Goal: Task Accomplishment & Management: Manage account settings

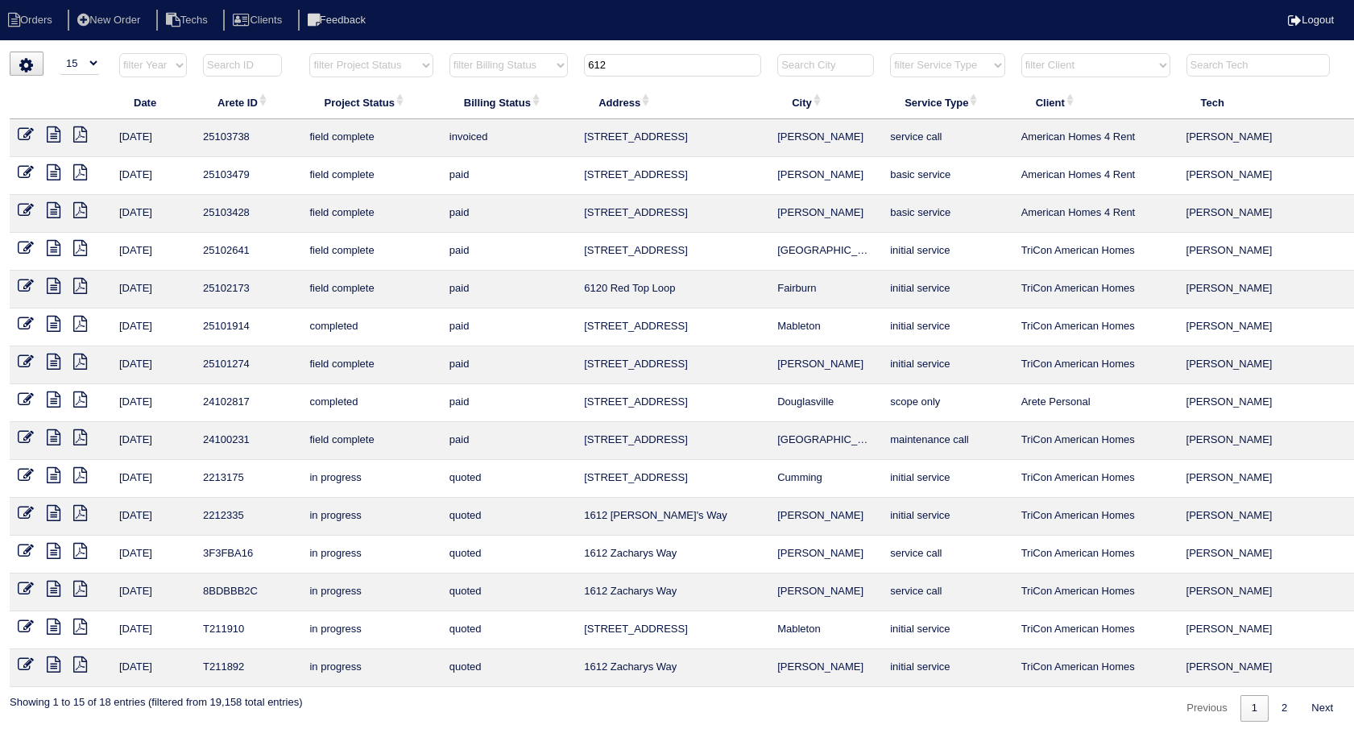
select select "15"
drag, startPoint x: 640, startPoint y: 60, endPoint x: 501, endPoint y: 91, distance: 142.1
click at [501, 91] on table "Date Arete ID Project Status Billing Status Address City Service Type Client Te…" at bounding box center [708, 369] width 1397 height 635
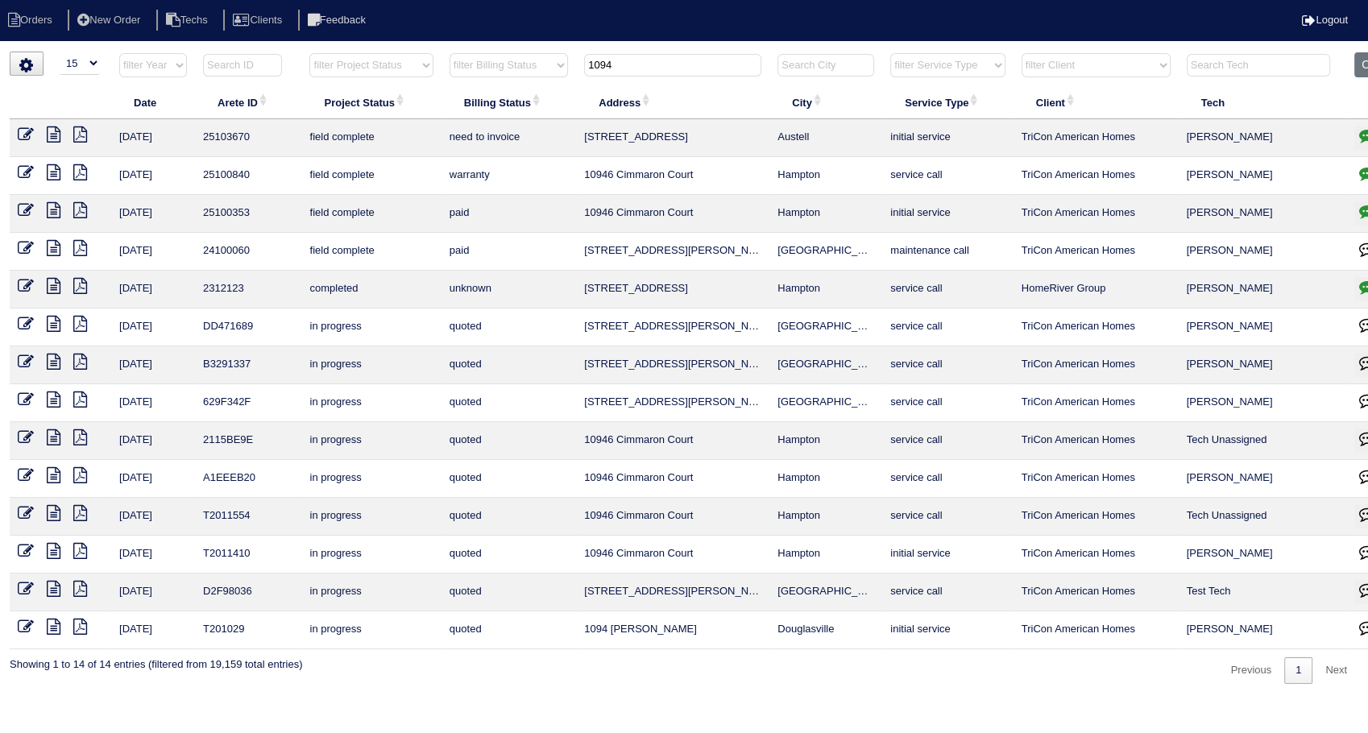
type input "1094"
drag, startPoint x: 19, startPoint y: 131, endPoint x: 26, endPoint y: 137, distance: 8.6
click at [21, 131] on icon at bounding box center [26, 134] width 16 height 16
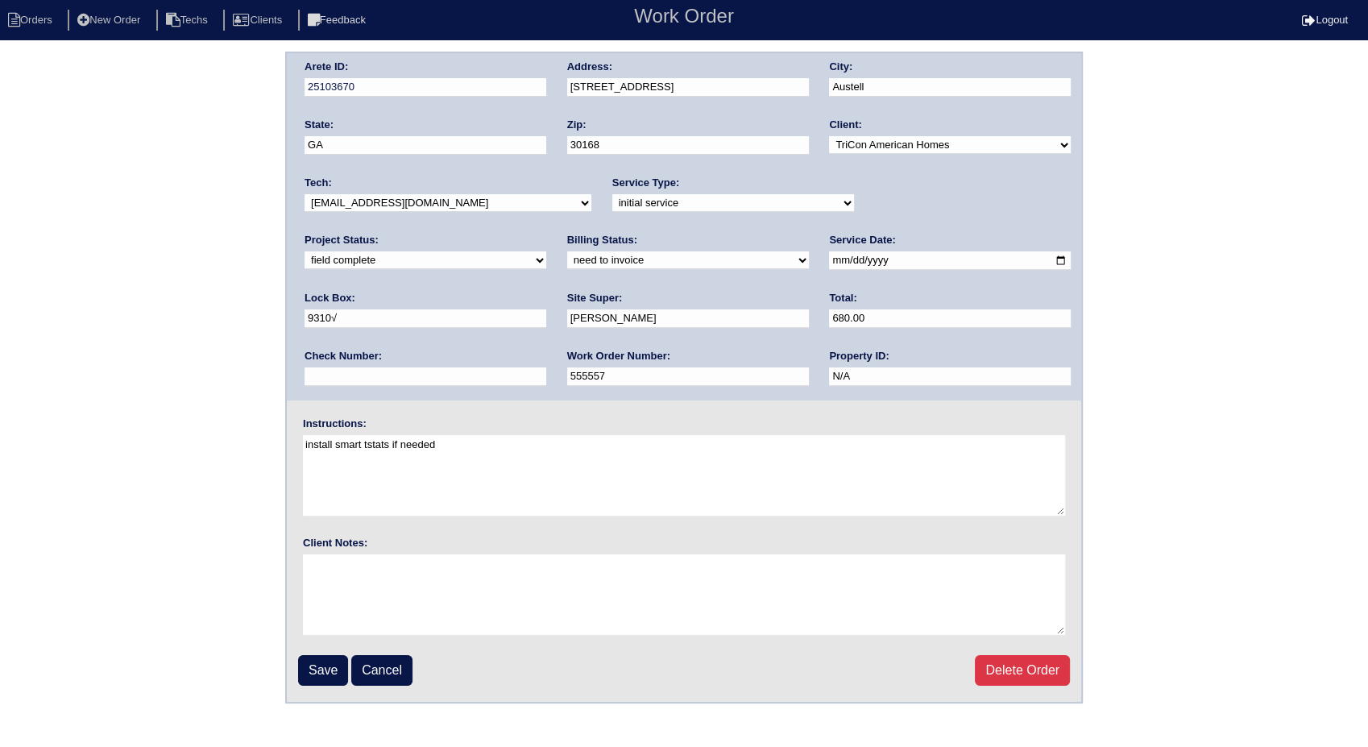
click at [567, 263] on select "need to quote quoted need to invoice invoiced paid warranty purchase order need…" at bounding box center [688, 260] width 242 height 18
select select "invoiced"
click at [567, 251] on select "need to quote quoted need to invoice invoiced paid warranty purchase order need…" at bounding box center [688, 260] width 242 height 18
click at [326, 665] on input "Save" at bounding box center [323, 670] width 50 height 31
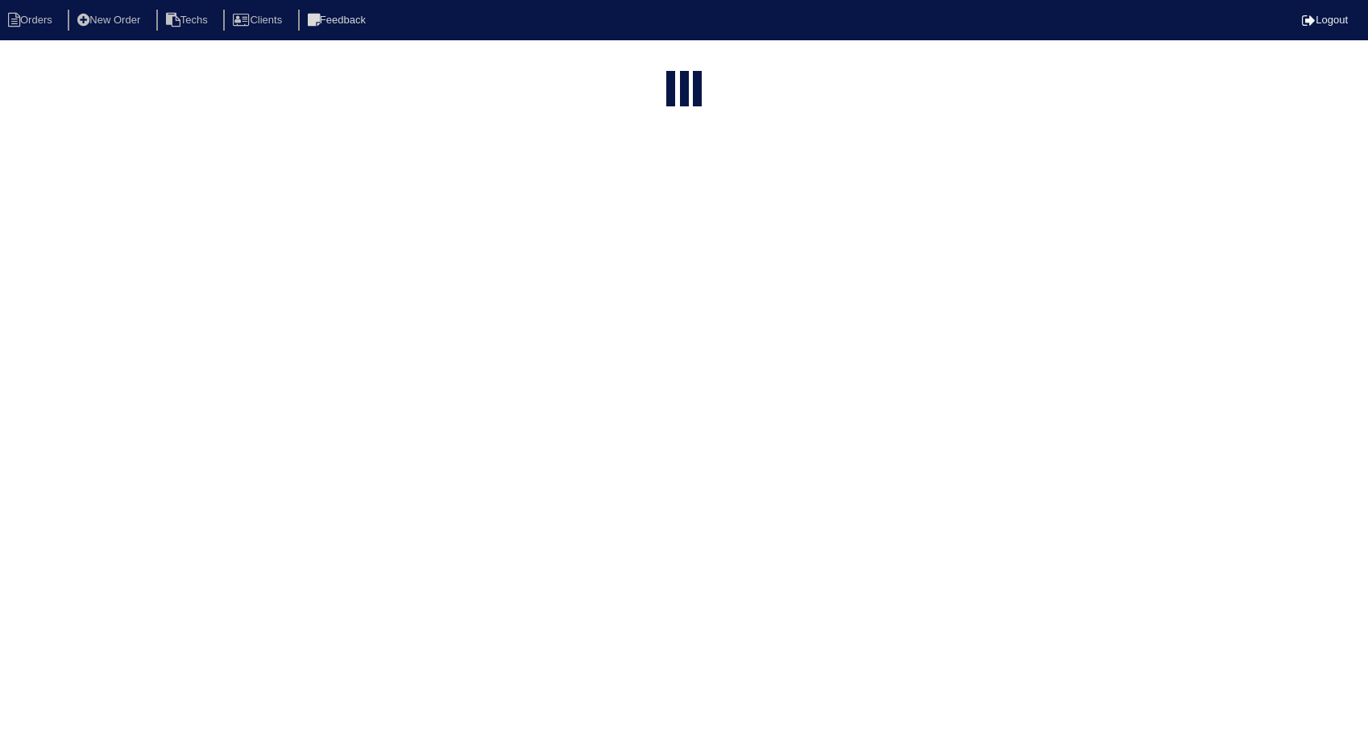
select select "15"
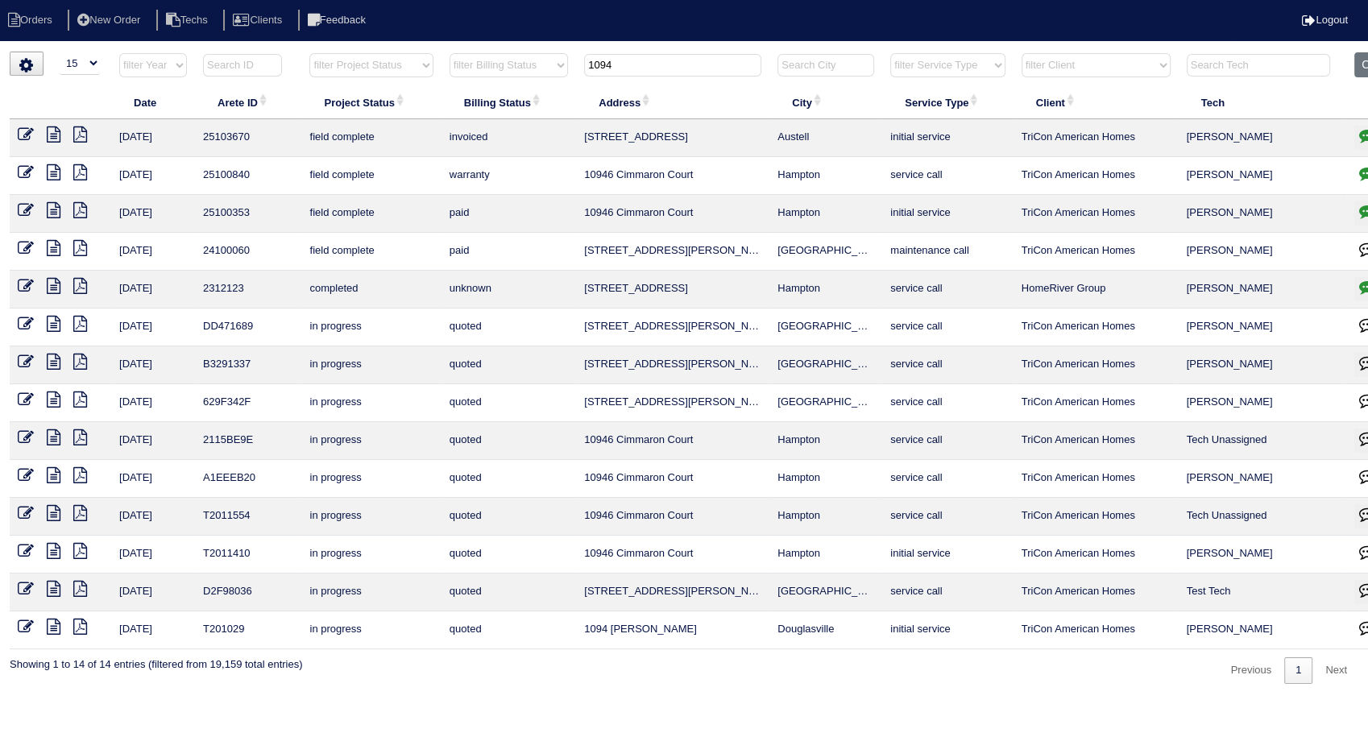
click at [539, 73] on tr "filter Year -- Any Year -- 2025 2024 2023 2022 2021 2020 2019 filter Project St…" at bounding box center [708, 68] width 1397 height 33
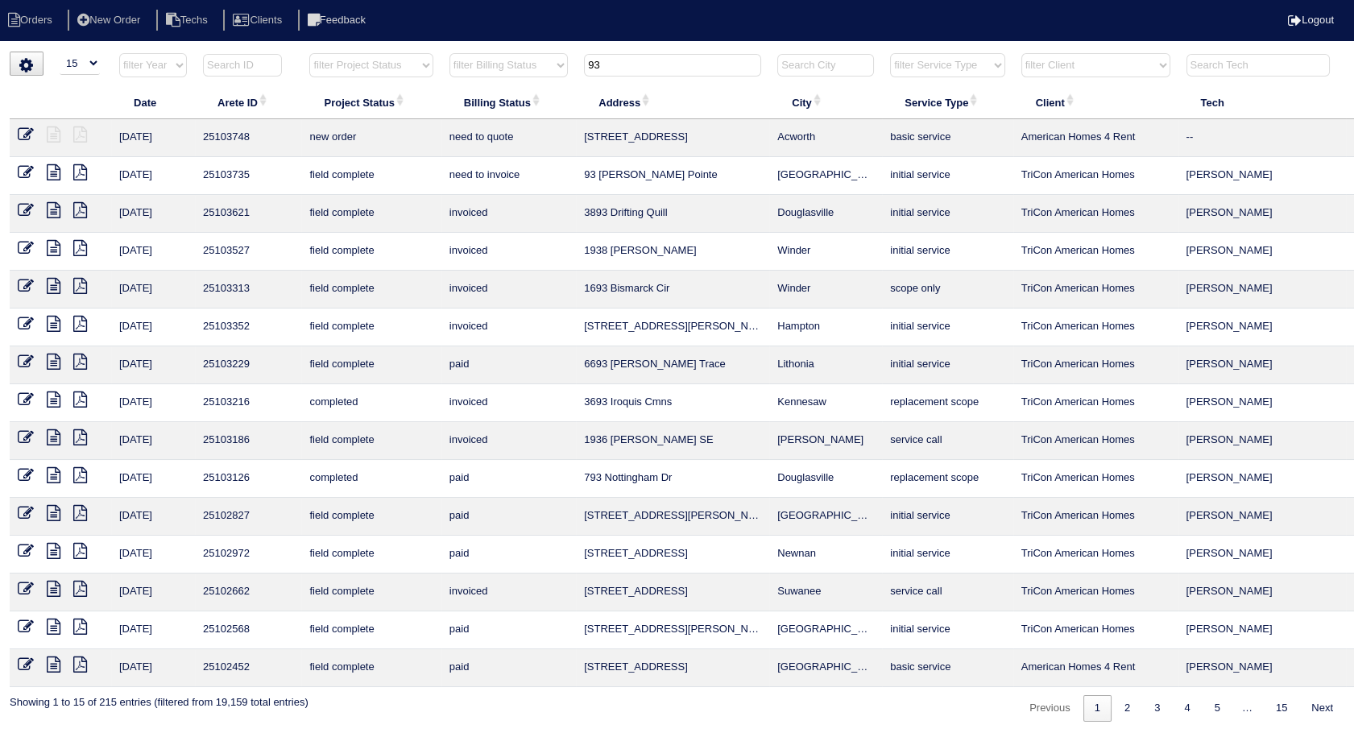
type input "93"
click at [21, 168] on icon at bounding box center [26, 172] width 16 height 16
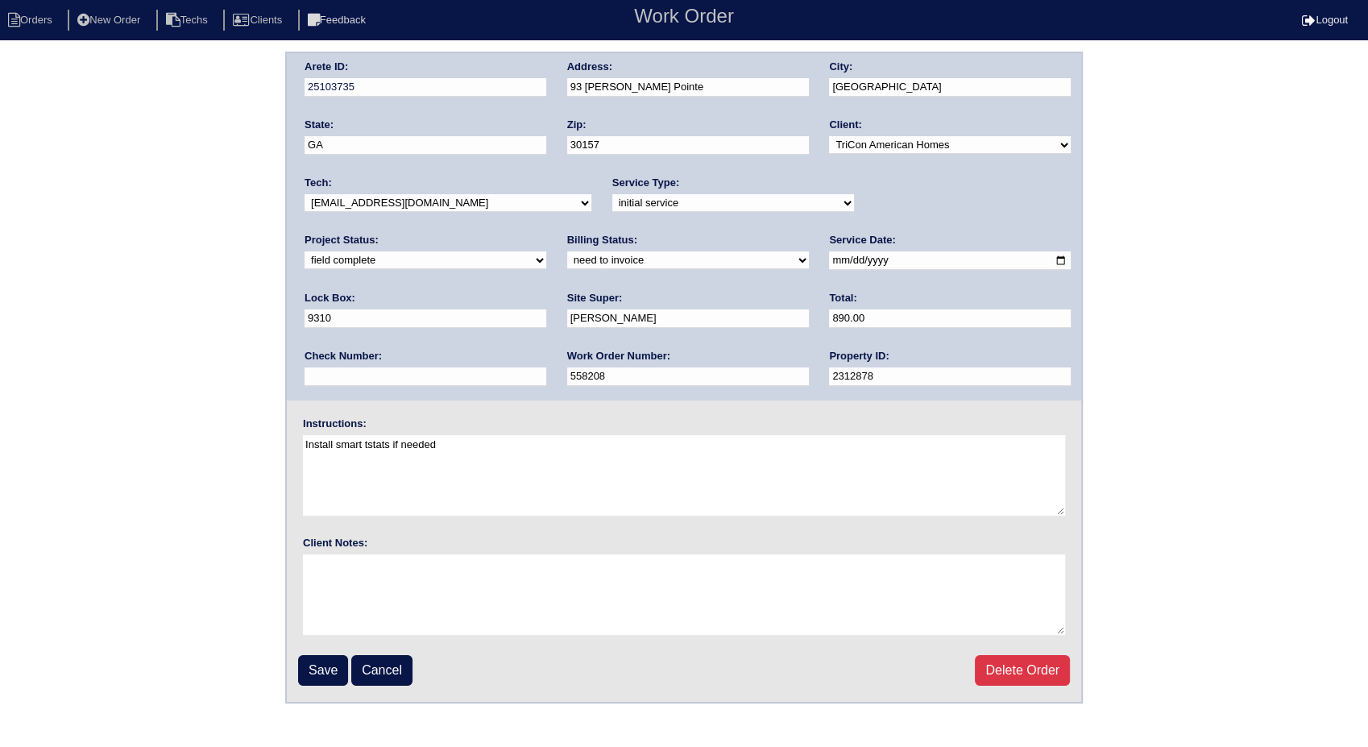
drag, startPoint x: 361, startPoint y: 263, endPoint x: 360, endPoint y: 271, distance: 8.9
click at [567, 263] on select "need to quote quoted need to invoice invoiced paid warranty purchase order need…" at bounding box center [688, 260] width 242 height 18
select select "invoiced"
click at [567, 251] on select "need to quote quoted need to invoice invoiced paid warranty purchase order need…" at bounding box center [688, 260] width 242 height 18
click at [321, 665] on input "Save" at bounding box center [323, 670] width 50 height 31
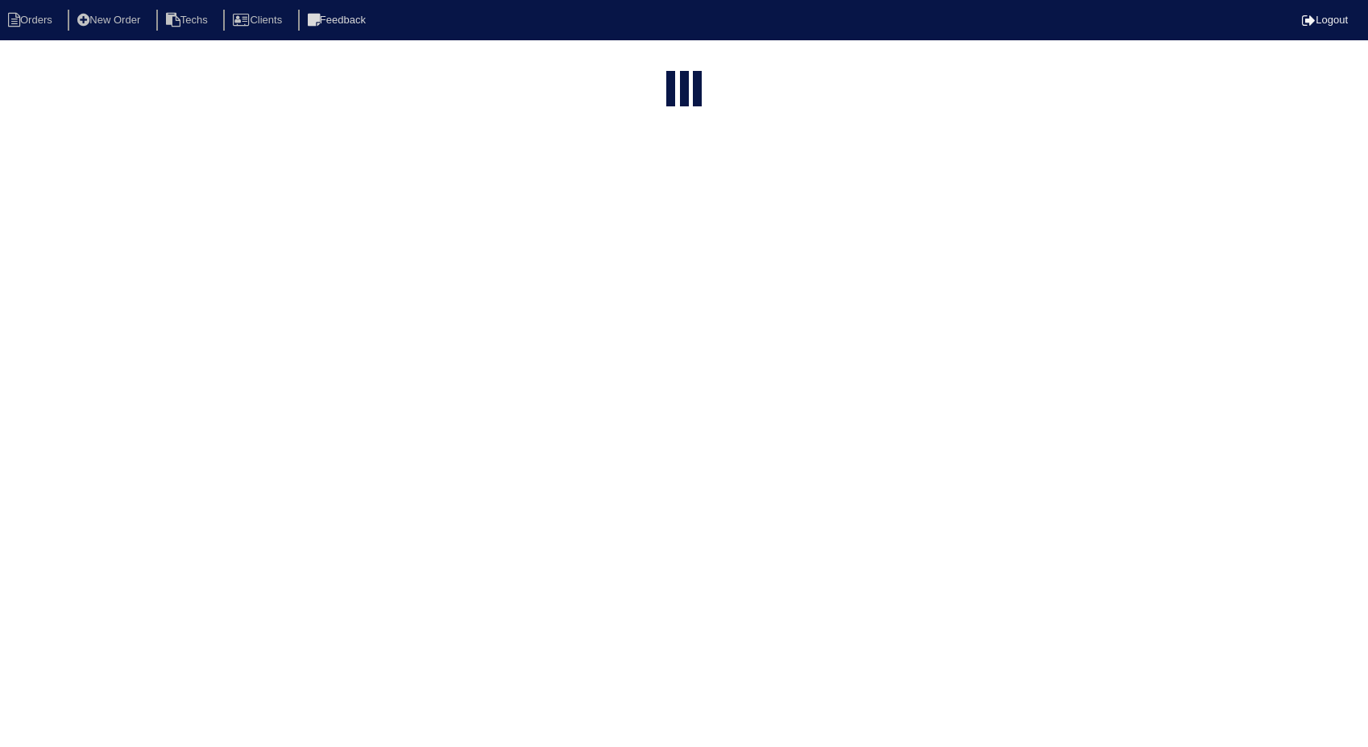
select select "15"
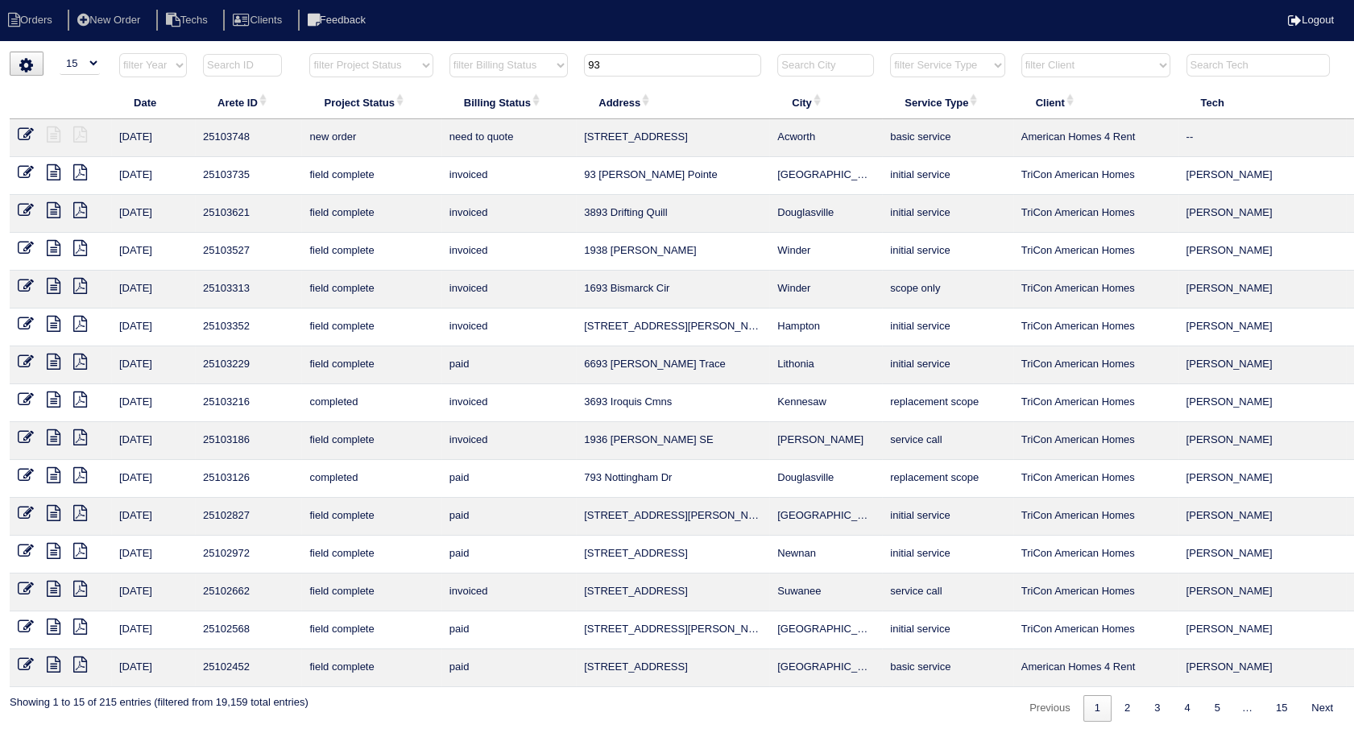
drag, startPoint x: 665, startPoint y: 74, endPoint x: 556, endPoint y: 81, distance: 109.0
click at [556, 81] on tr "filter Year -- Any Year -- 2025 2024 2023 2022 2021 2020 2019 filter Project St…" at bounding box center [708, 68] width 1397 height 33
type input "1314"
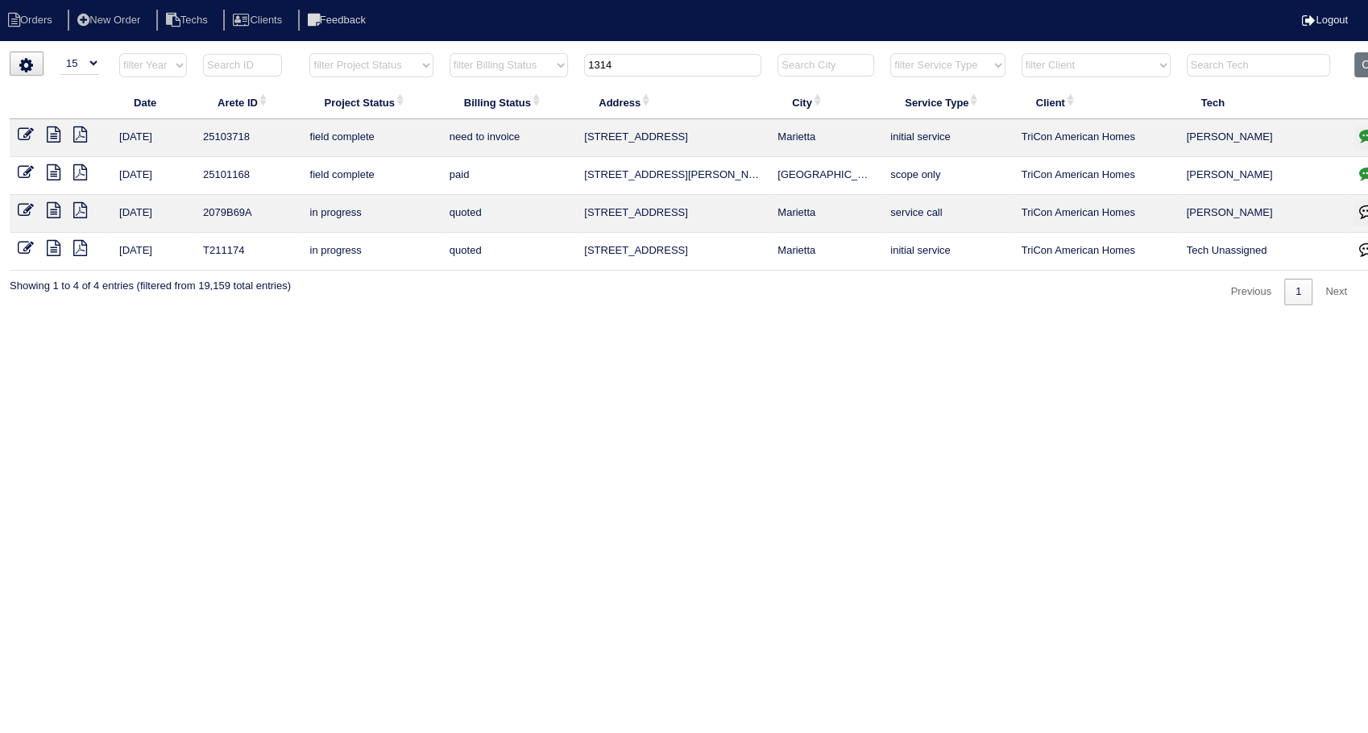
click at [53, 135] on icon at bounding box center [54, 134] width 14 height 16
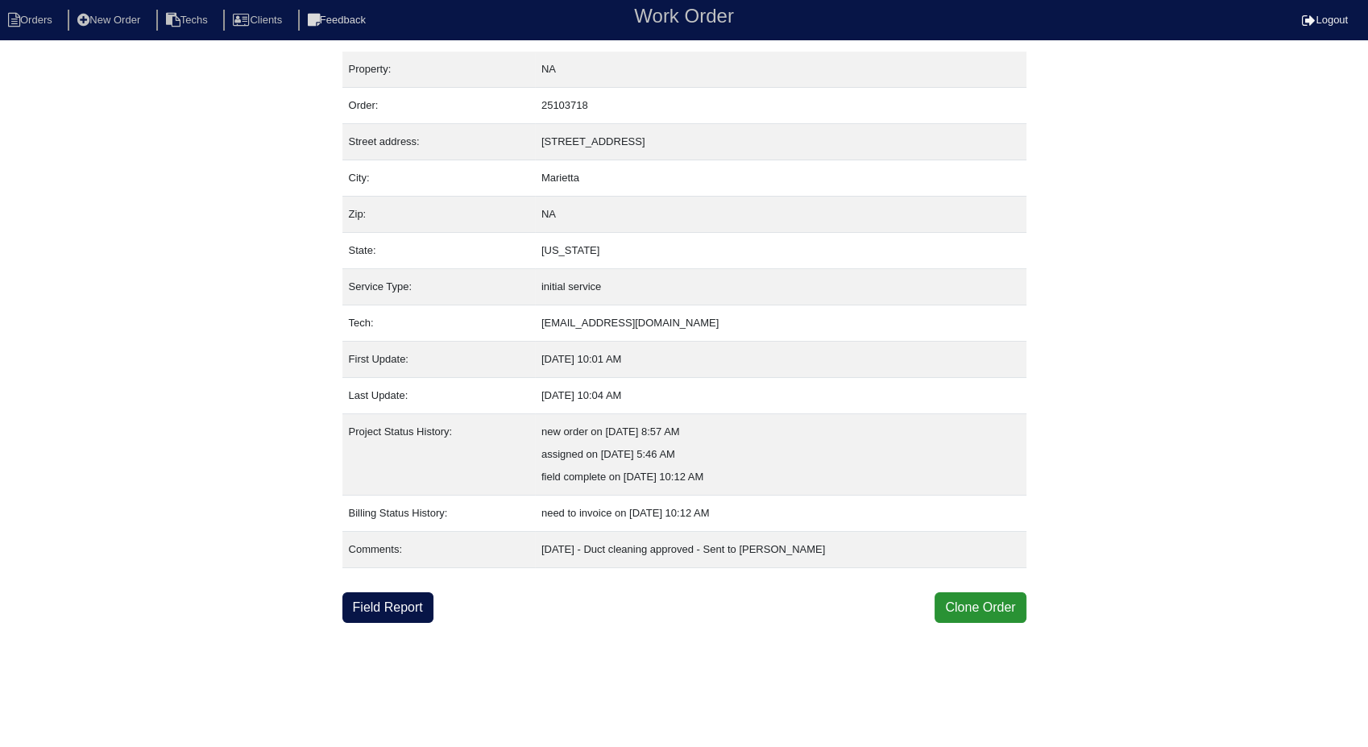
drag, startPoint x: 423, startPoint y: 596, endPoint x: 1021, endPoint y: 409, distance: 626.2
click at [423, 596] on link "Field Report" at bounding box center [387, 607] width 91 height 31
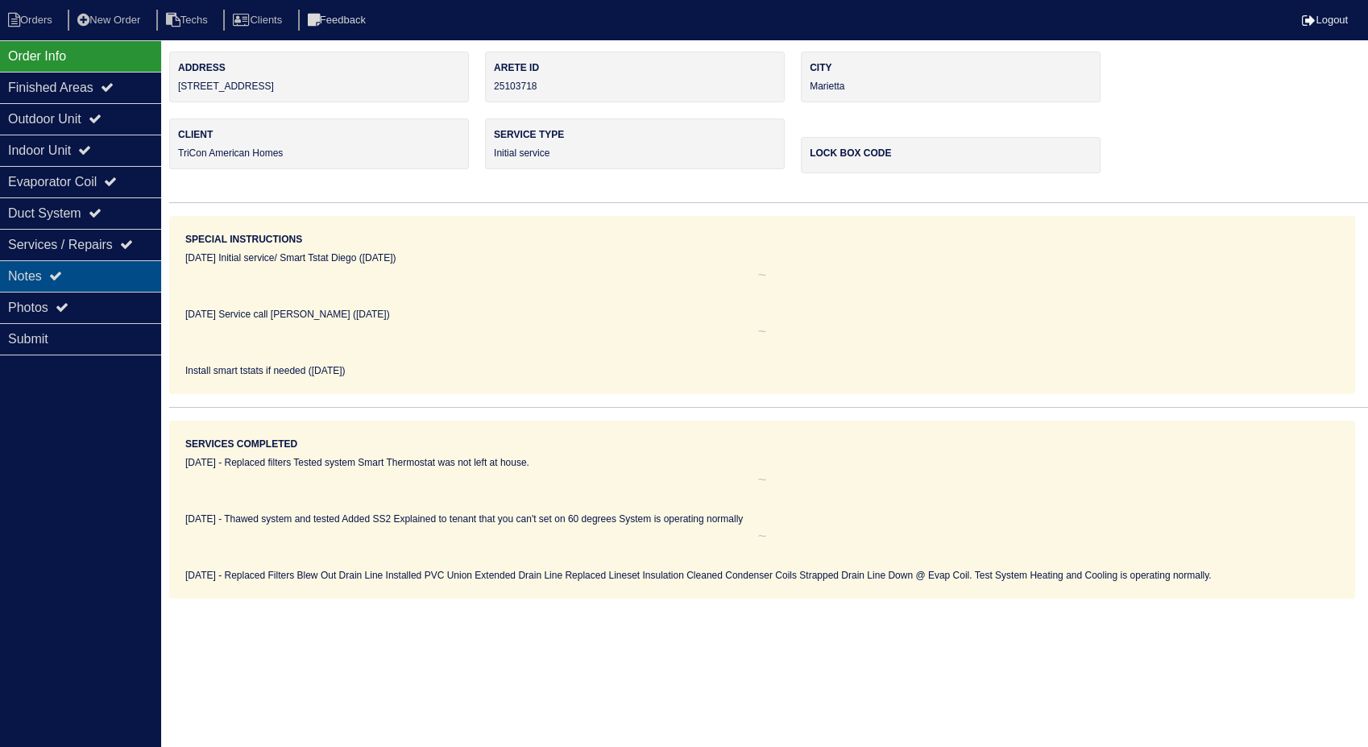
click at [16, 271] on div "Notes" at bounding box center [80, 275] width 161 height 31
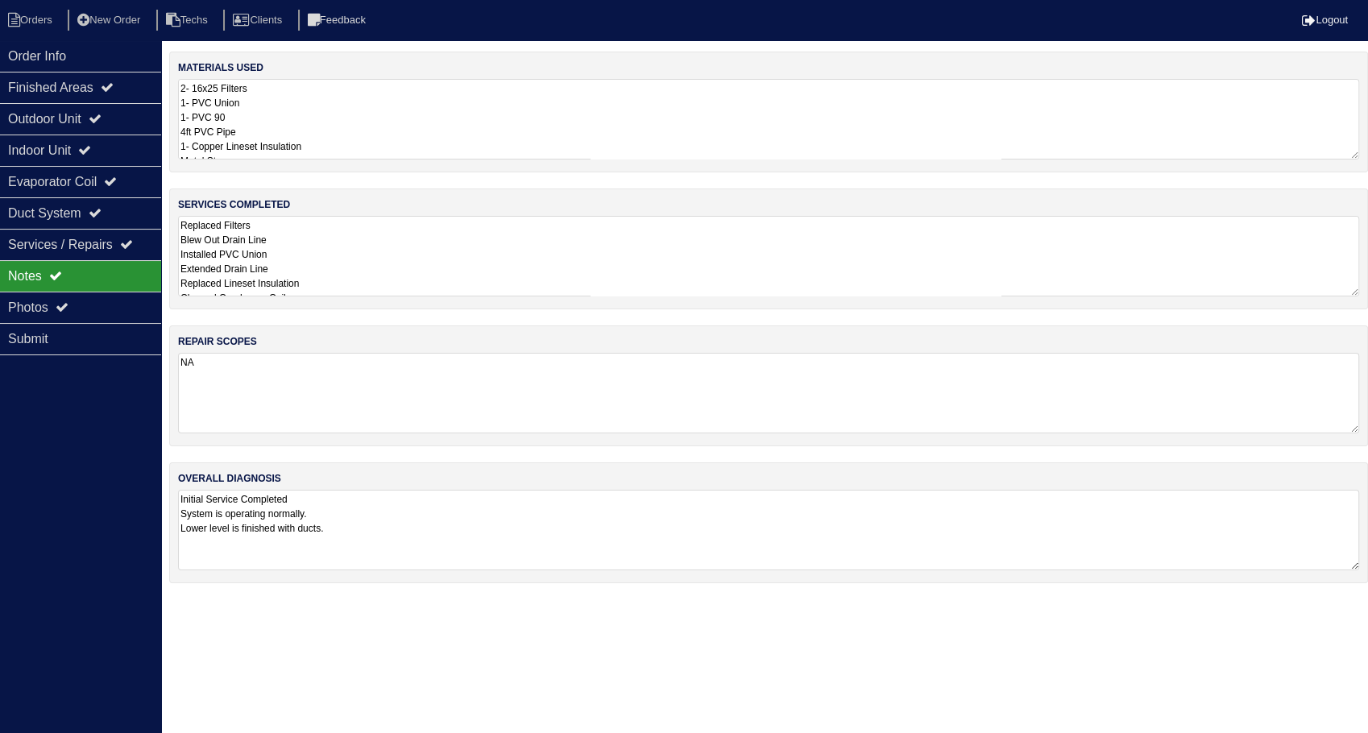
click at [407, 106] on textarea "2- 16x25 Filters 1- PVC Union 1- PVC 90 4ft PVC Pipe 1- Copper Lineset Insulati…" at bounding box center [768, 119] width 1181 height 81
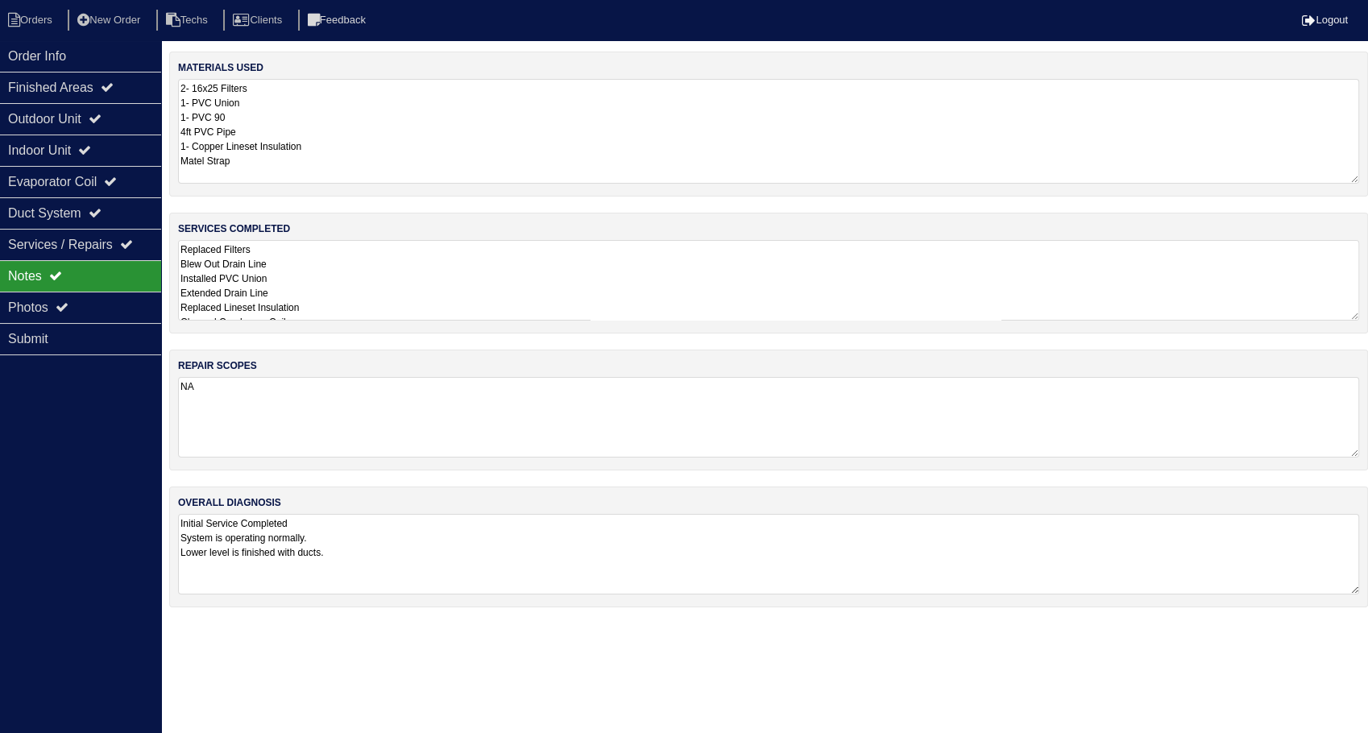
click at [406, 267] on textarea "Replaced Filters Blew Out Drain Line Installed PVC Union Extended Drain Line Re…" at bounding box center [768, 280] width 1181 height 81
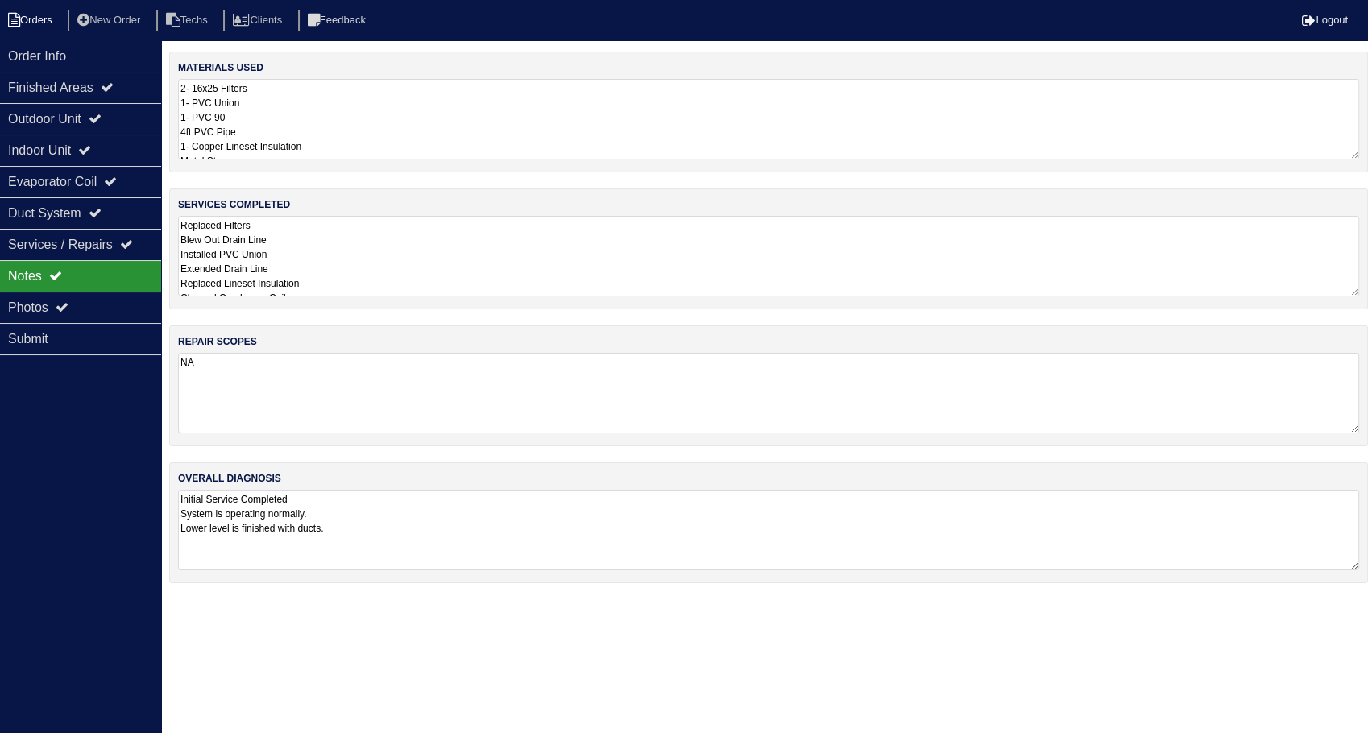
click at [41, 22] on li "Orders" at bounding box center [32, 21] width 65 height 22
select select "15"
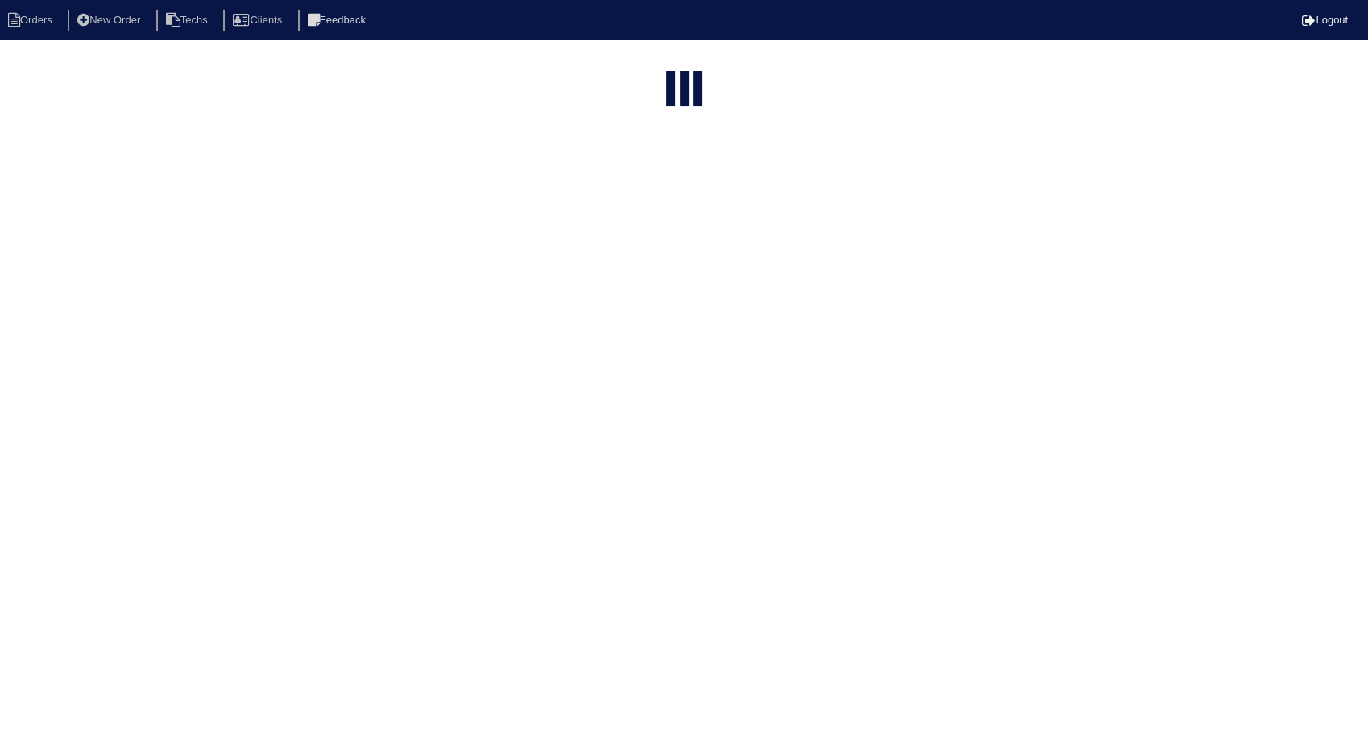
type input "1314"
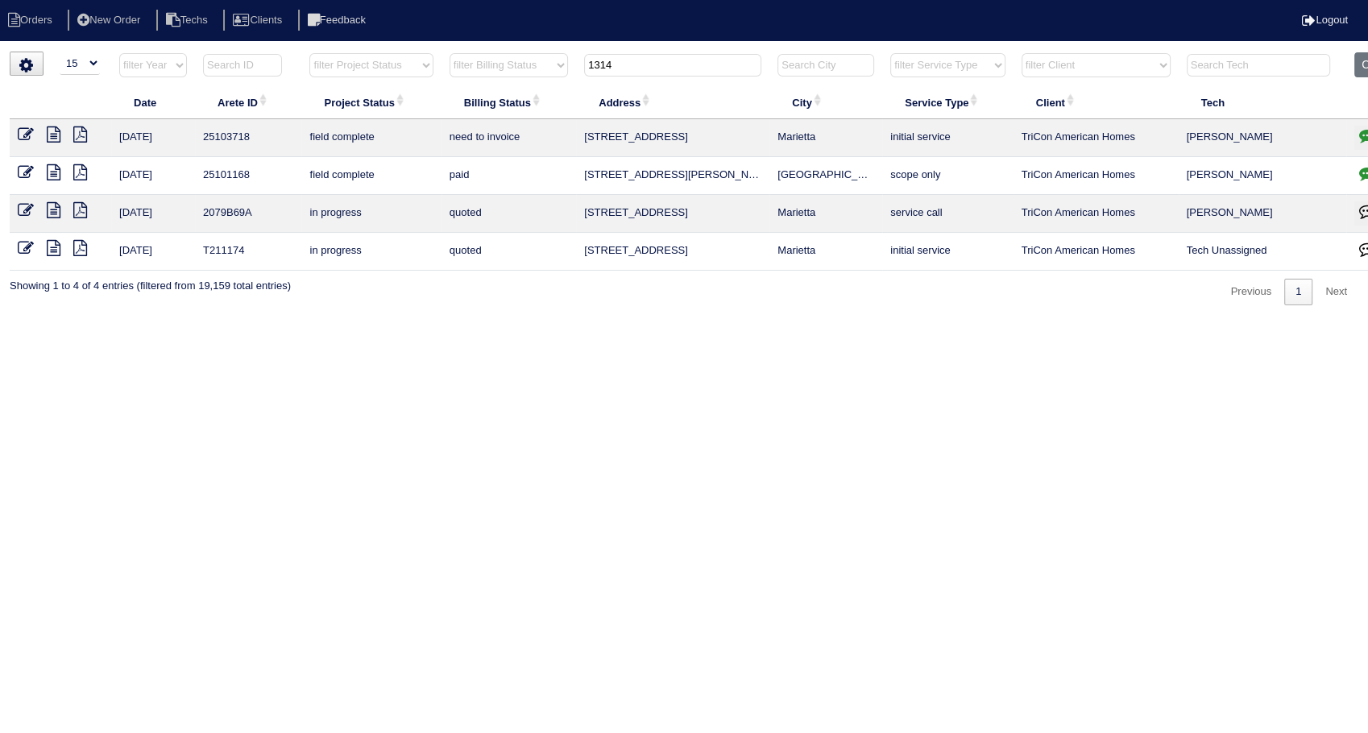
click at [26, 130] on icon at bounding box center [26, 134] width 16 height 16
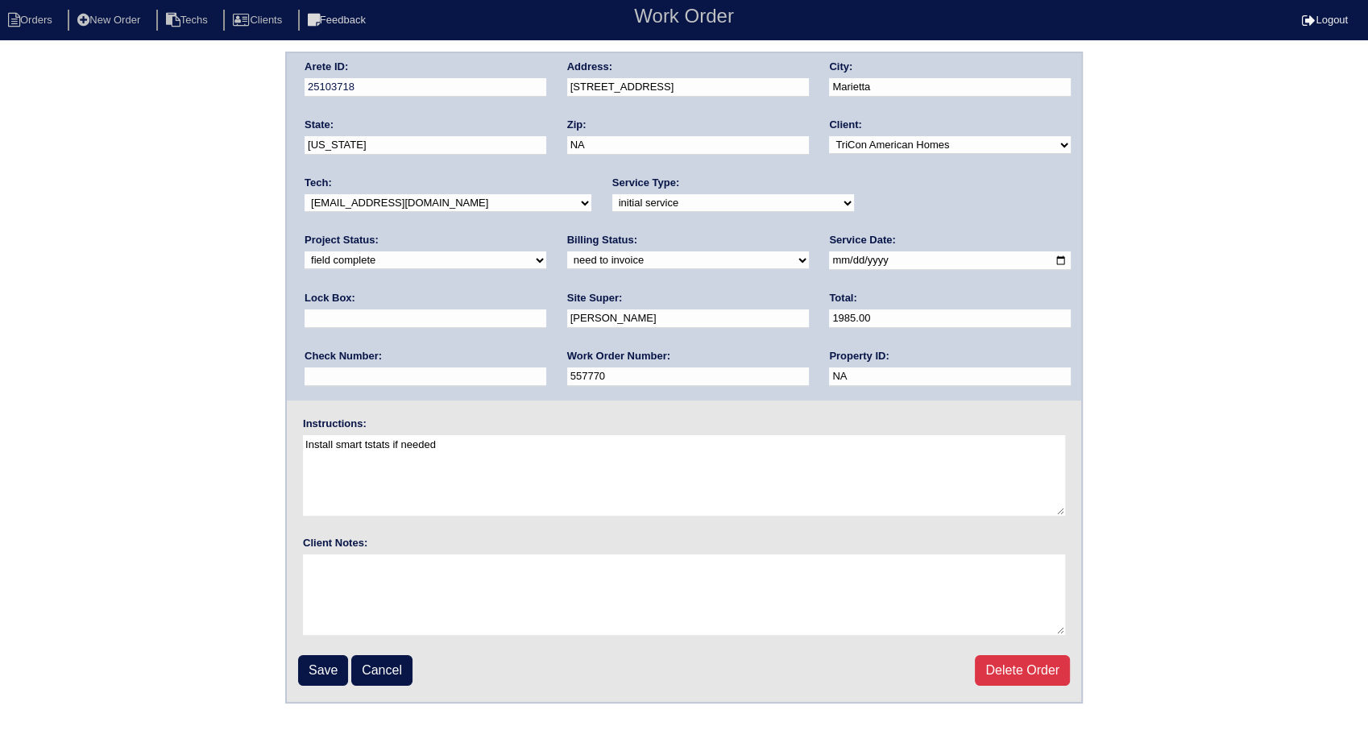
click at [567, 255] on select "need to quote quoted need to invoice invoiced paid warranty purchase order need…" at bounding box center [688, 260] width 242 height 18
select select "invoiced"
click at [567, 251] on select "need to quote quoted need to invoice invoiced paid warranty purchase order need…" at bounding box center [688, 260] width 242 height 18
click at [321, 667] on input "Save" at bounding box center [323, 670] width 50 height 31
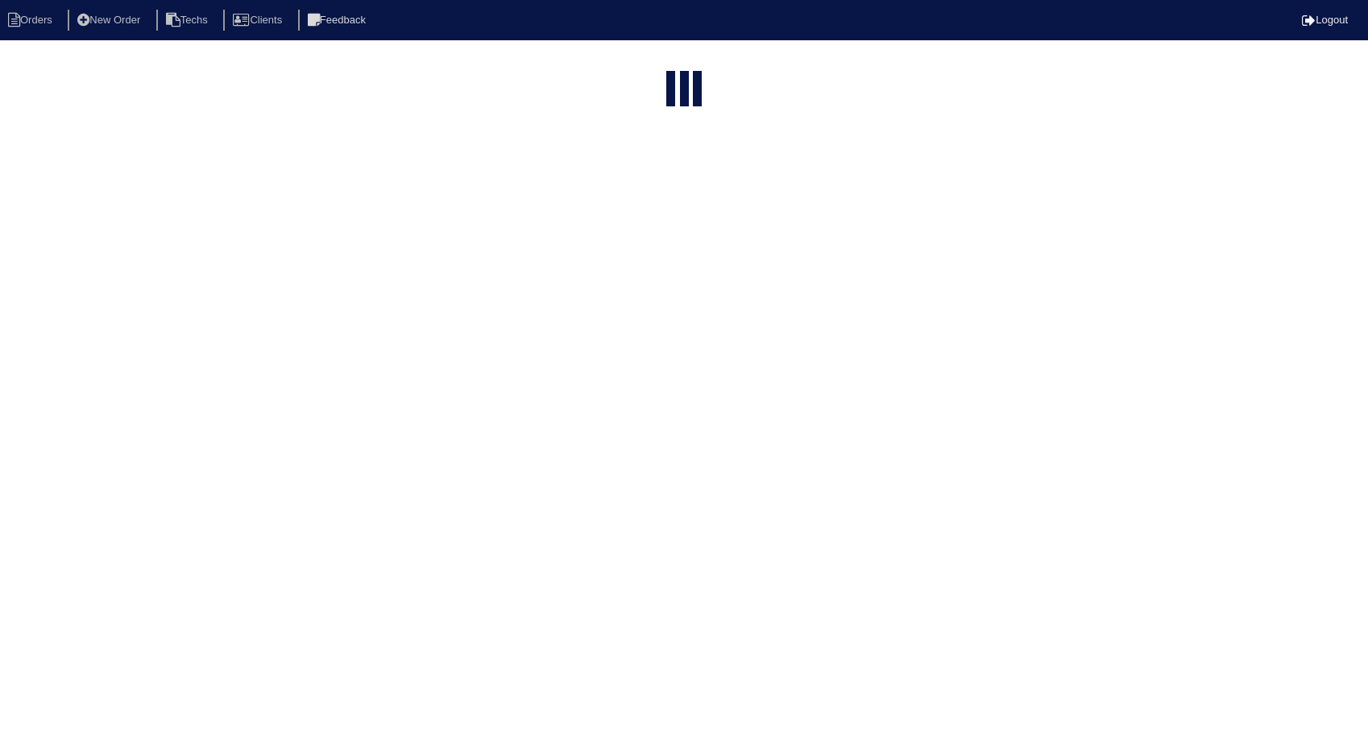
select select "15"
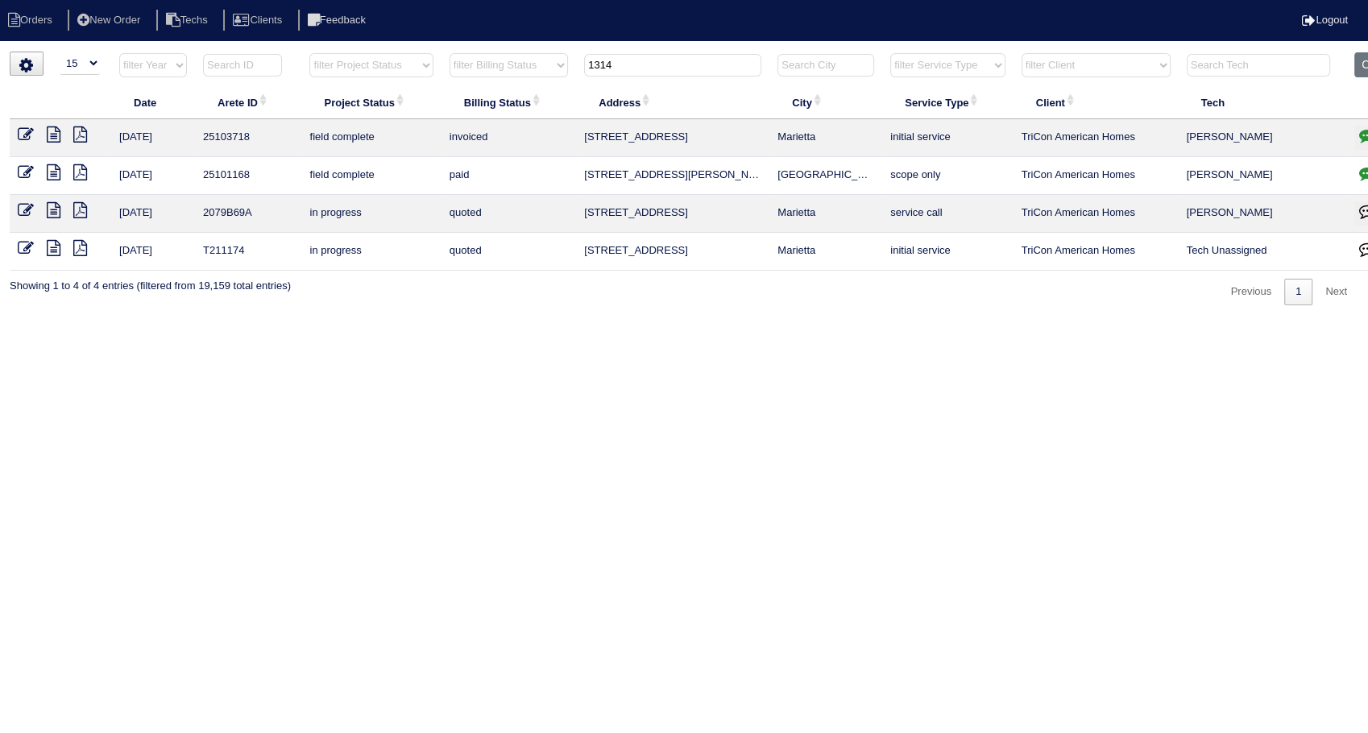
drag, startPoint x: 652, startPoint y: 70, endPoint x: 512, endPoint y: 107, distance: 144.2
click at [512, 107] on table "Date Arete ID Project Status Billing Status Address City Service Type Client Te…" at bounding box center [708, 161] width 1397 height 218
type input "3595"
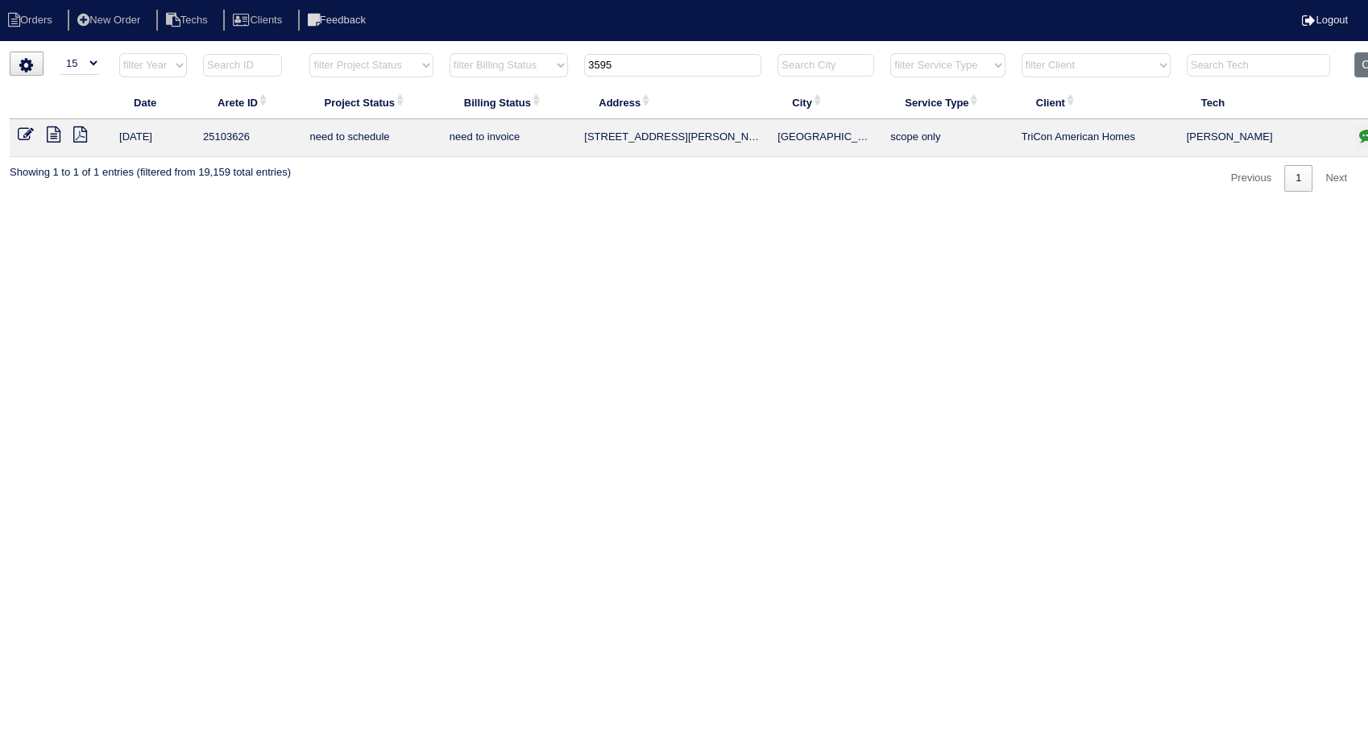
click at [50, 133] on icon at bounding box center [54, 134] width 14 height 16
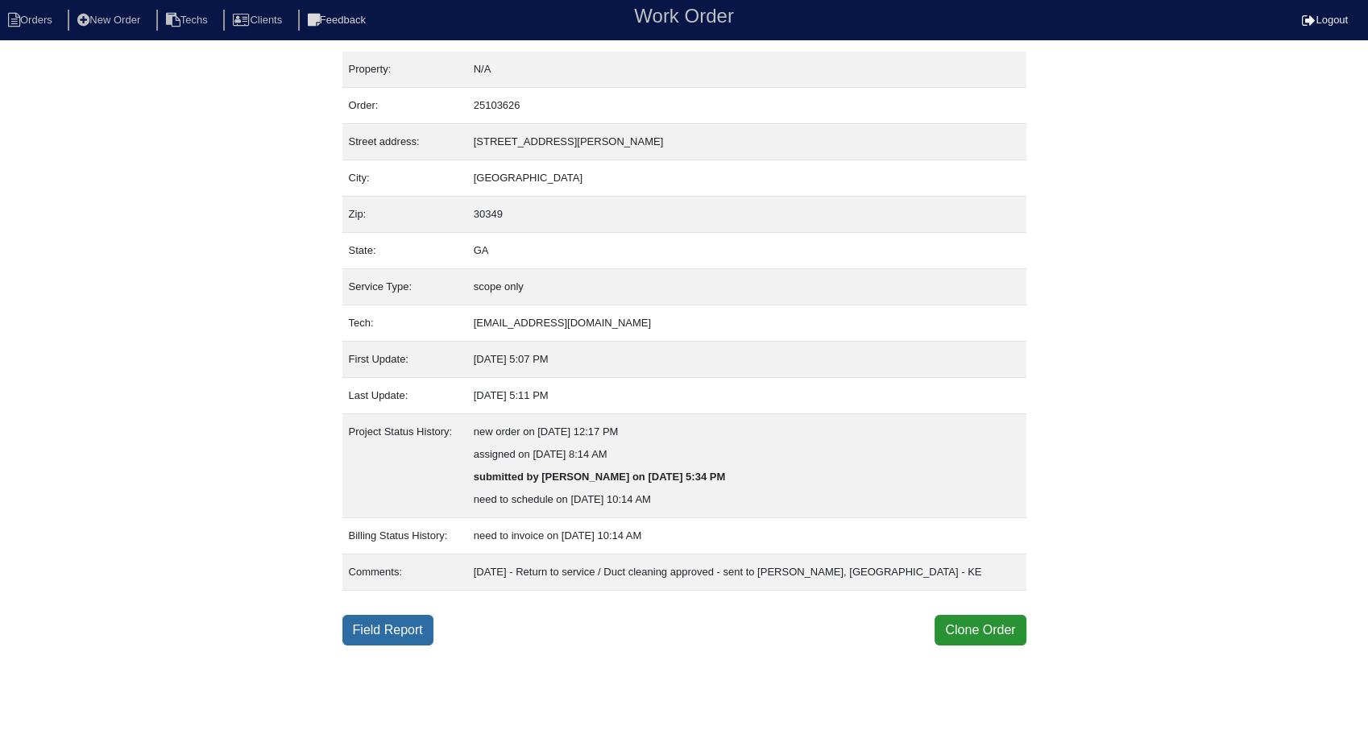
click at [396, 620] on link "Field Report" at bounding box center [387, 630] width 91 height 31
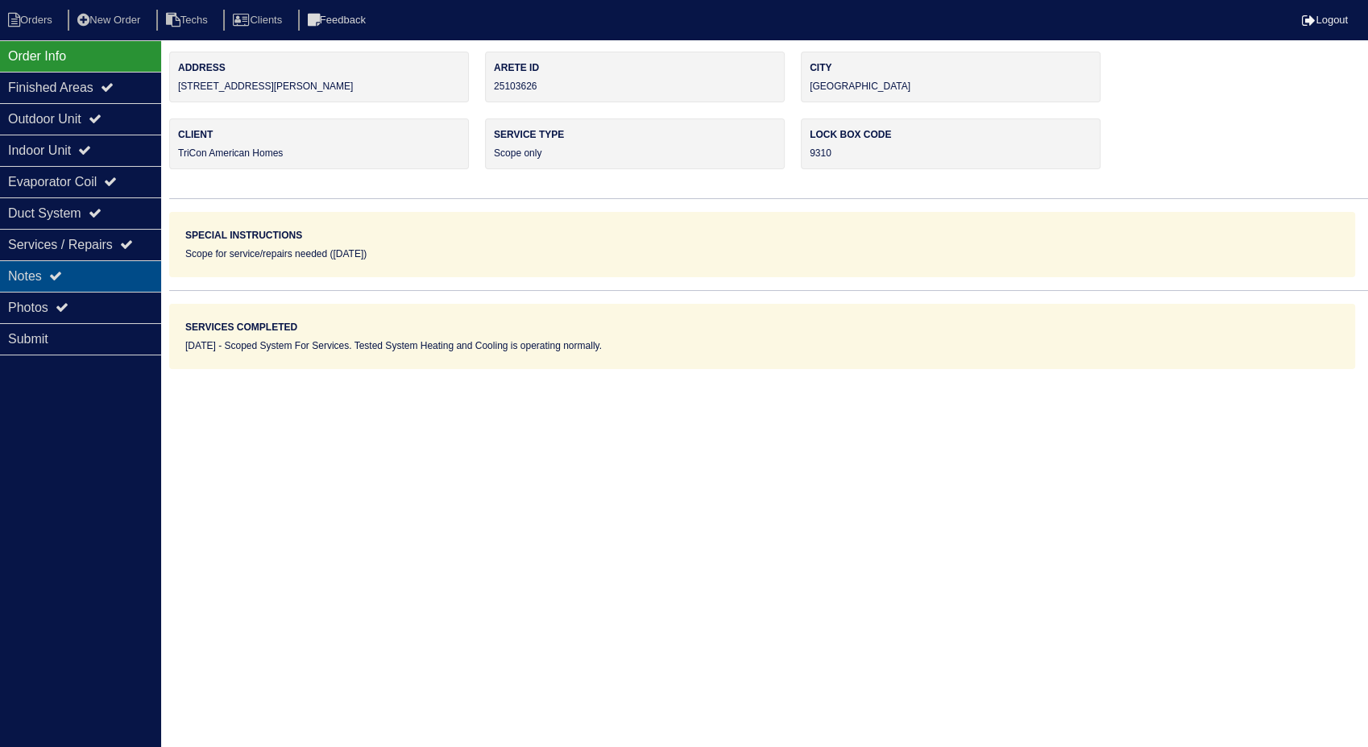
click at [43, 278] on div "Notes" at bounding box center [80, 275] width 161 height 31
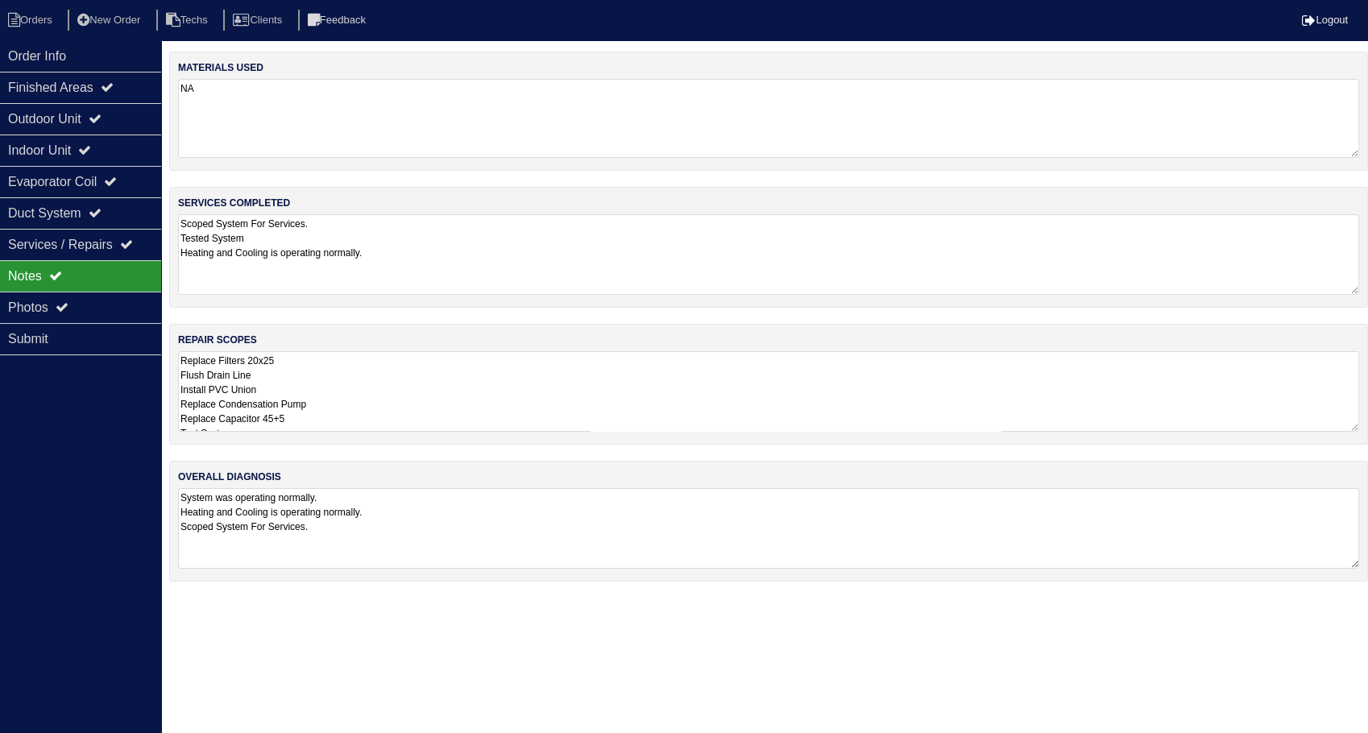
drag, startPoint x: 269, startPoint y: 120, endPoint x: 275, endPoint y: 131, distance: 12.6
click at [270, 120] on textarea "NA" at bounding box center [768, 118] width 1181 height 79
click at [412, 255] on textarea "Scoped System For Services. Tested System Heating and Cooling is operating norm…" at bounding box center [768, 254] width 1181 height 81
click at [48, 12] on li "Orders" at bounding box center [32, 21] width 65 height 22
select select "15"
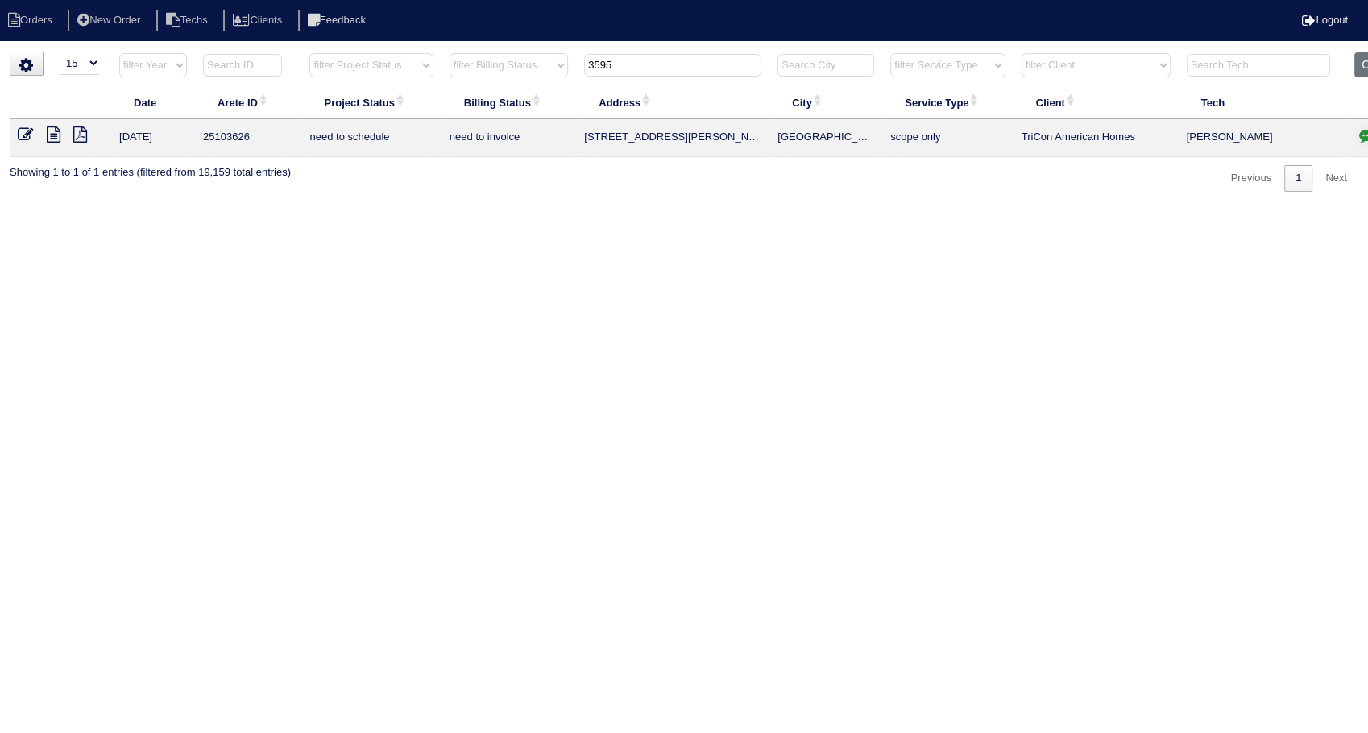
drag, startPoint x: 630, startPoint y: 65, endPoint x: 575, endPoint y: 78, distance: 56.3
click at [575, 78] on tr "filter Year -- Any Year -- 2025 2024 2023 2022 2021 2020 2019 filter Project St…" at bounding box center [708, 68] width 1397 height 33
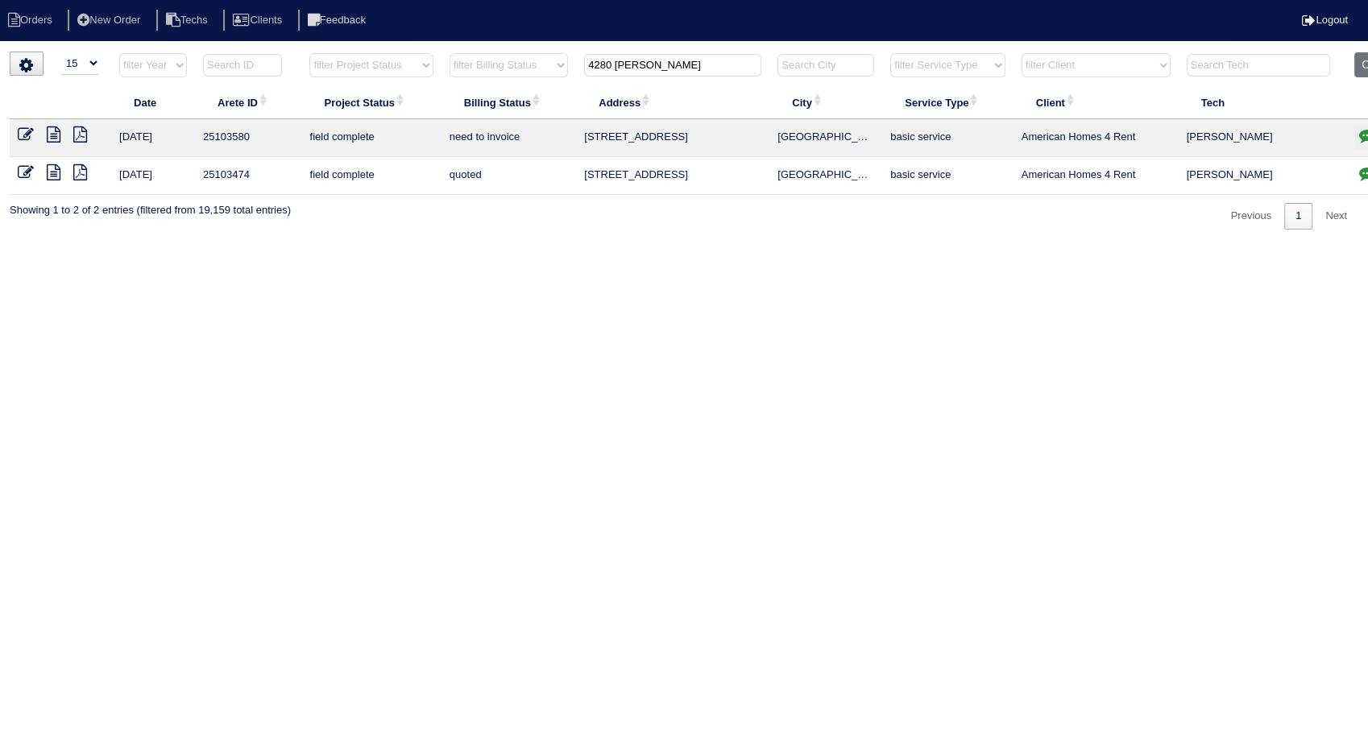
type input "4280 CHAD"
click at [19, 126] on icon at bounding box center [26, 134] width 16 height 16
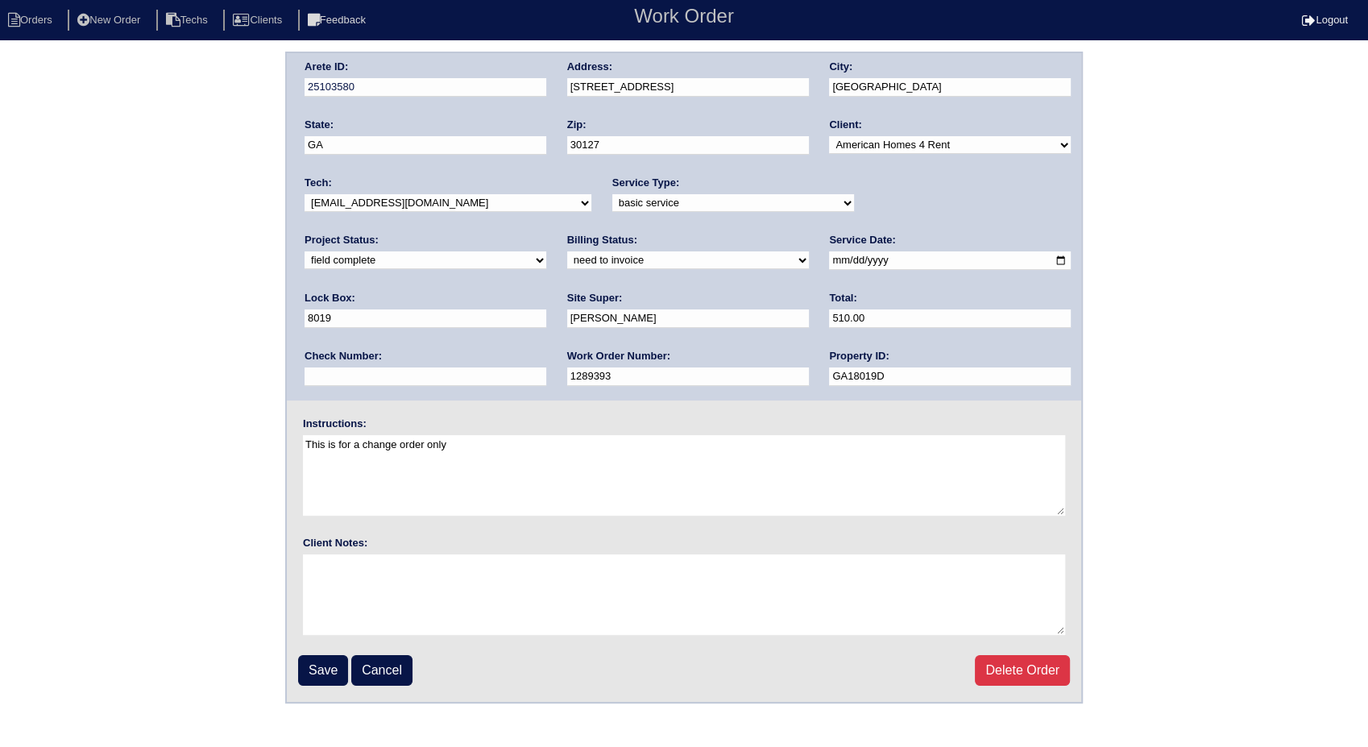
click at [567, 263] on select "need to quote quoted need to invoice invoiced paid warranty purchase order need…" at bounding box center [688, 260] width 242 height 18
select select "invoiced"
click at [567, 251] on select "need to quote quoted need to invoice invoiced paid warranty purchase order need…" at bounding box center [688, 260] width 242 height 18
click at [318, 665] on input "Save" at bounding box center [323, 670] width 50 height 31
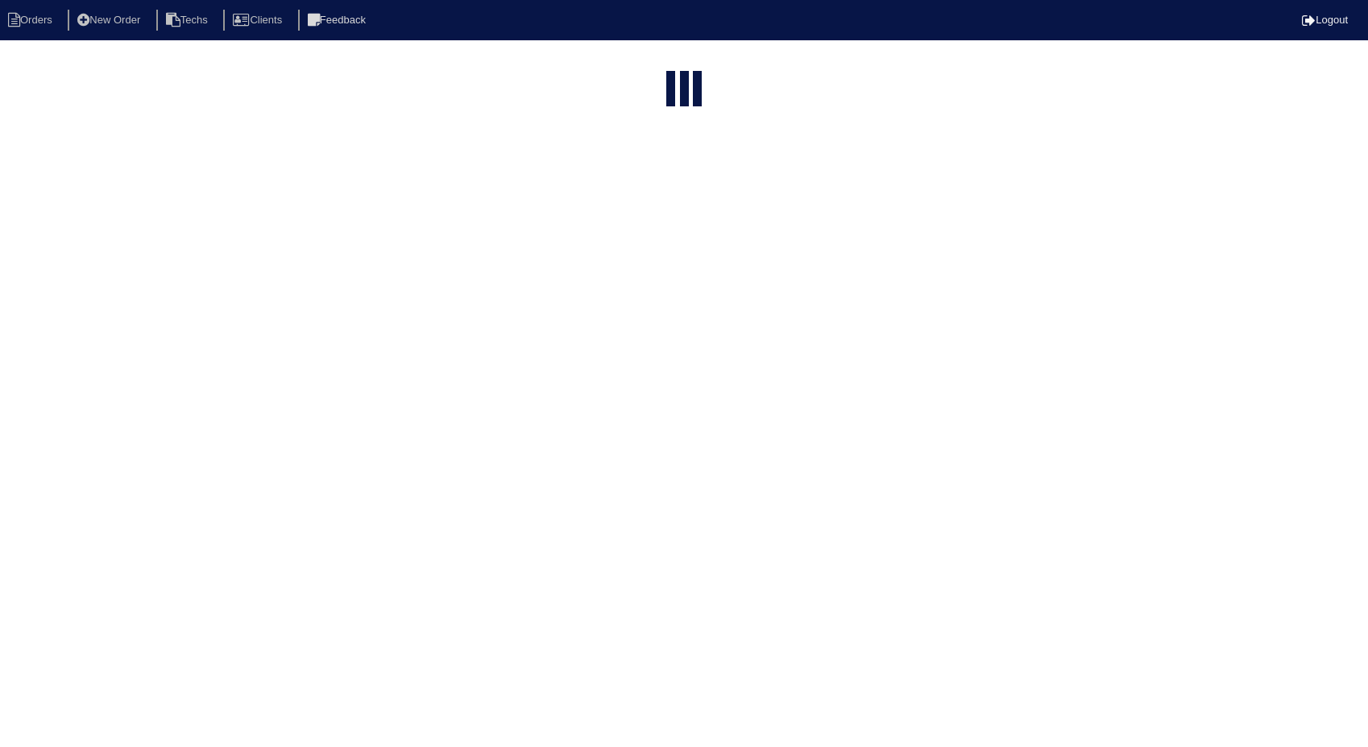
select select "15"
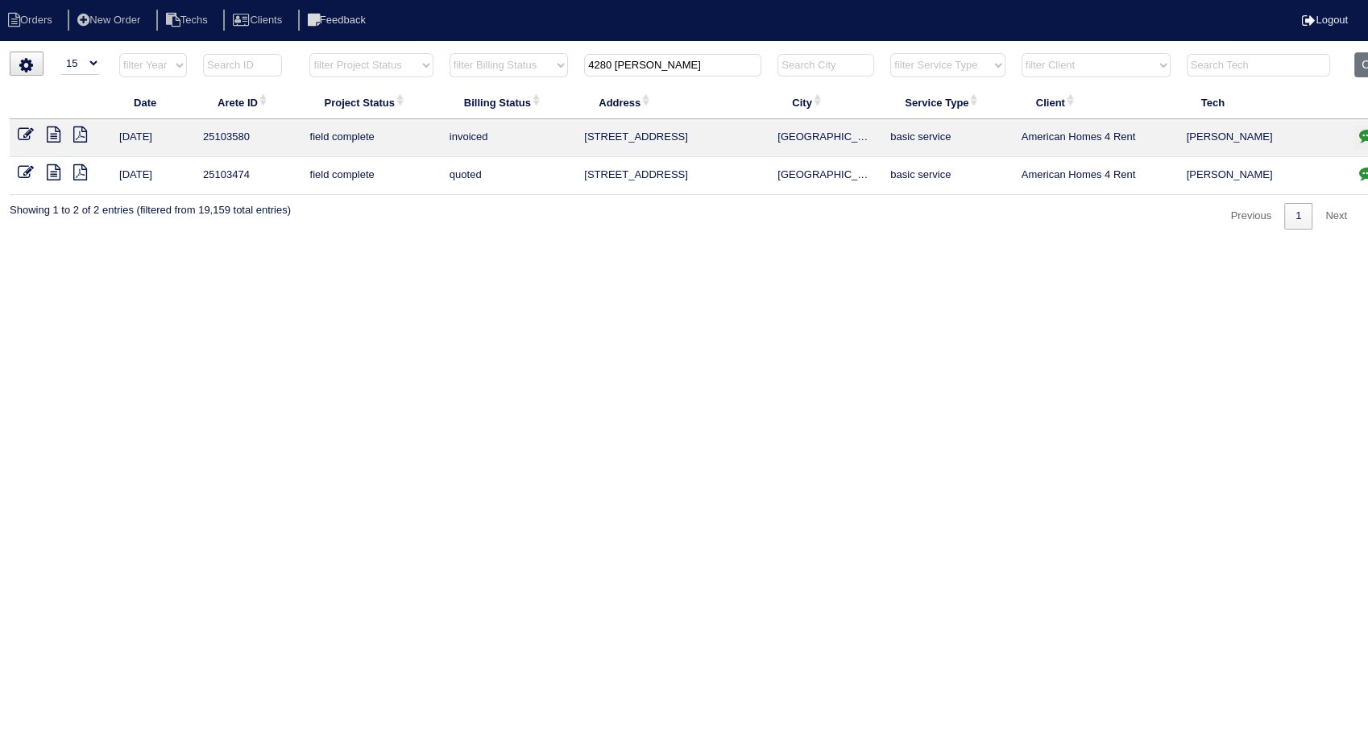
click at [29, 171] on icon at bounding box center [26, 172] width 16 height 16
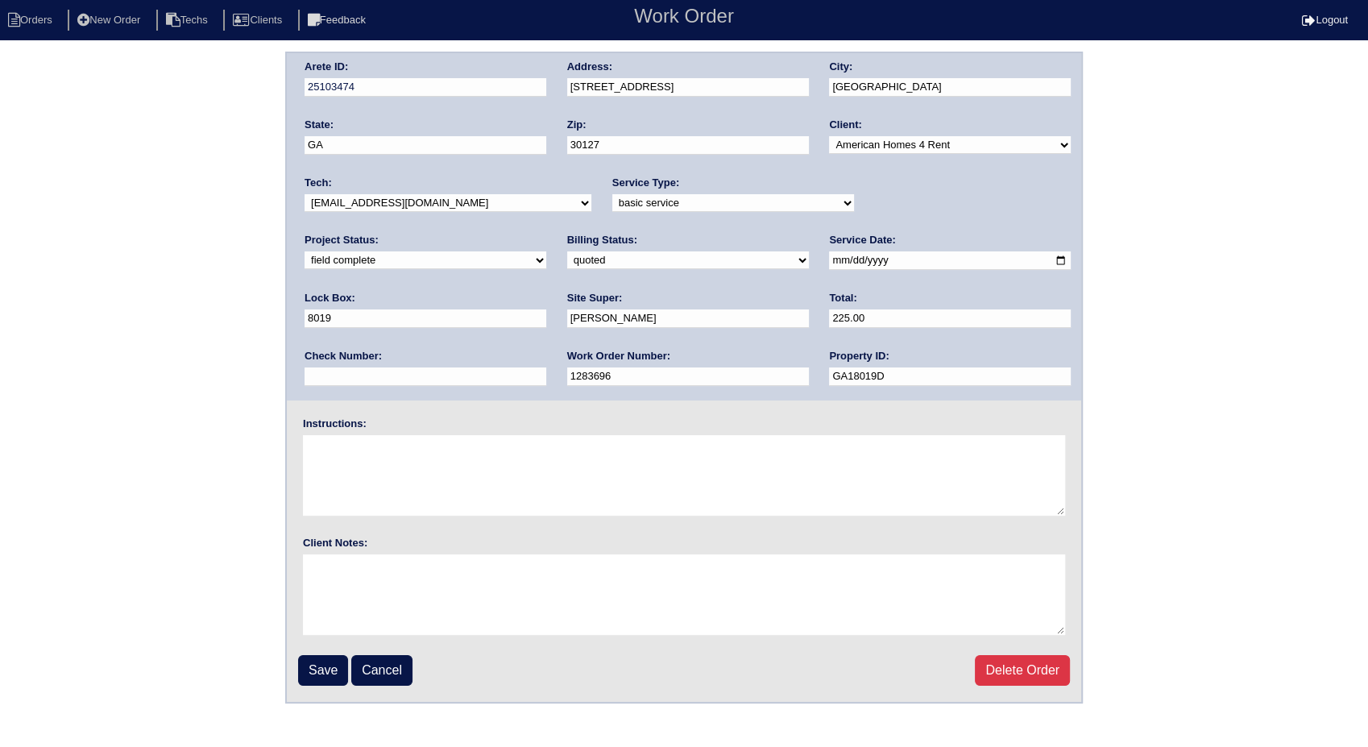
click at [567, 263] on select "need to quote quoted need to invoice invoiced paid warranty purchase order need…" at bounding box center [688, 260] width 242 height 18
select select "invoiced"
click at [567, 251] on select "need to quote quoted need to invoice invoiced paid warranty purchase order need…" at bounding box center [688, 260] width 242 height 18
click at [316, 667] on input "Save" at bounding box center [323, 670] width 50 height 31
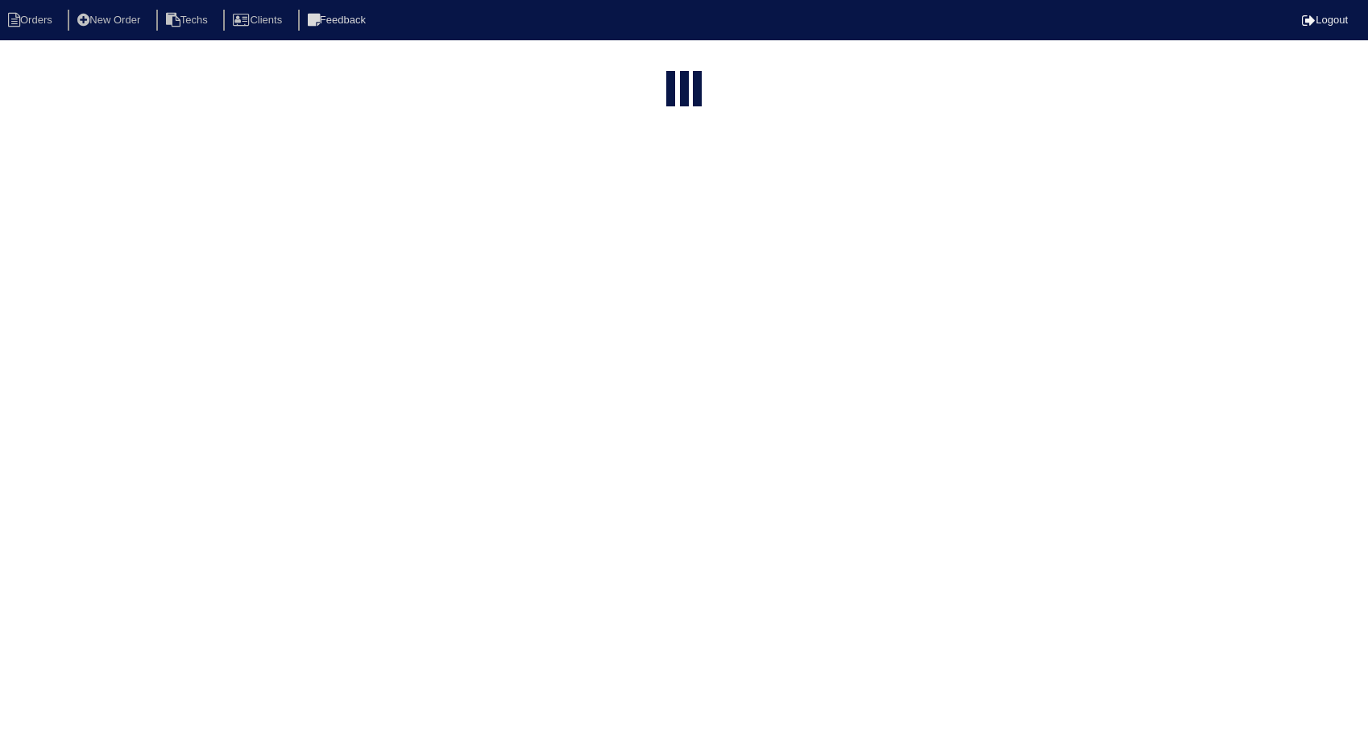
select select "15"
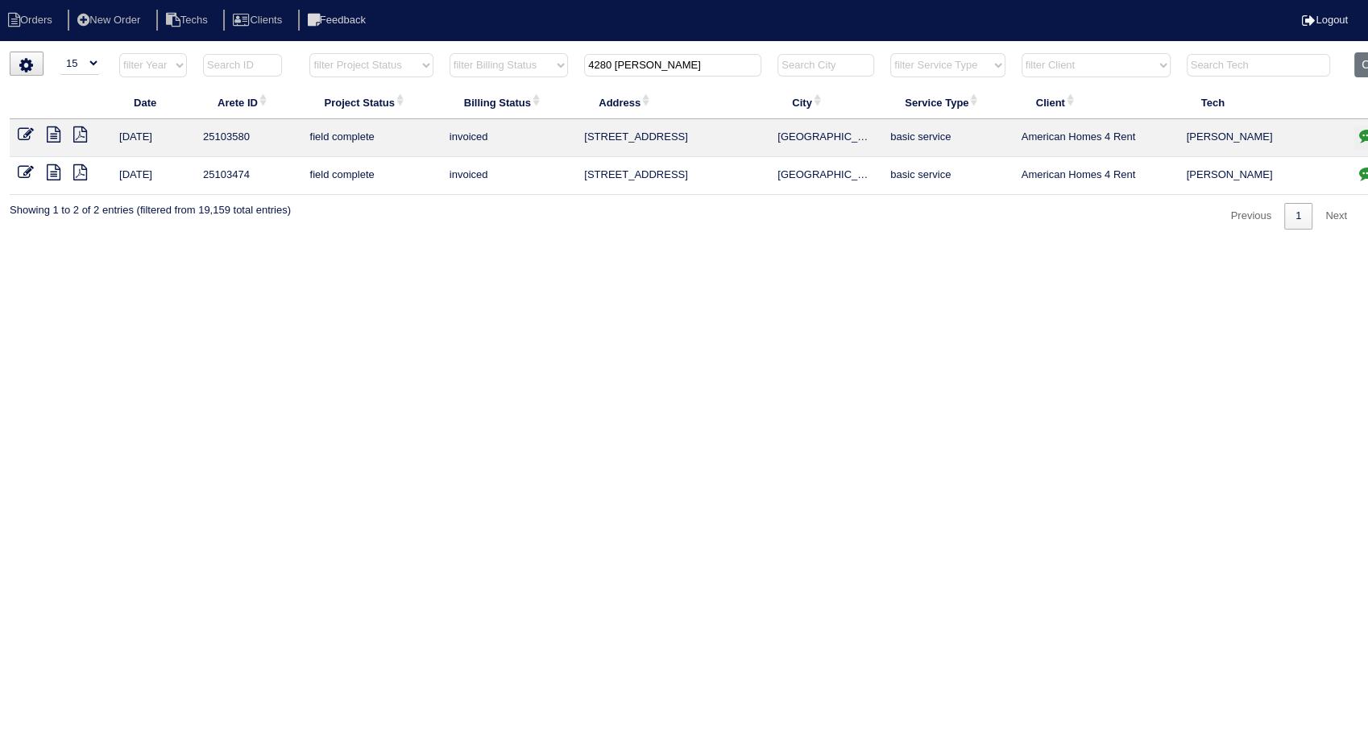
drag, startPoint x: 657, startPoint y: 58, endPoint x: 443, endPoint y: 97, distance: 217.9
click at [443, 97] on table "Date Arete ID Project Status Billing Status Address City Service Type Client Te…" at bounding box center [708, 123] width 1397 height 143
type input "221 millstone"
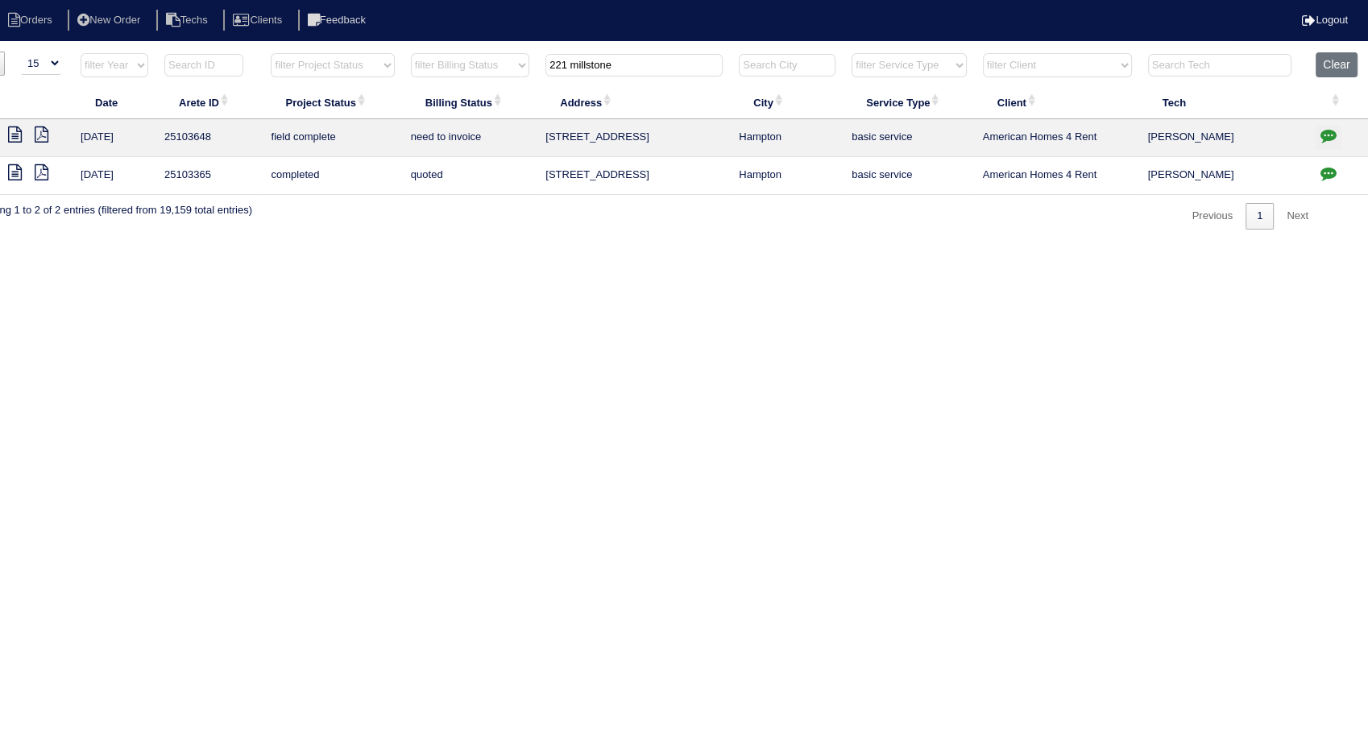
click at [1329, 135] on icon "button" at bounding box center [1328, 135] width 16 height 16
type textarea "10/2/25 - this is for a change order only - rk"
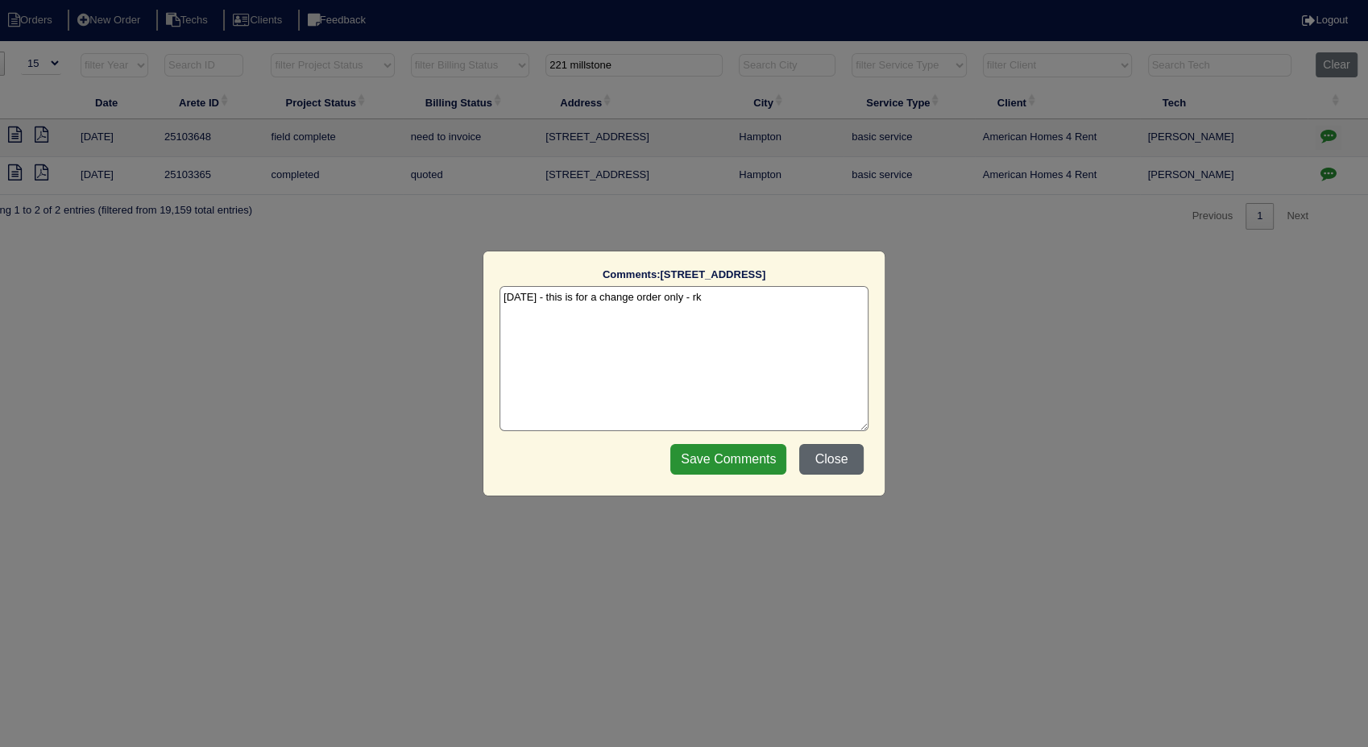
click at [812, 454] on button "Close" at bounding box center [831, 459] width 64 height 31
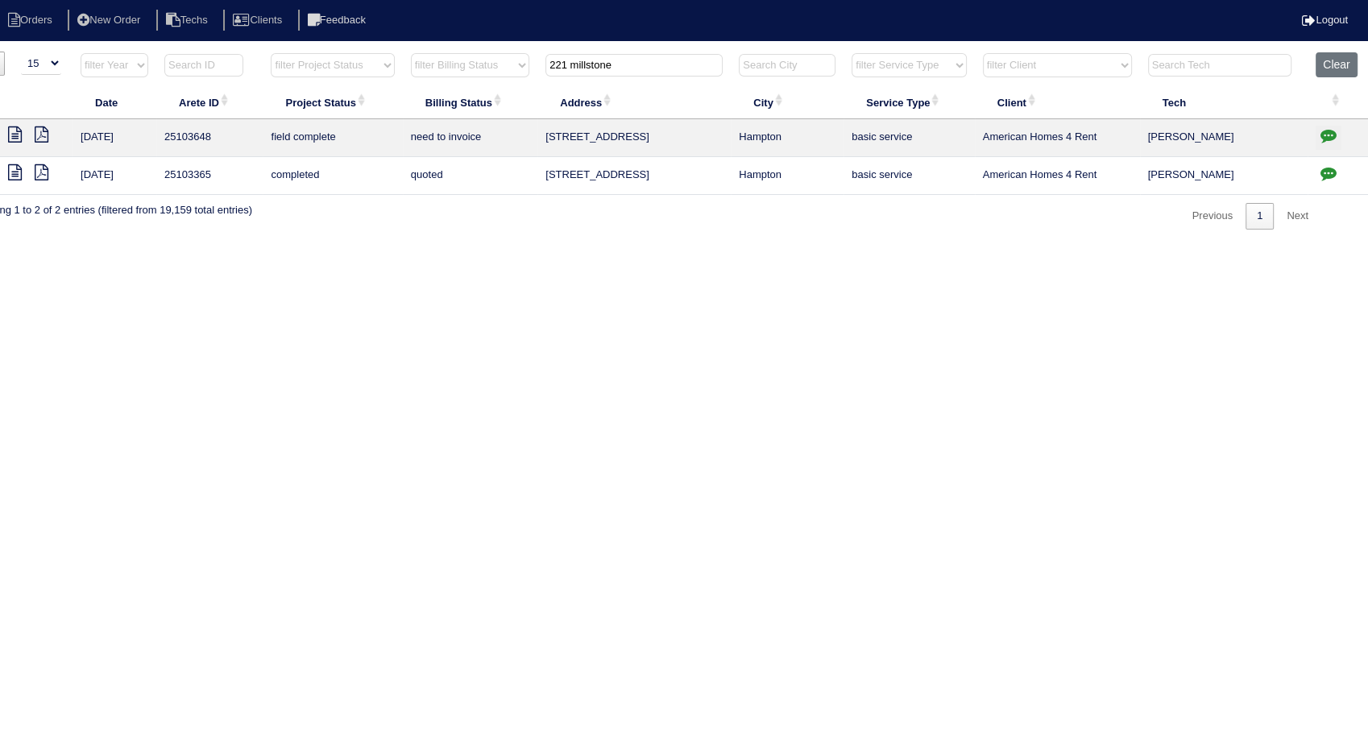
scroll to position [0, 0]
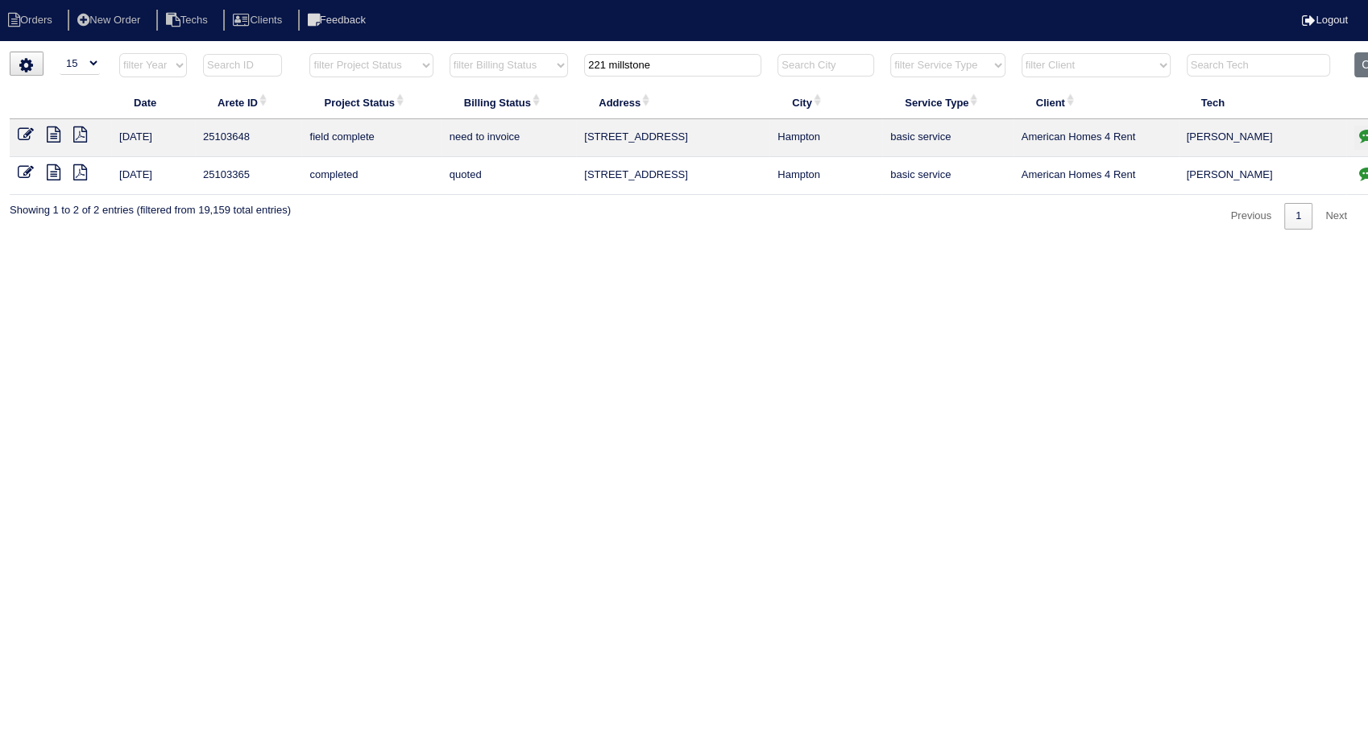
click at [28, 169] on icon at bounding box center [26, 172] width 16 height 16
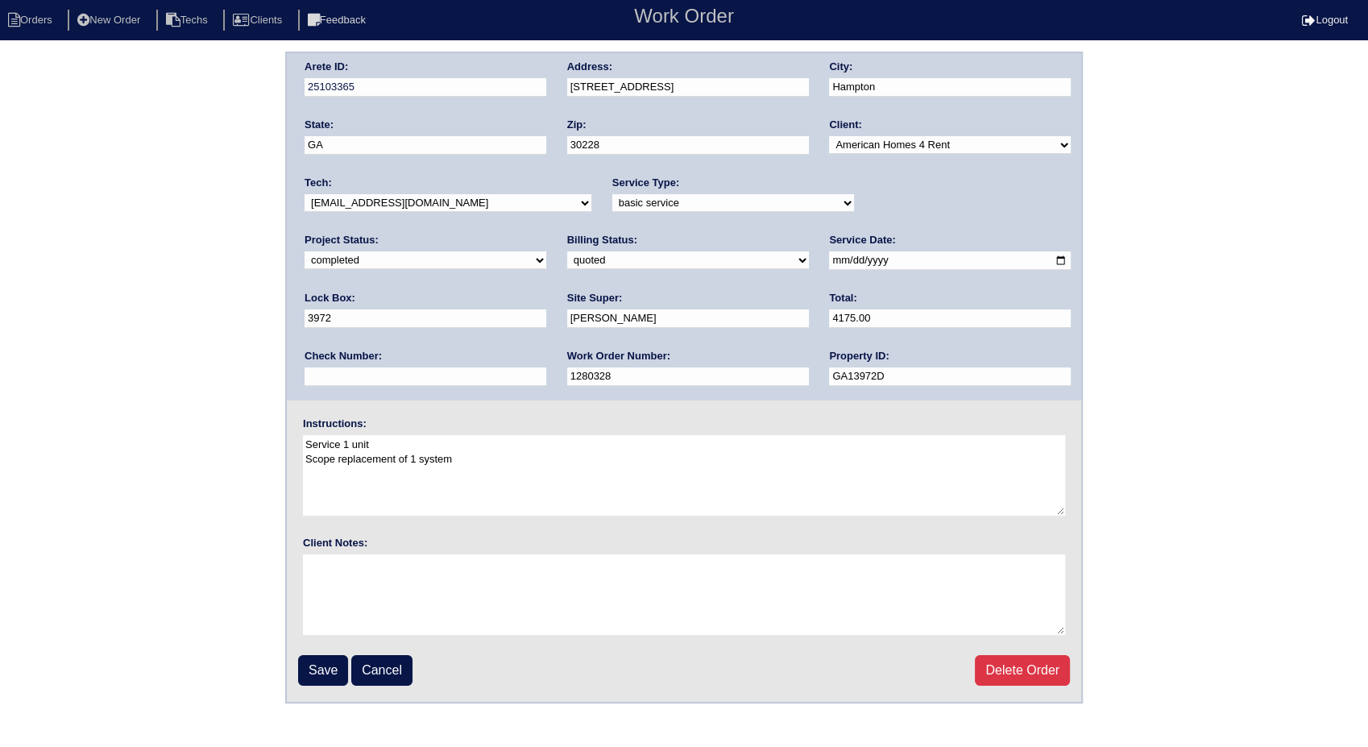
click at [567, 259] on select "need to quote quoted need to invoice invoiced paid warranty purchase order need…" at bounding box center [688, 260] width 242 height 18
select select "invoiced"
click at [567, 251] on select "need to quote quoted need to invoice invoiced paid warranty purchase order need…" at bounding box center [688, 260] width 242 height 18
click at [329, 659] on input "Save" at bounding box center [323, 670] width 50 height 31
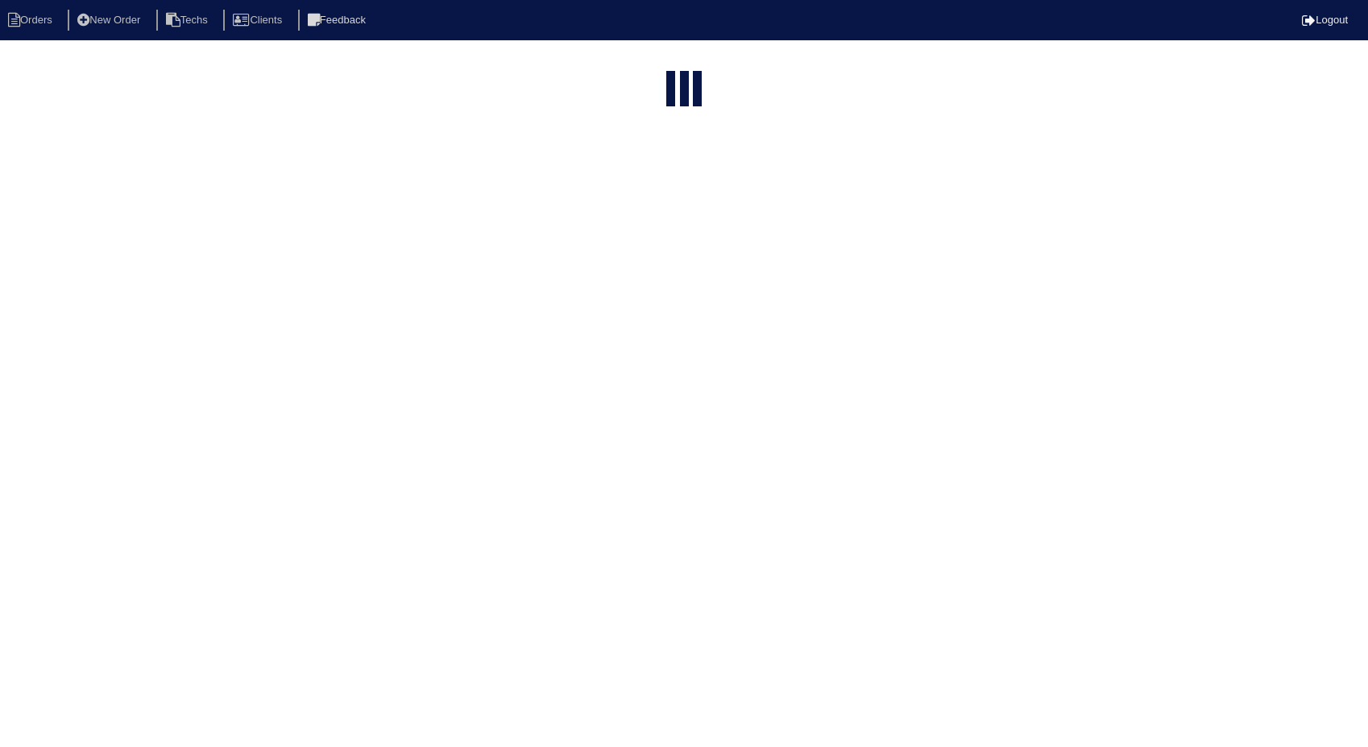
select select "15"
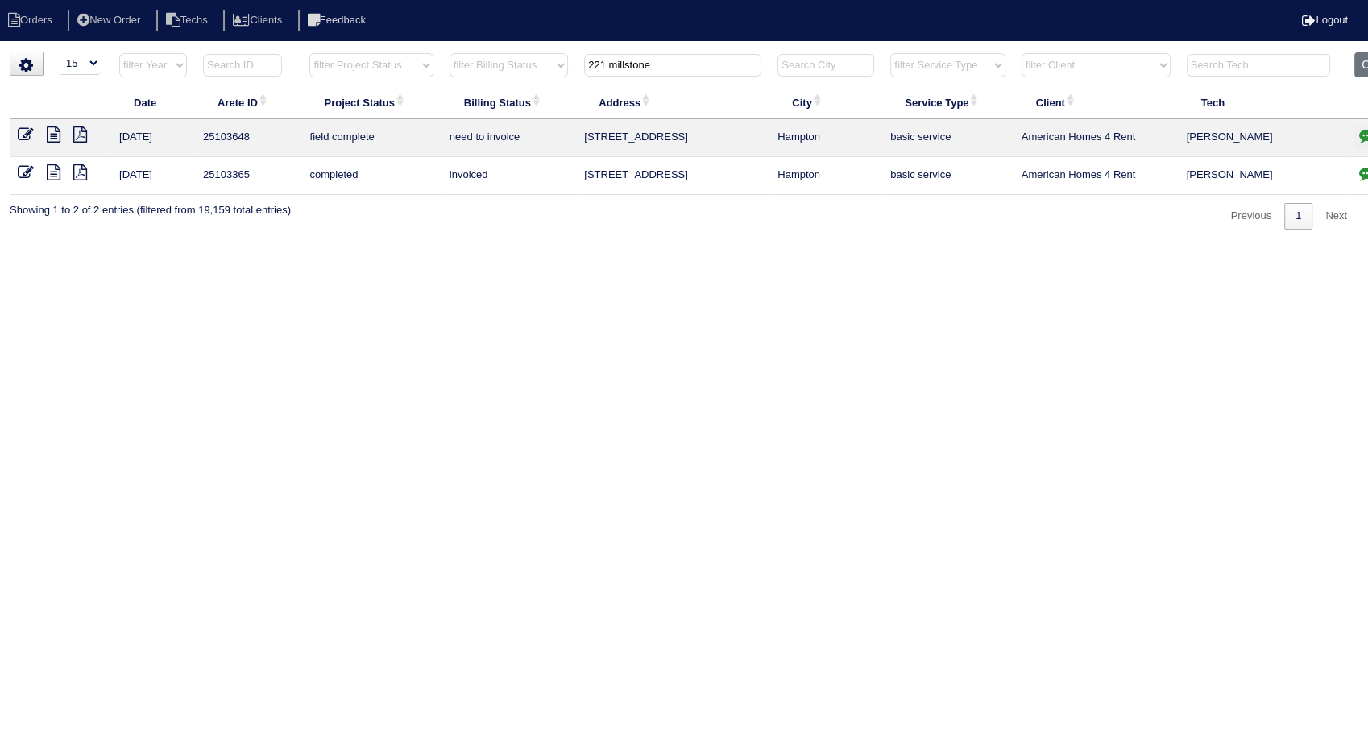
click at [26, 132] on icon at bounding box center [26, 134] width 16 height 16
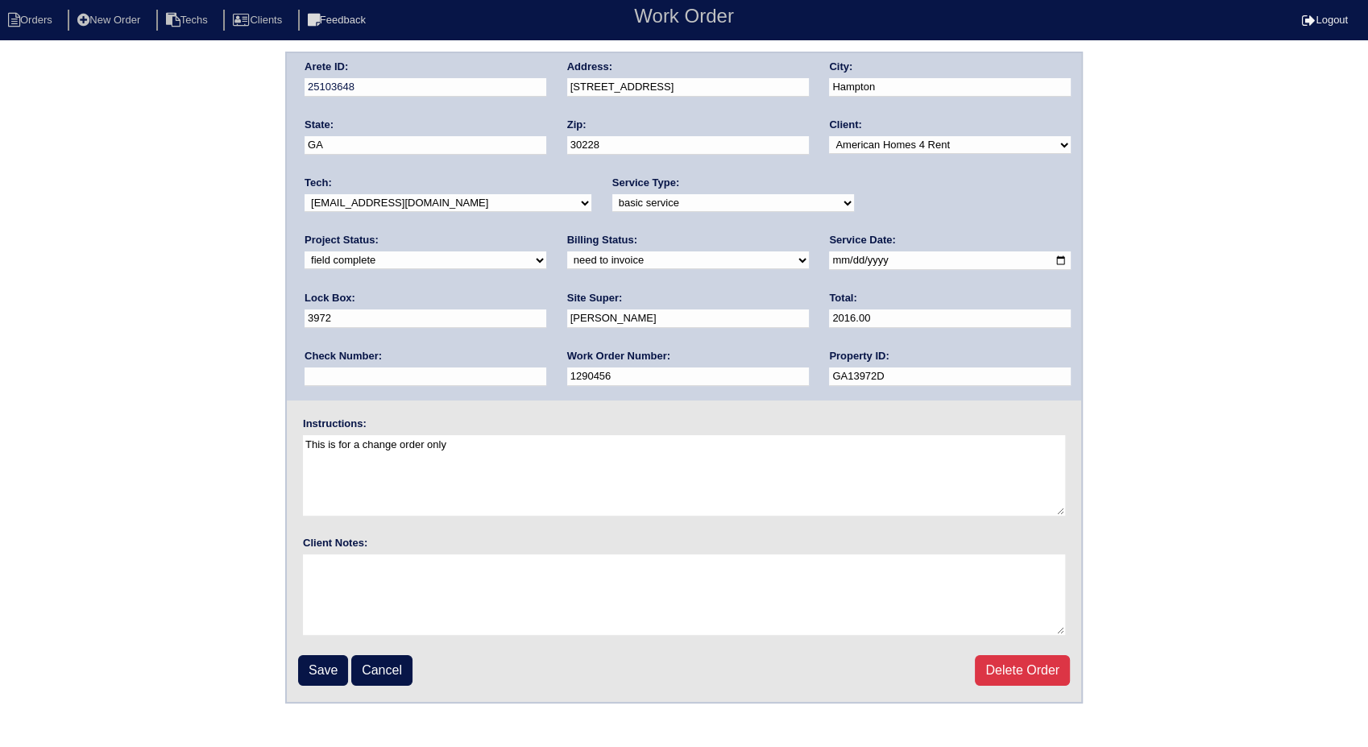
drag, startPoint x: 930, startPoint y: 201, endPoint x: 909, endPoint y: 211, distance: 22.7
click at [546, 251] on select "new order assigned in progress field complete need to schedule admin review arc…" at bounding box center [425, 260] width 242 height 18
select select "completed"
click at [546, 251] on select "new order assigned in progress field complete need to schedule admin review arc…" at bounding box center [425, 260] width 242 height 18
click at [567, 265] on select "need to quote quoted need to invoice invoiced paid warranty purchase order need…" at bounding box center [688, 260] width 242 height 18
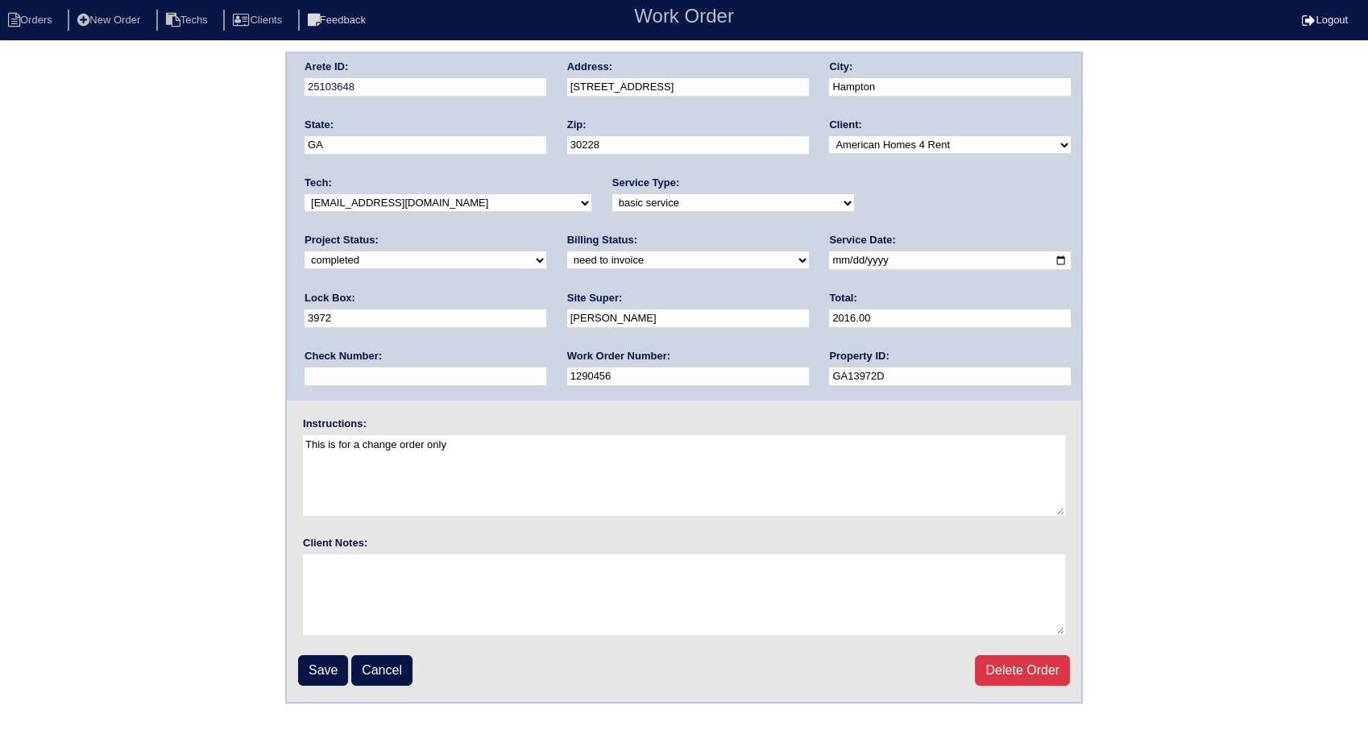
select select "invoiced"
click at [567, 251] on select "need to quote quoted need to invoice invoiced paid warranty purchase order need…" at bounding box center [688, 260] width 242 height 18
click at [314, 663] on input "Save" at bounding box center [323, 670] width 50 height 31
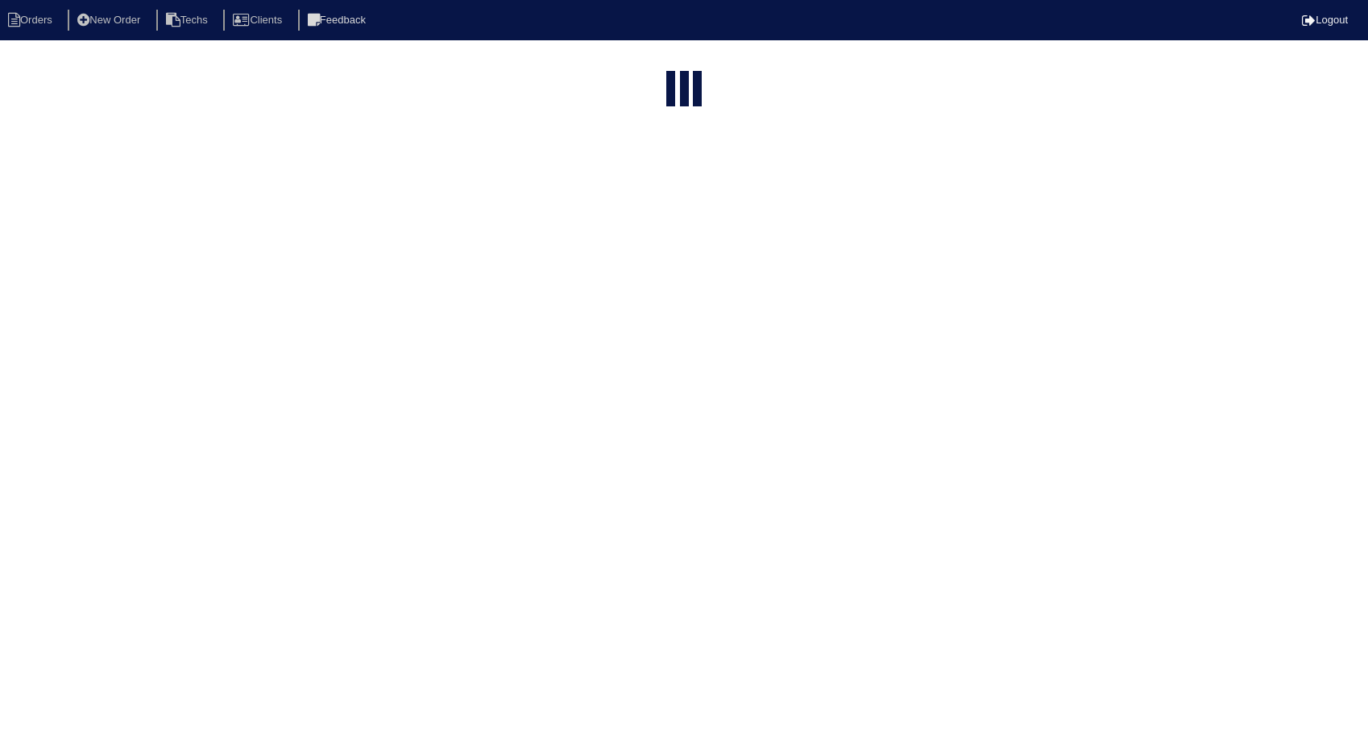
select select "15"
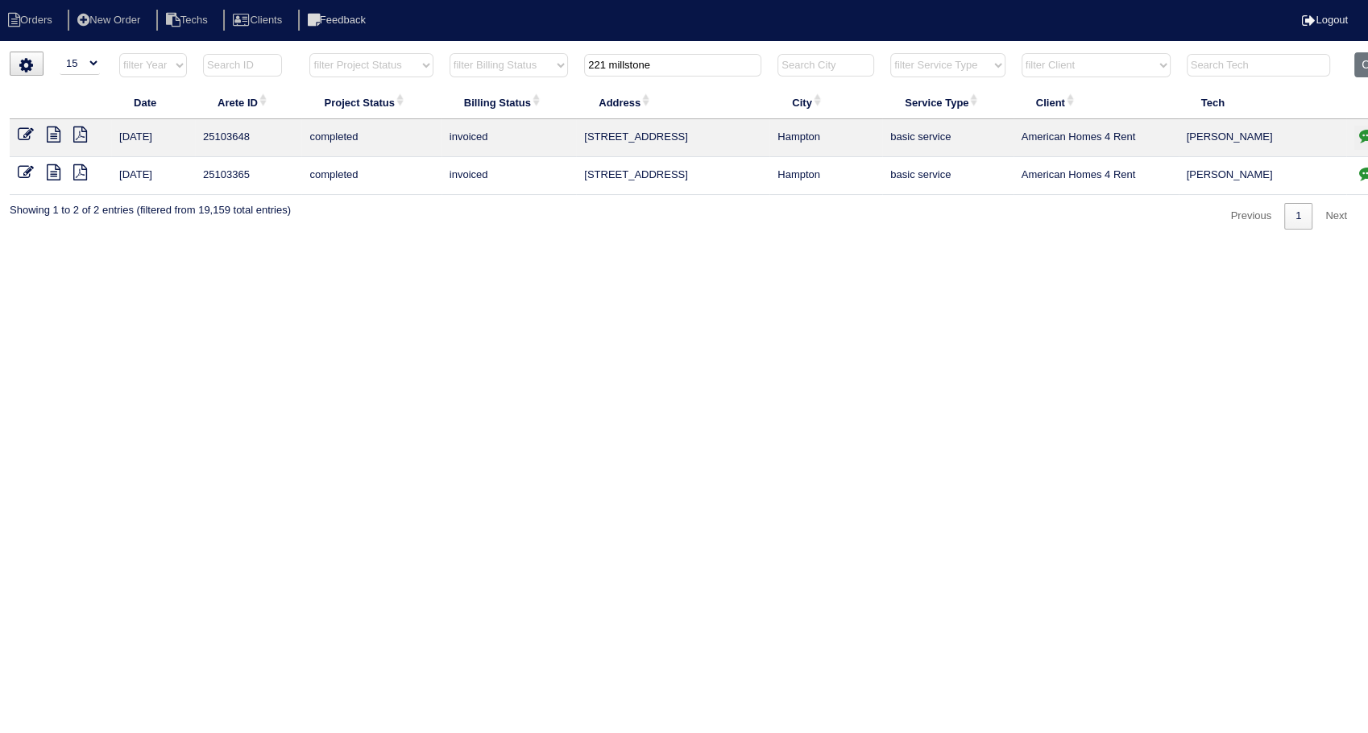
drag, startPoint x: 671, startPoint y: 56, endPoint x: 558, endPoint y: 217, distance: 196.7
click at [541, 73] on tr "filter Year -- Any Year -- 2025 2024 2023 2022 2021 2020 2019 filter Project St…" at bounding box center [708, 68] width 1397 height 33
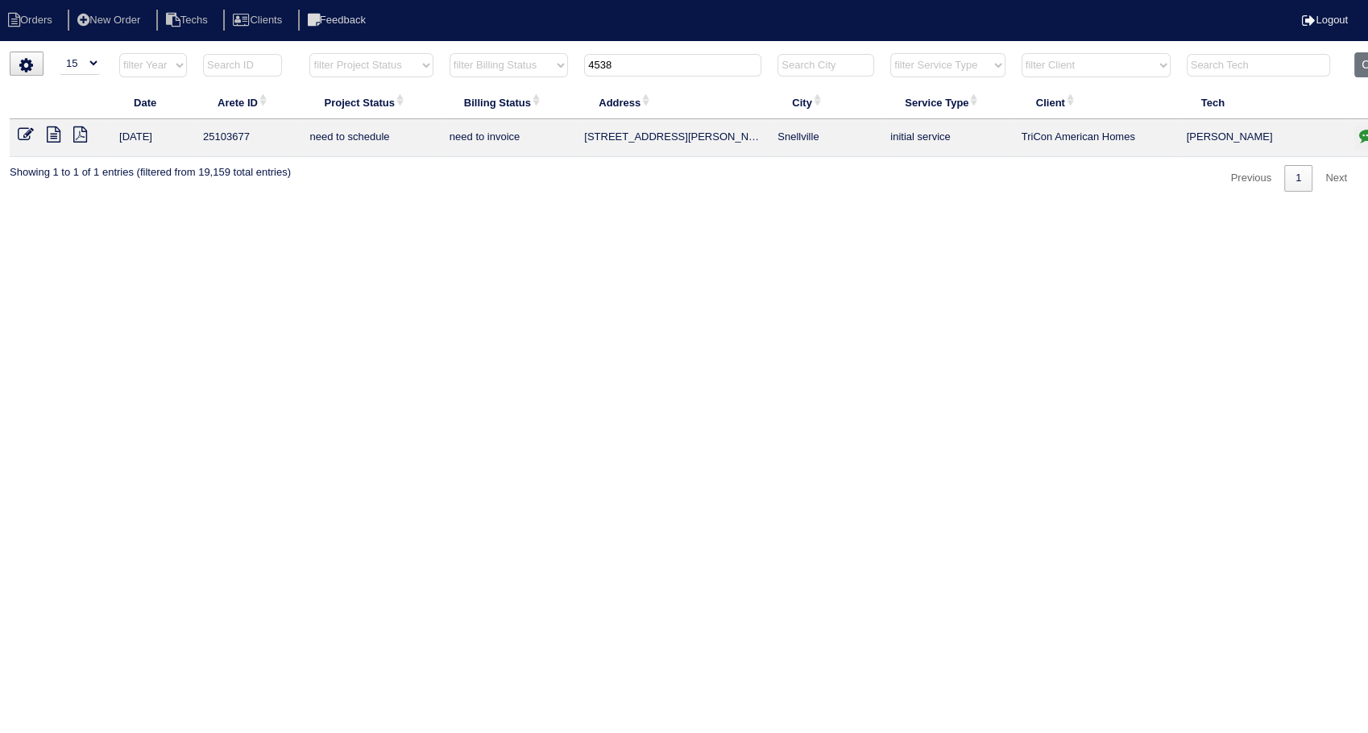
type input "4538"
click at [1366, 132] on icon "button" at bounding box center [1367, 135] width 16 height 16
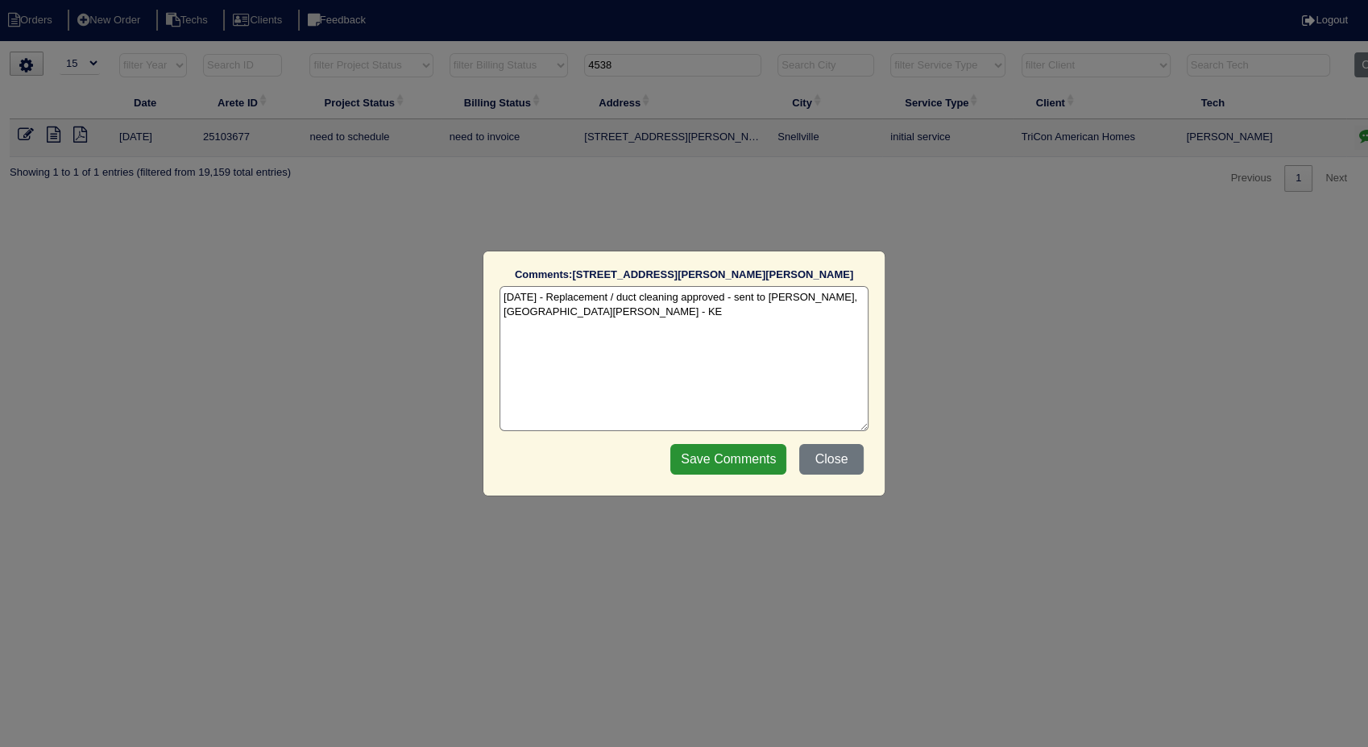
click at [567, 325] on textarea "10/9/25 - Replacement / duct cleaning approved - sent to Dan, Payton, Reeca - KE" at bounding box center [683, 358] width 369 height 145
type textarea "10/9/25 - Replacement / duct cleaning approved - sent to Dan, Payton, Reeca - K…"
click at [748, 461] on input "Save Comments" at bounding box center [728, 459] width 116 height 31
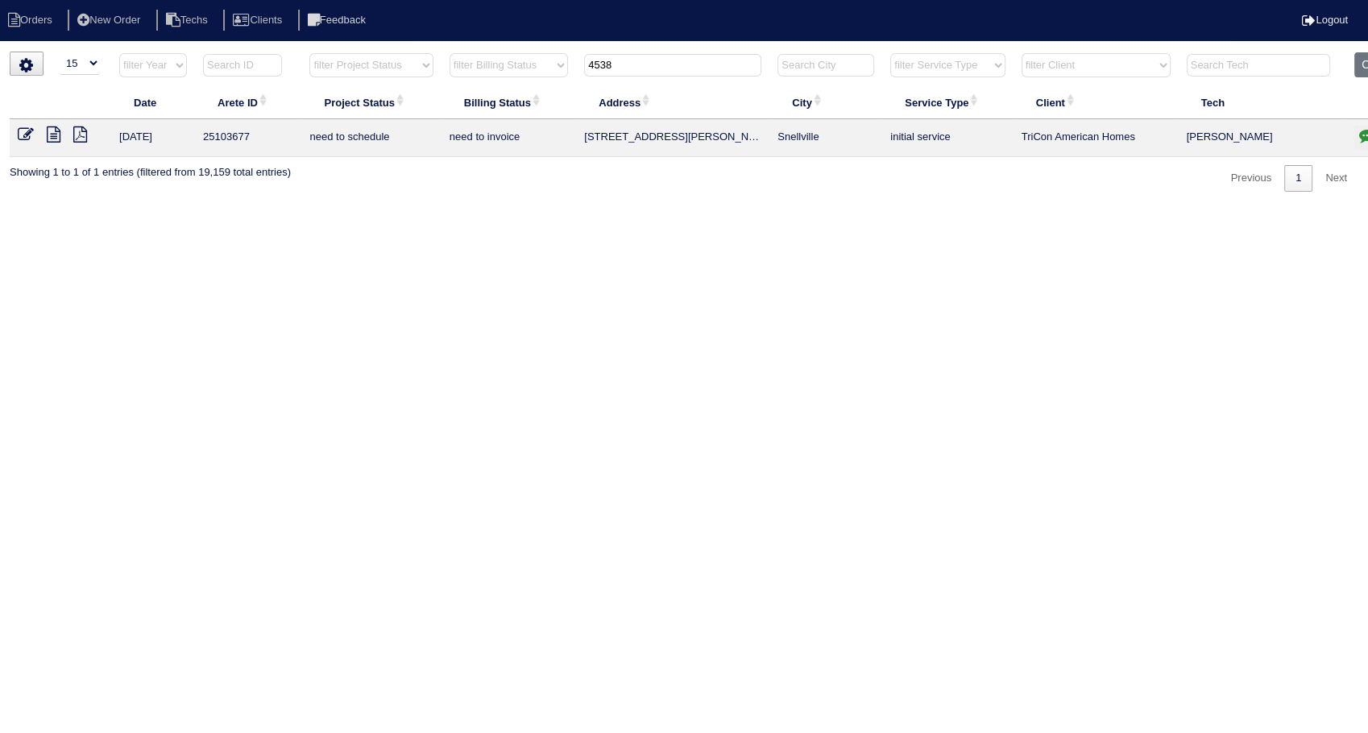
click at [23, 130] on icon at bounding box center [26, 134] width 16 height 16
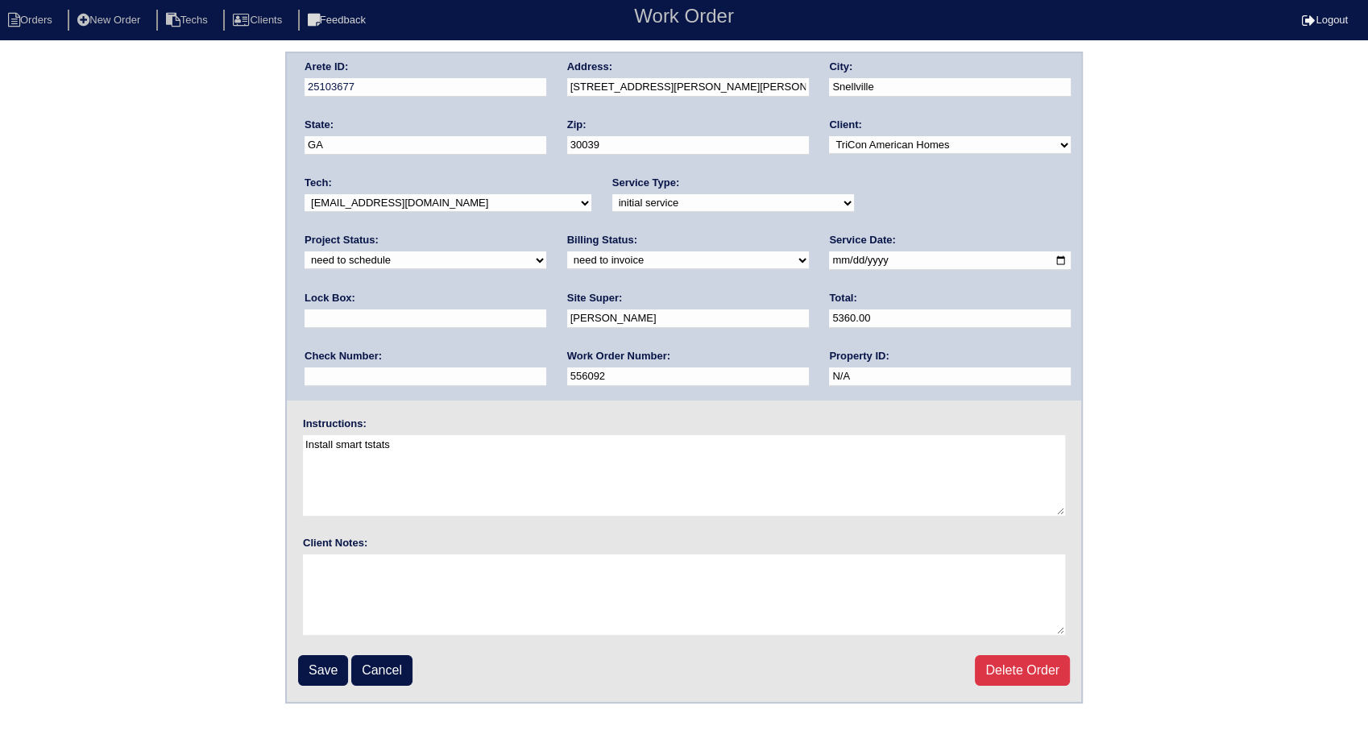
click at [546, 251] on select "new order assigned in progress field complete need to schedule admin review arc…" at bounding box center [425, 260] width 242 height 18
select select "completed"
click at [546, 251] on select "new order assigned in progress field complete need to schedule admin review arc…" at bounding box center [425, 260] width 242 height 18
click at [567, 255] on select "need to quote quoted need to invoice invoiced paid warranty purchase order need…" at bounding box center [688, 260] width 242 height 18
select select "invoiced"
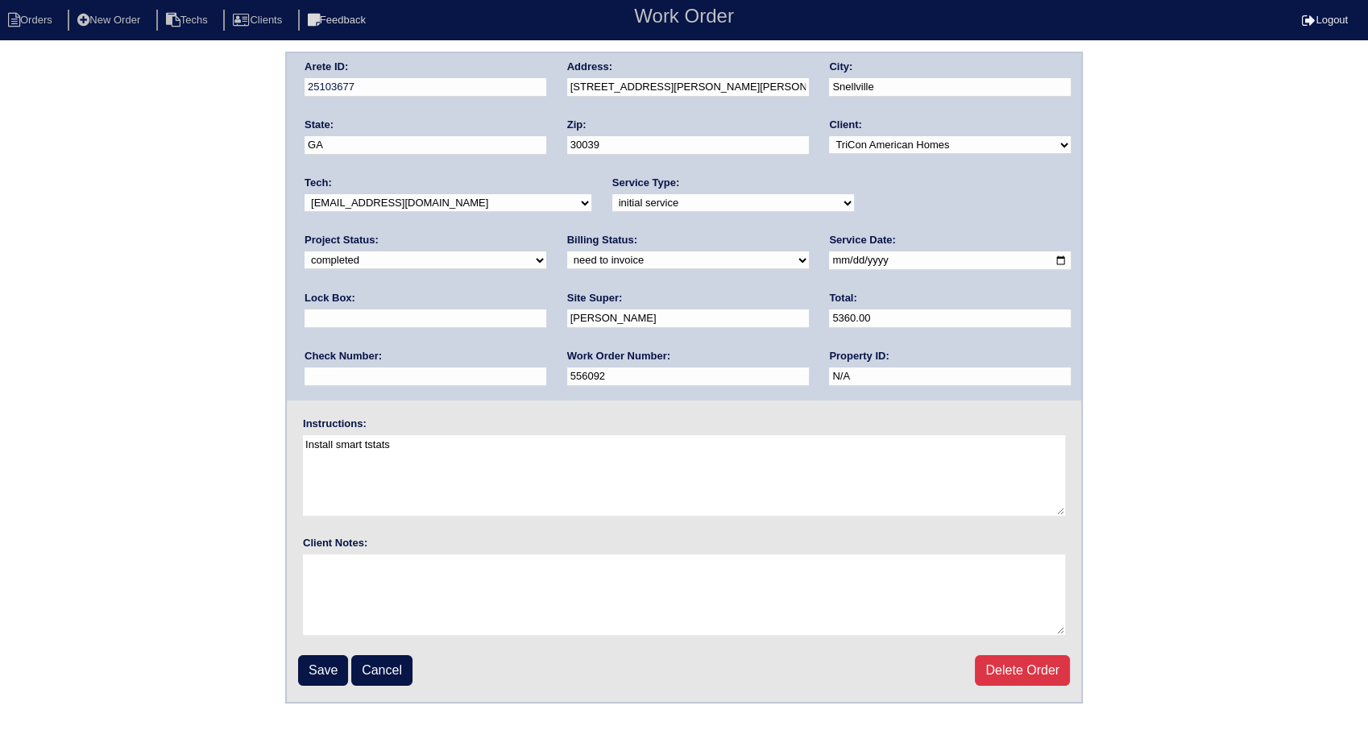
click at [567, 251] on select "need to quote quoted need to invoice invoiced paid warranty purchase order need…" at bounding box center [688, 260] width 242 height 18
click at [335, 667] on input "Save" at bounding box center [323, 670] width 50 height 31
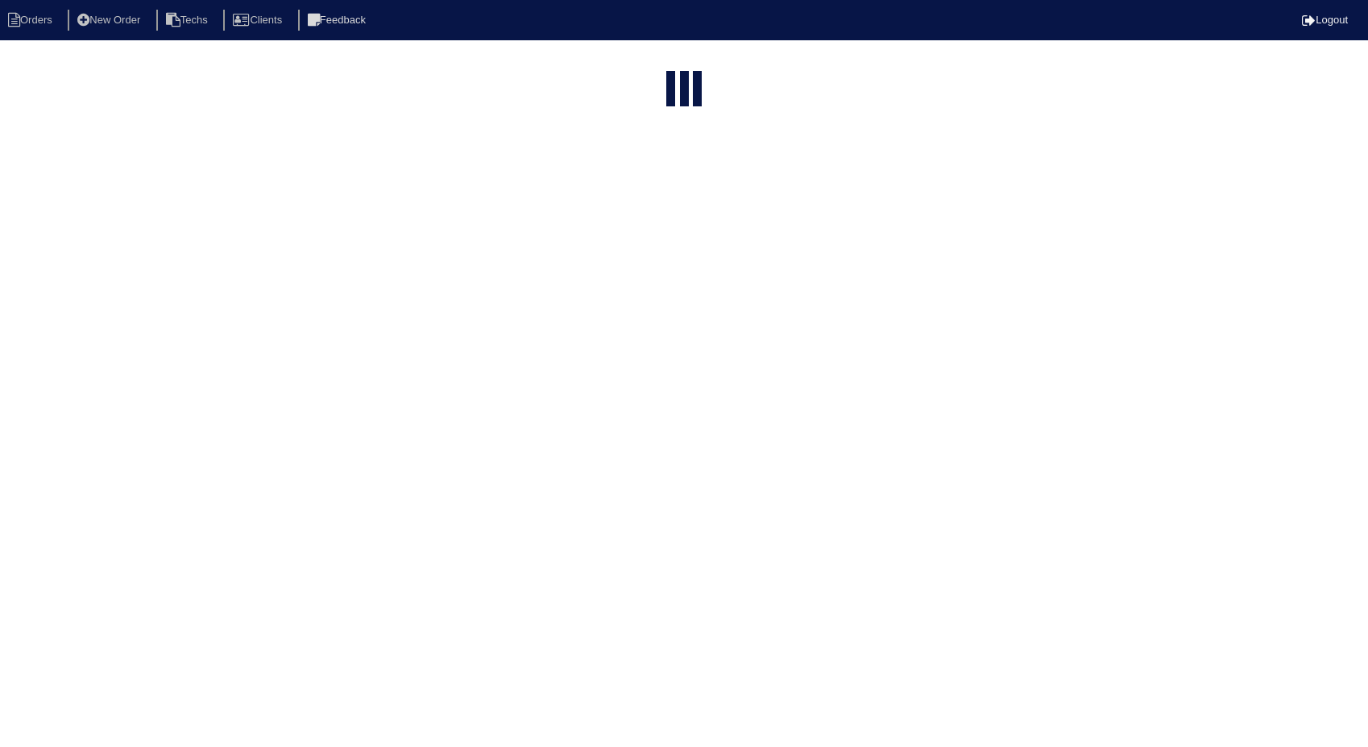
select select "15"
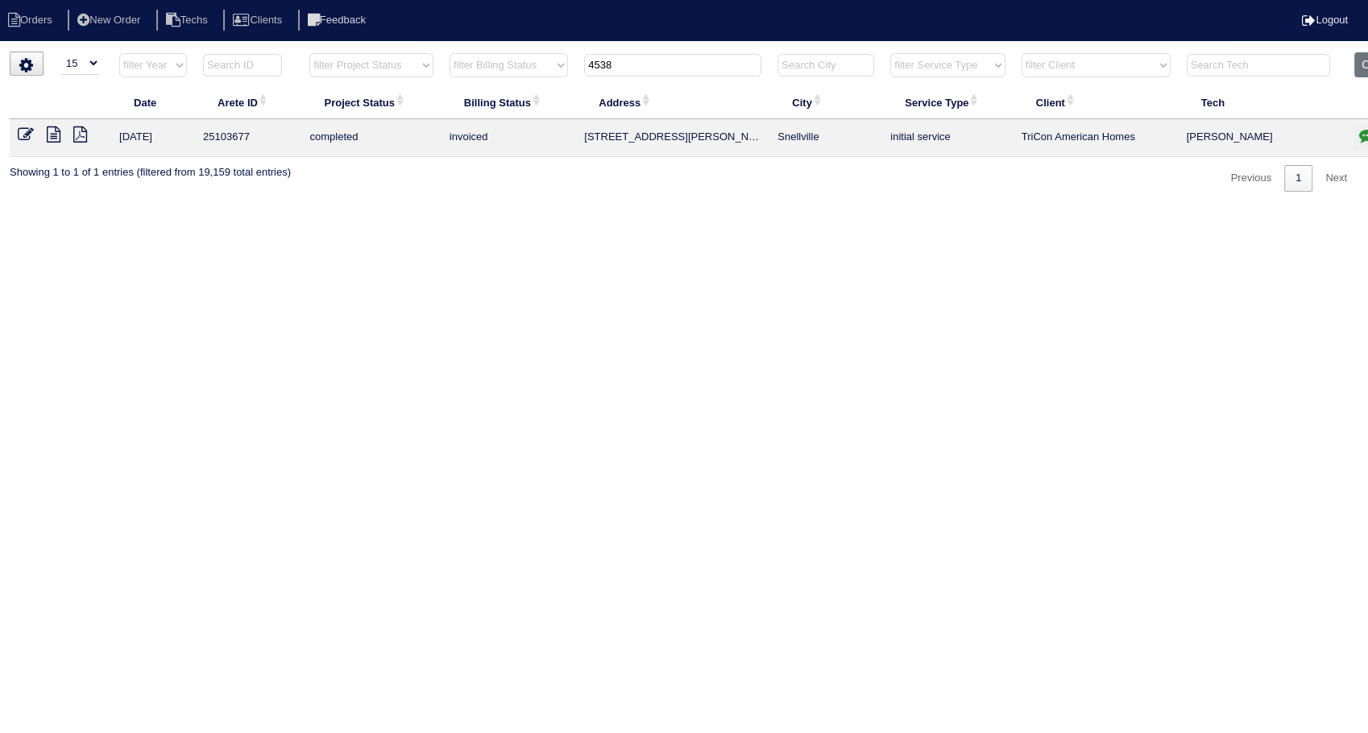
click at [25, 129] on icon at bounding box center [26, 134] width 16 height 16
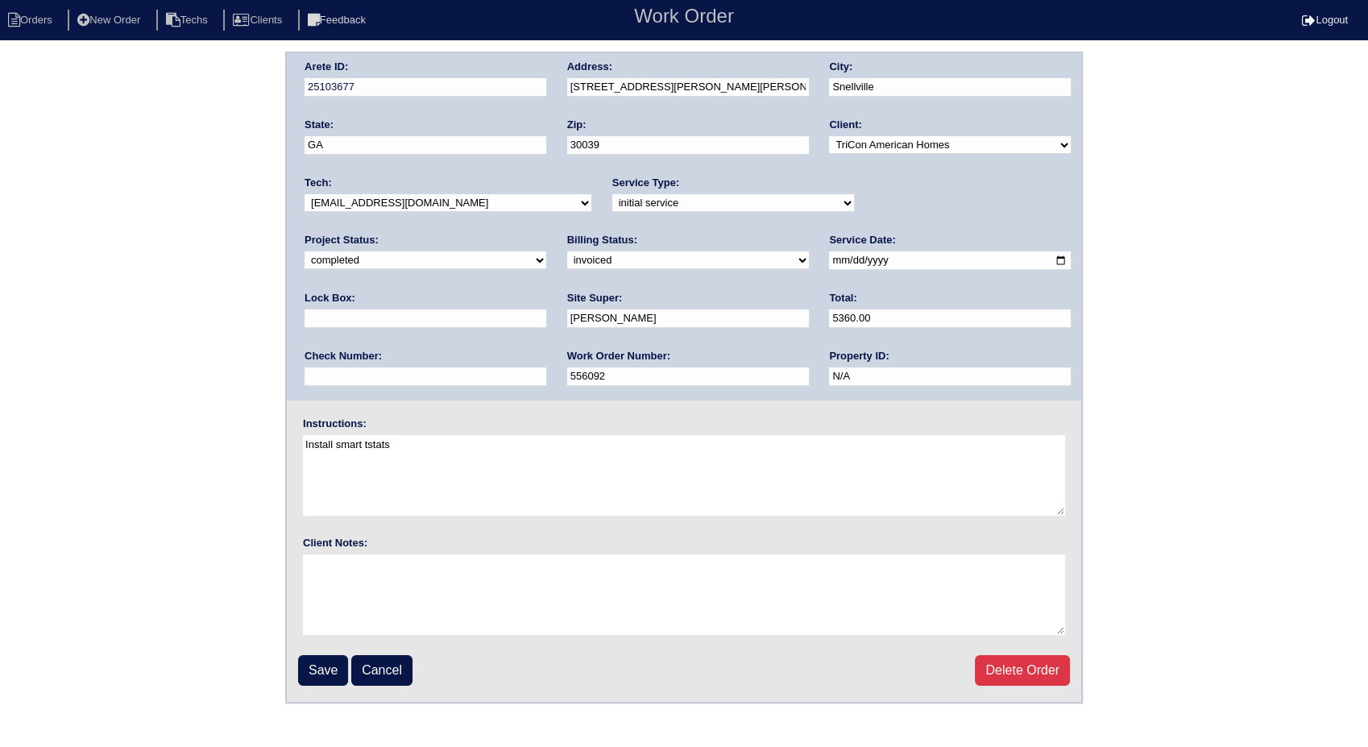
drag, startPoint x: 650, startPoint y: 322, endPoint x: 561, endPoint y: 324, distance: 89.4
click at [561, 324] on div "Arete ID: 25103677 Address: [STREET_ADDRESS][PERSON_NAME] City: [GEOGRAPHIC_DAT…" at bounding box center [684, 226] width 794 height 347
type input "5360.88"
click at [321, 657] on input "Save" at bounding box center [323, 670] width 50 height 31
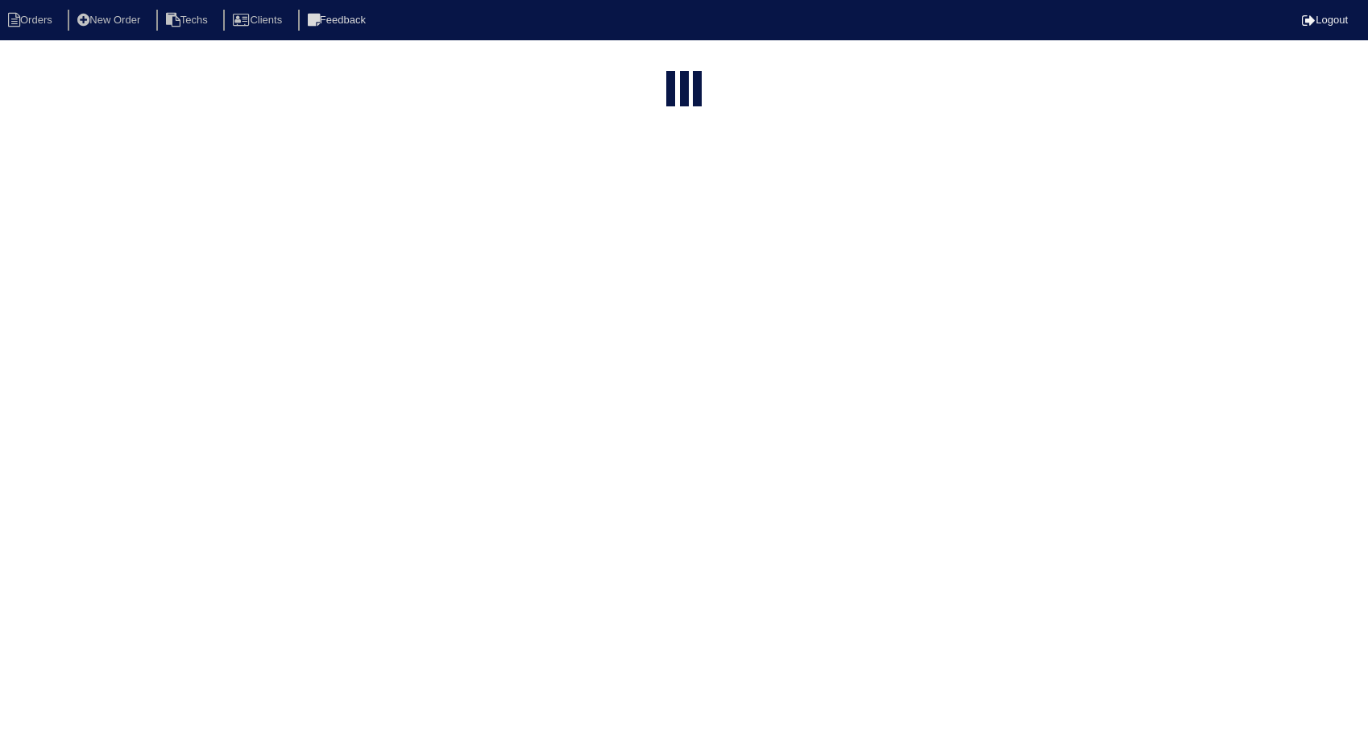
select select "15"
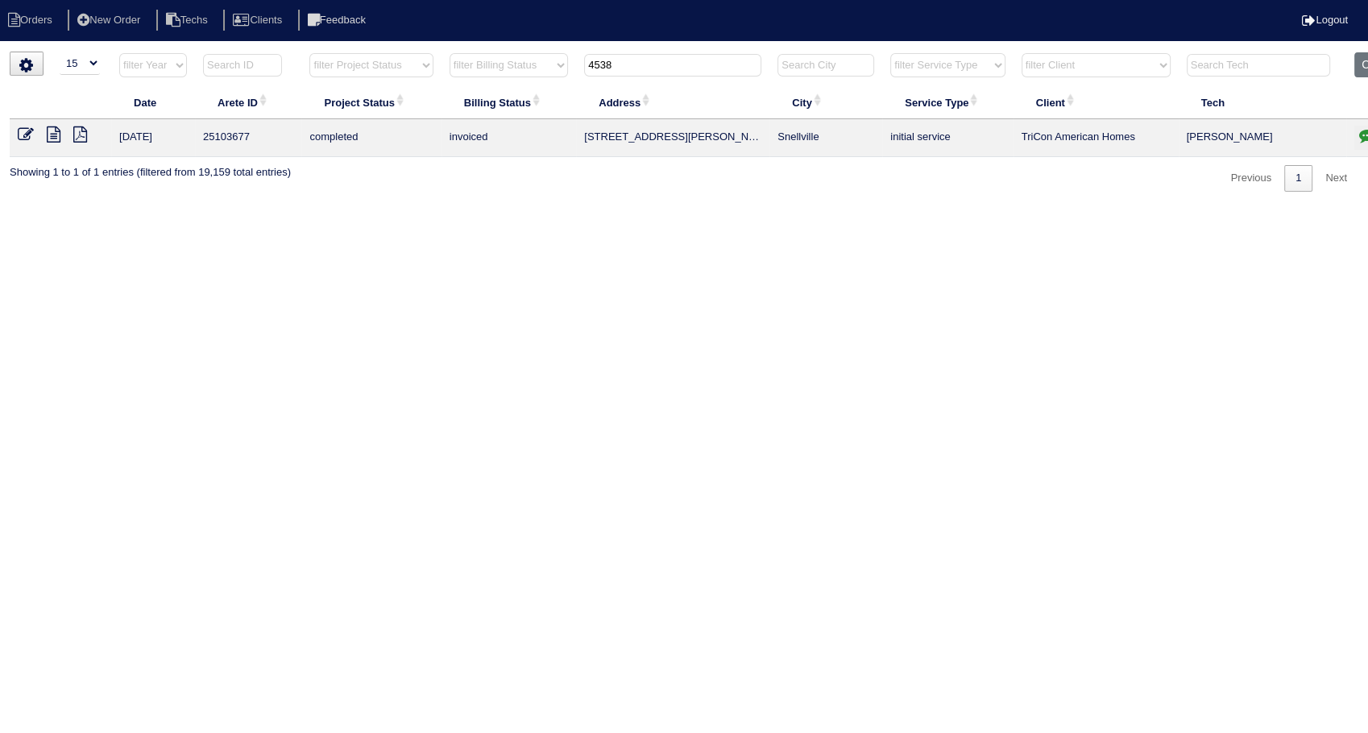
click at [673, 208] on html "Orders New Order Techs Clients Feedback Logout Orders New Order Users Clients M…" at bounding box center [684, 104] width 1368 height 208
drag, startPoint x: 608, startPoint y: 68, endPoint x: 482, endPoint y: 136, distance: 143.8
click at [478, 109] on table "Date Arete ID Project Status Billing Status Address City Service Type Client Te…" at bounding box center [708, 104] width 1397 height 105
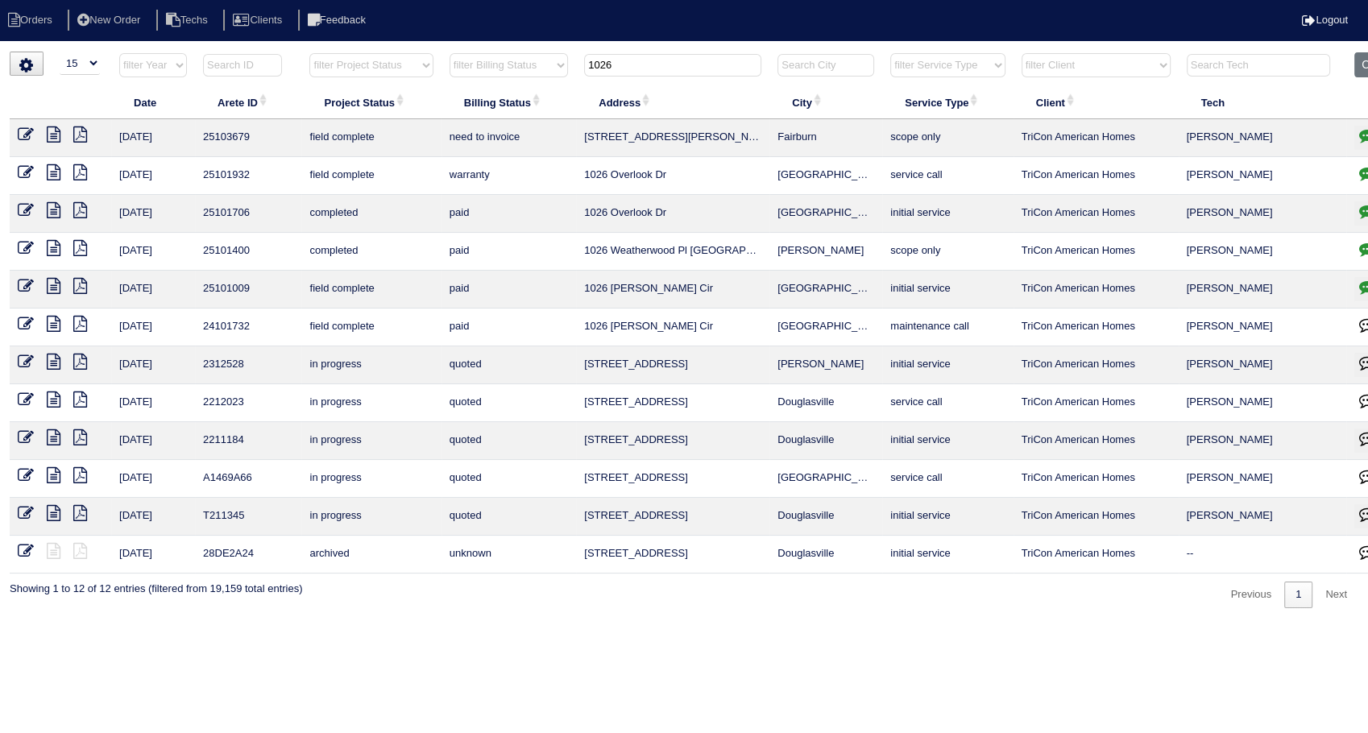
type input "1026"
drag, startPoint x: 46, startPoint y: 136, endPoint x: 88, endPoint y: 124, distance: 43.6
click at [47, 136] on icon at bounding box center [54, 134] width 14 height 16
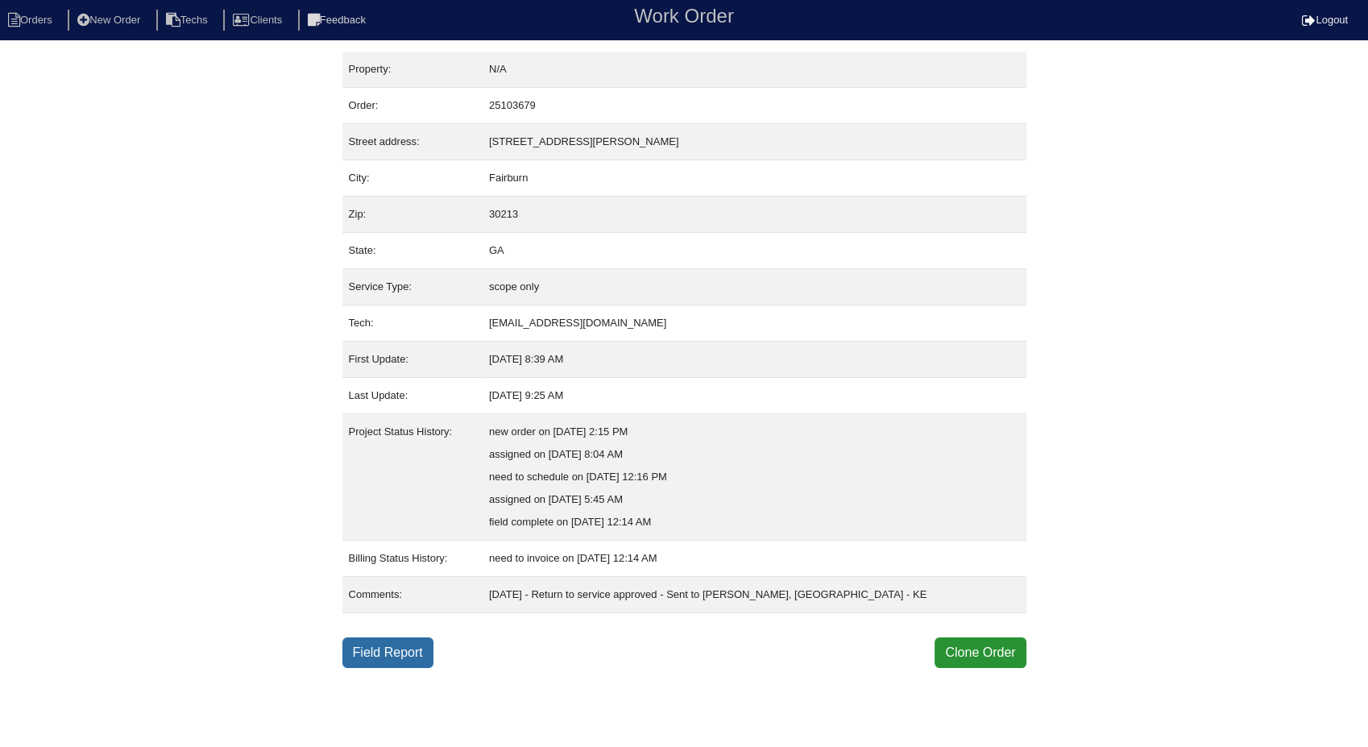
click at [395, 646] on link "Field Report" at bounding box center [387, 652] width 91 height 31
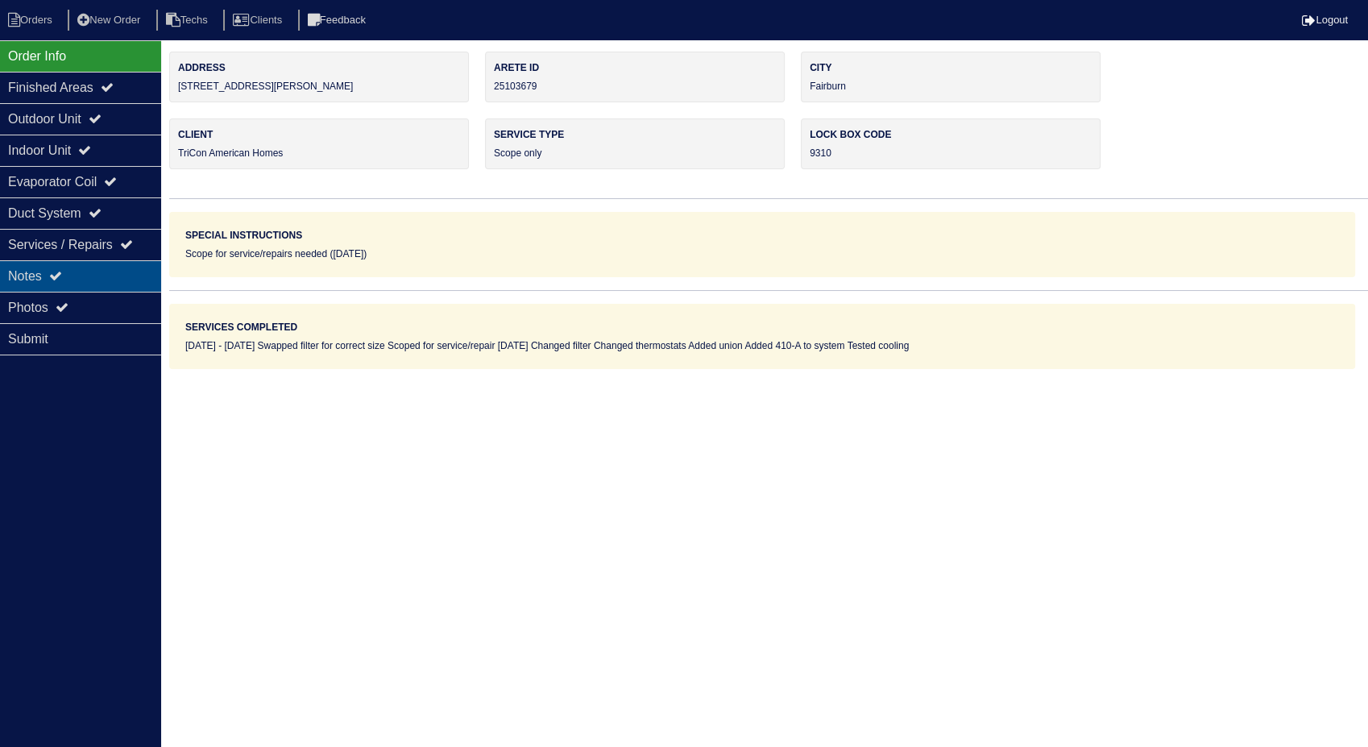
click at [15, 270] on div "Notes" at bounding box center [80, 275] width 161 height 31
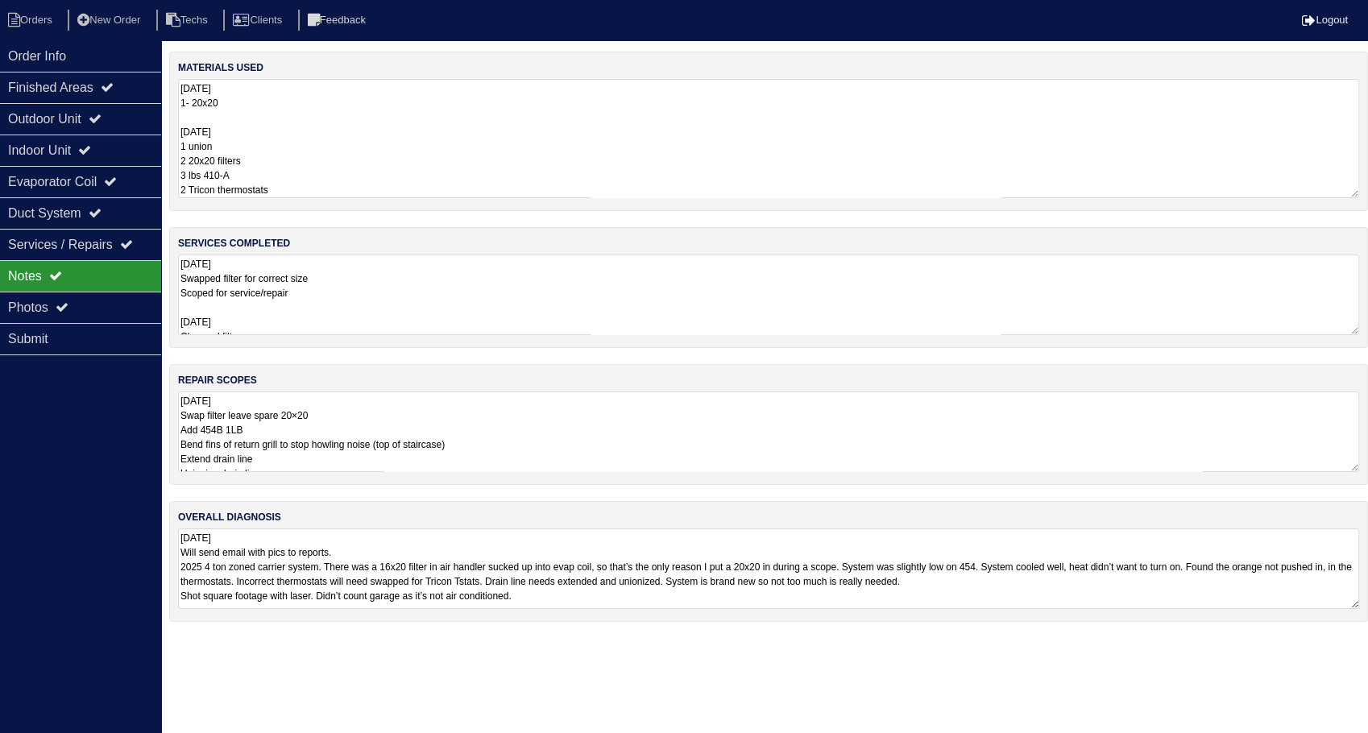
click at [277, 114] on textarea "10.7.25 1- 20x20 10/10/25 1 union 2 20x20 filters 3 lbs 410-A 2 Tricon thermost…" at bounding box center [768, 138] width 1181 height 119
click at [25, 24] on li "Orders" at bounding box center [32, 21] width 65 height 22
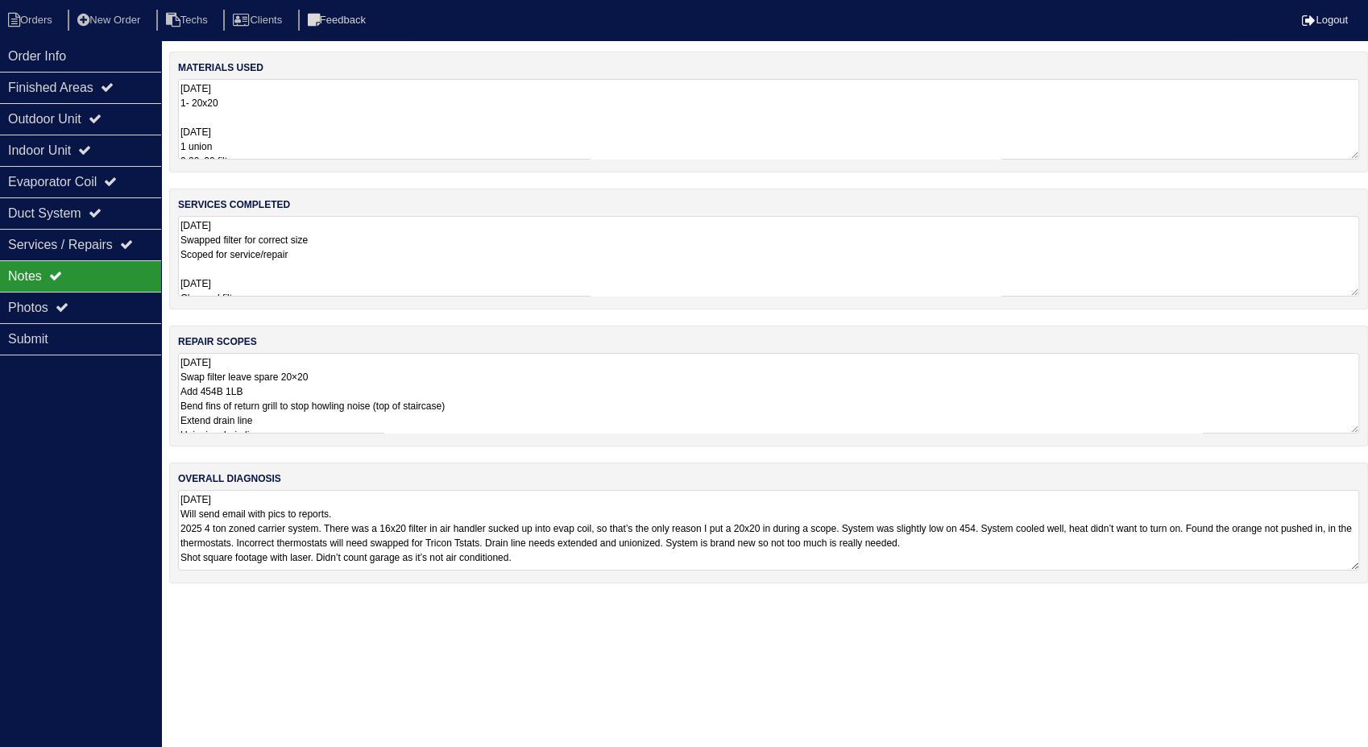
select select "15"
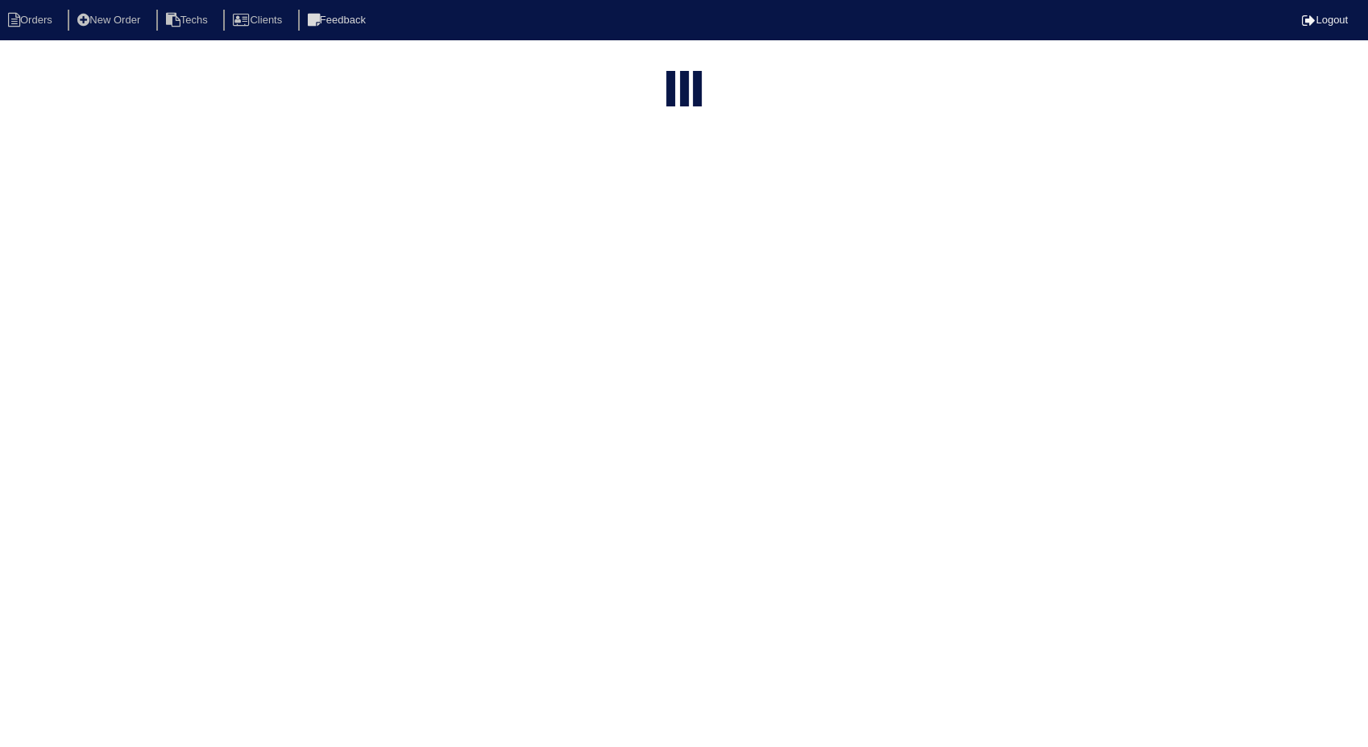
type input "1026"
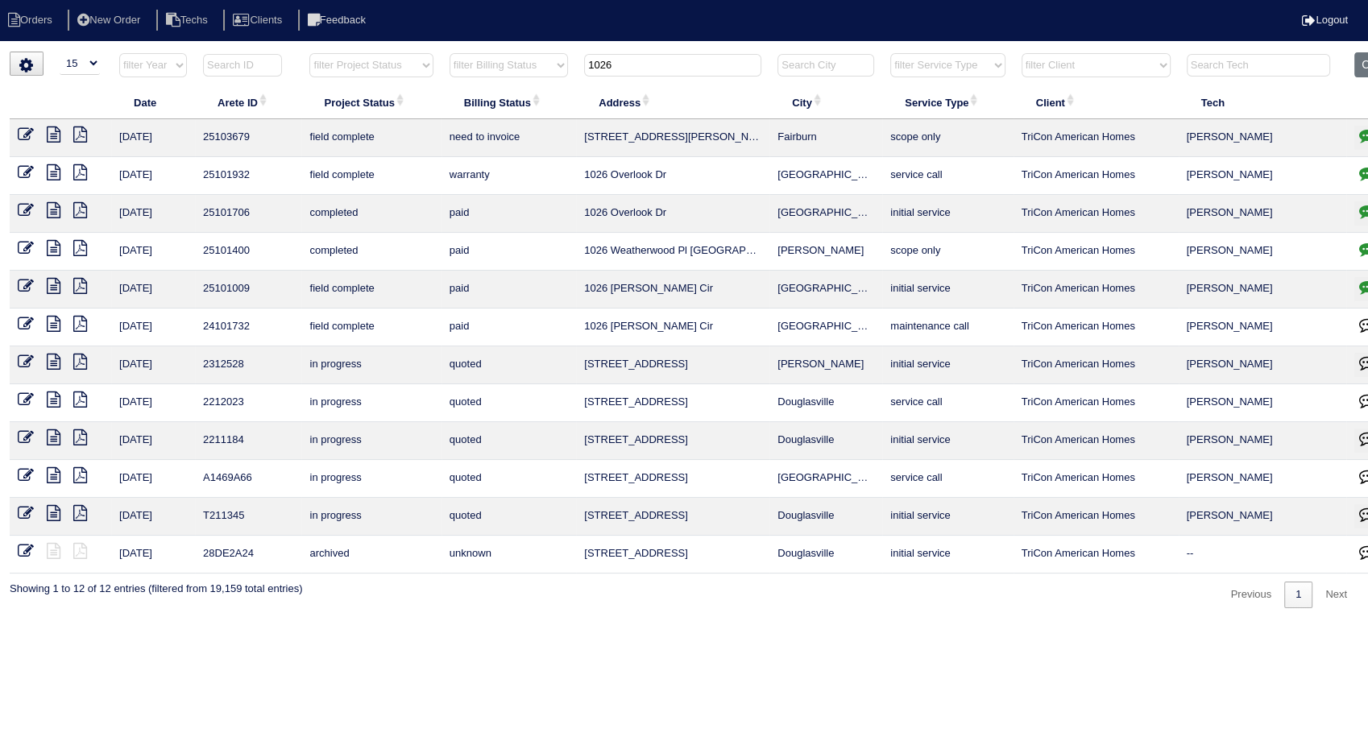
drag, startPoint x: 23, startPoint y: 131, endPoint x: 42, endPoint y: 162, distance: 35.8
click at [23, 131] on icon at bounding box center [26, 134] width 16 height 16
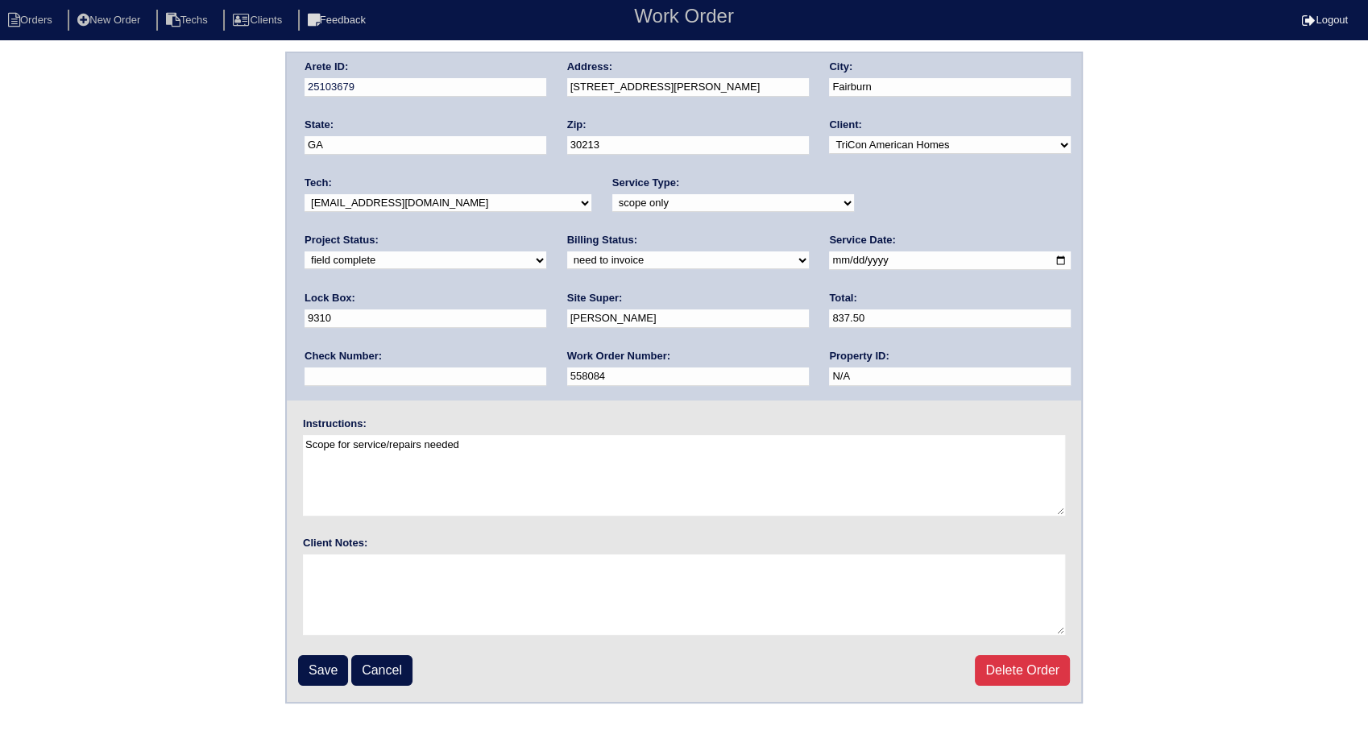
drag, startPoint x: 335, startPoint y: 263, endPoint x: 335, endPoint y: 271, distance: 8.9
click at [567, 263] on select "need to quote quoted need to invoice invoiced paid warranty purchase order need…" at bounding box center [688, 260] width 242 height 18
select select "invoiced"
click at [567, 251] on select "need to quote quoted need to invoice invoiced paid warranty purchase order need…" at bounding box center [688, 260] width 242 height 18
click at [327, 667] on input "Save" at bounding box center [323, 670] width 50 height 31
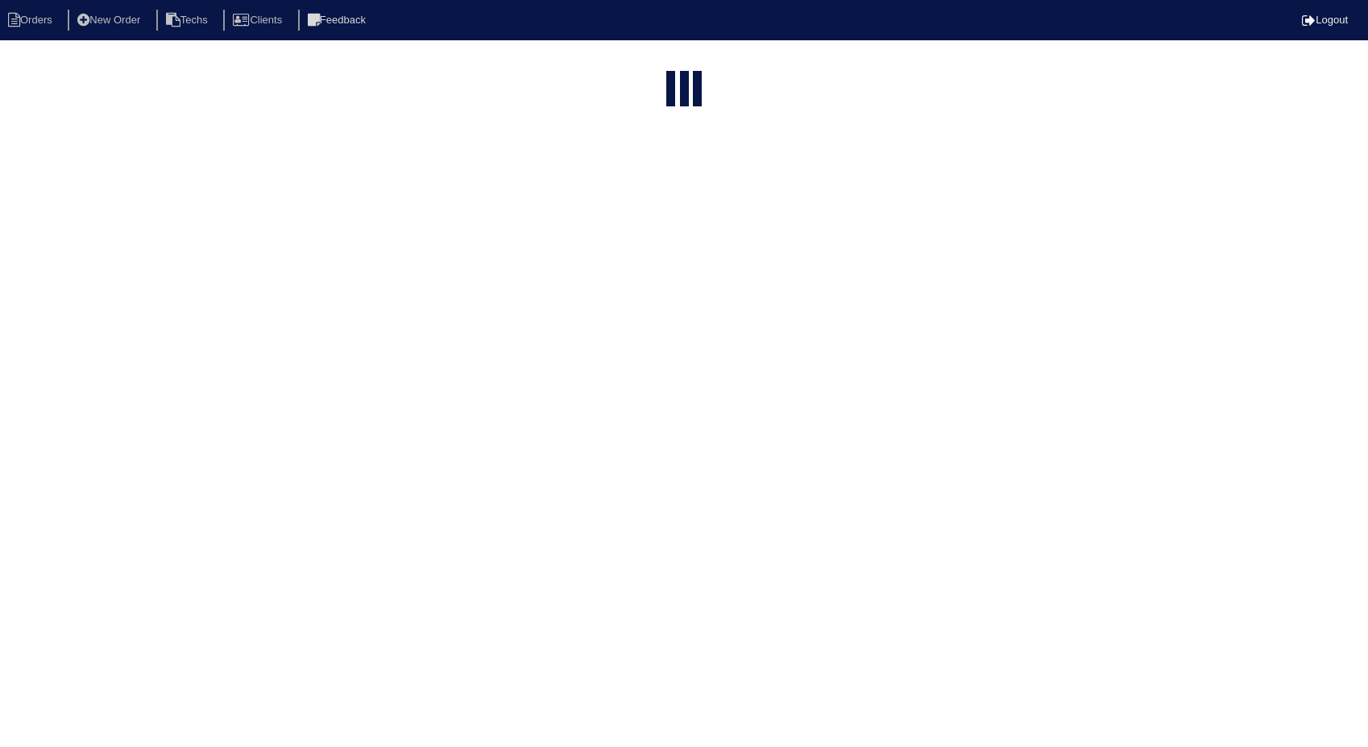
select select "15"
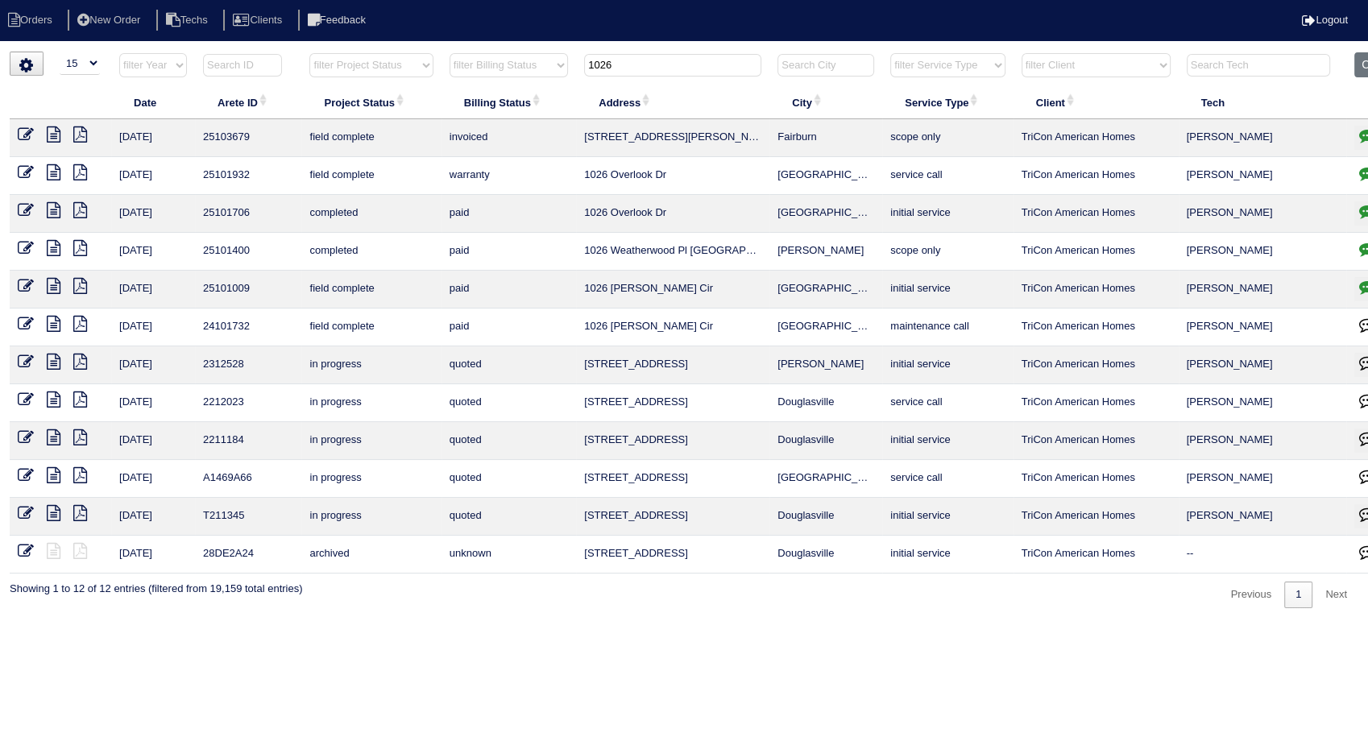
drag, startPoint x: 666, startPoint y: 56, endPoint x: 483, endPoint y: 89, distance: 186.5
click at [483, 89] on table "Date Arete ID Project Status Billing Status Address City Service Type Client Te…" at bounding box center [708, 312] width 1397 height 521
type input "3816"
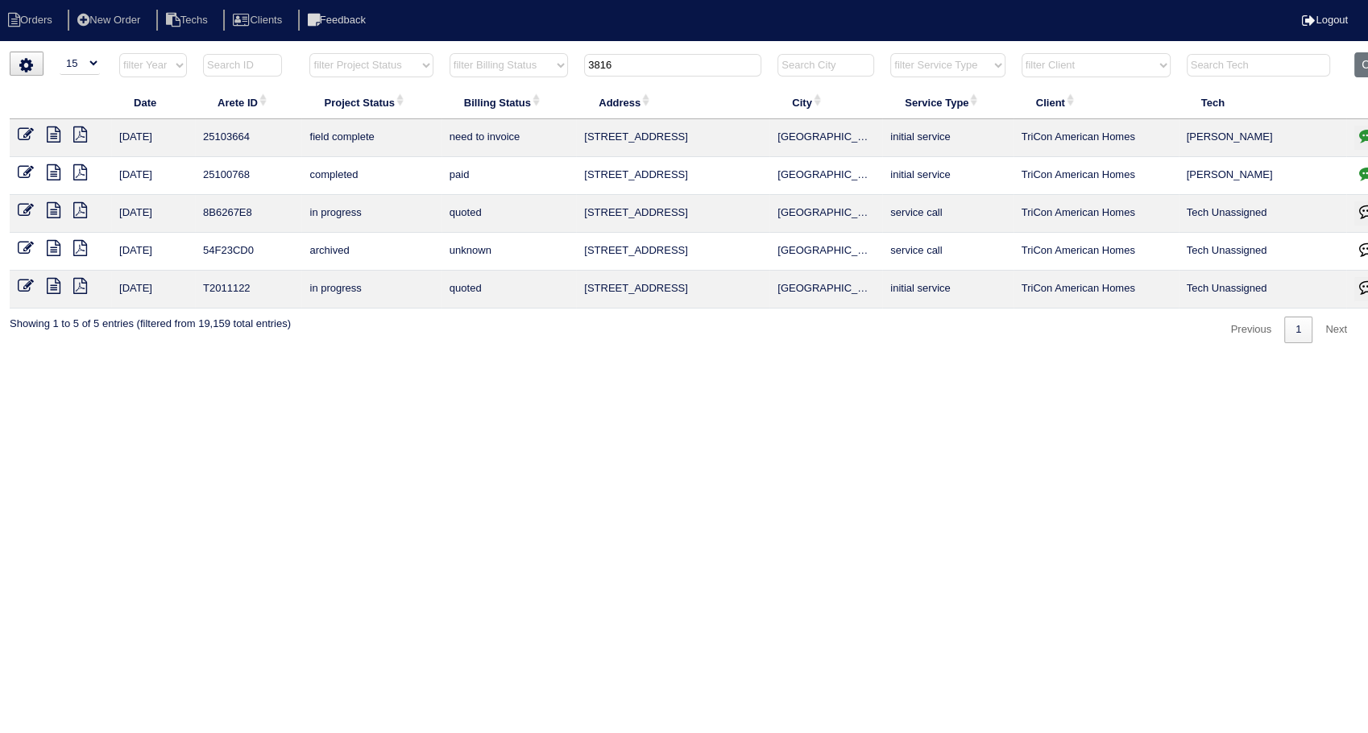
click at [57, 127] on icon at bounding box center [54, 134] width 14 height 16
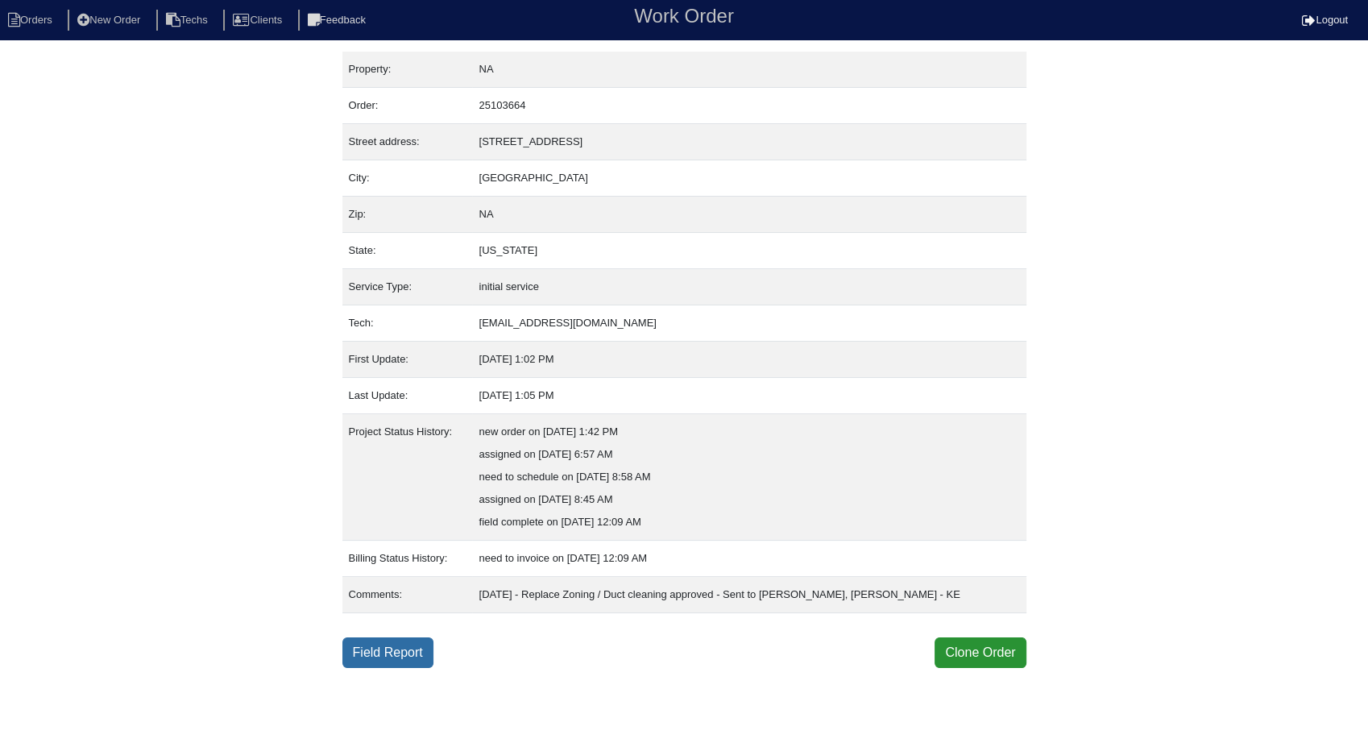
click at [380, 649] on link "Field Report" at bounding box center [387, 652] width 91 height 31
click at [393, 648] on link "Field Report" at bounding box center [387, 652] width 91 height 31
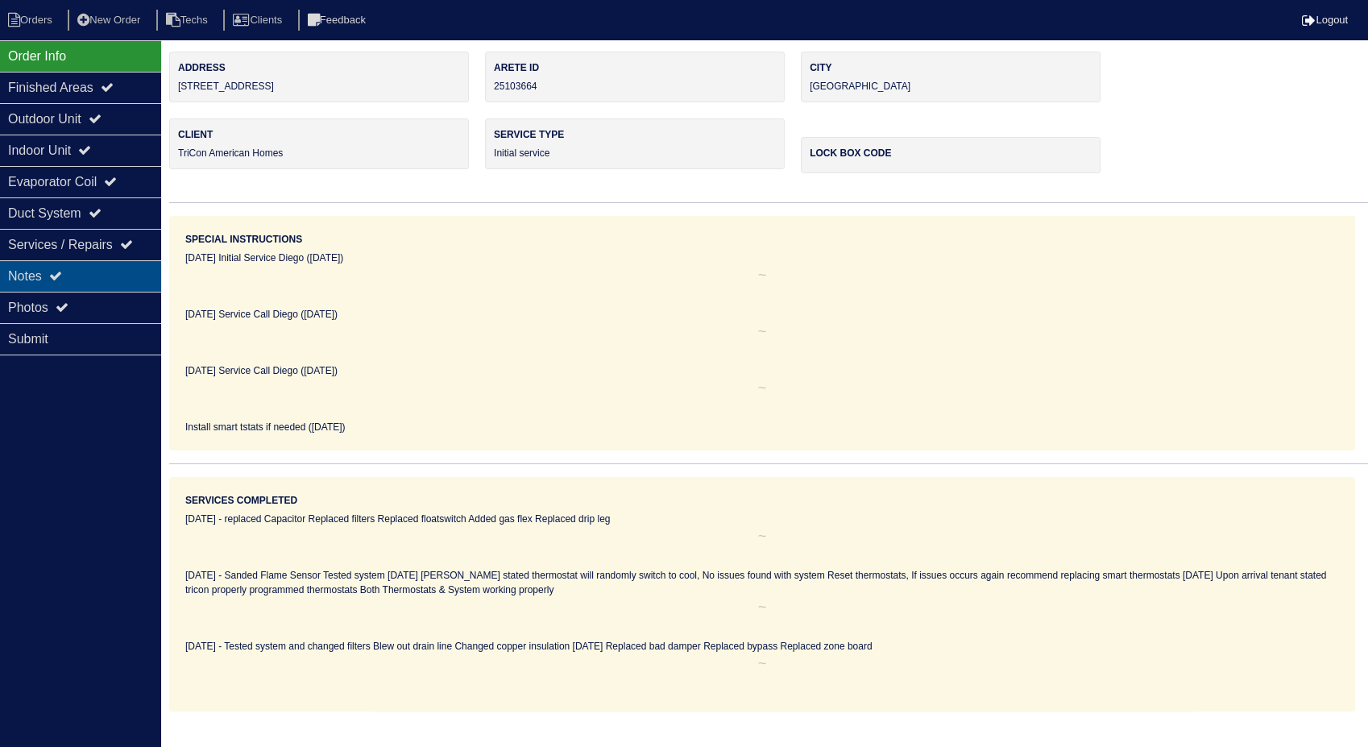
click at [38, 268] on div "Notes" at bounding box center [80, 275] width 161 height 31
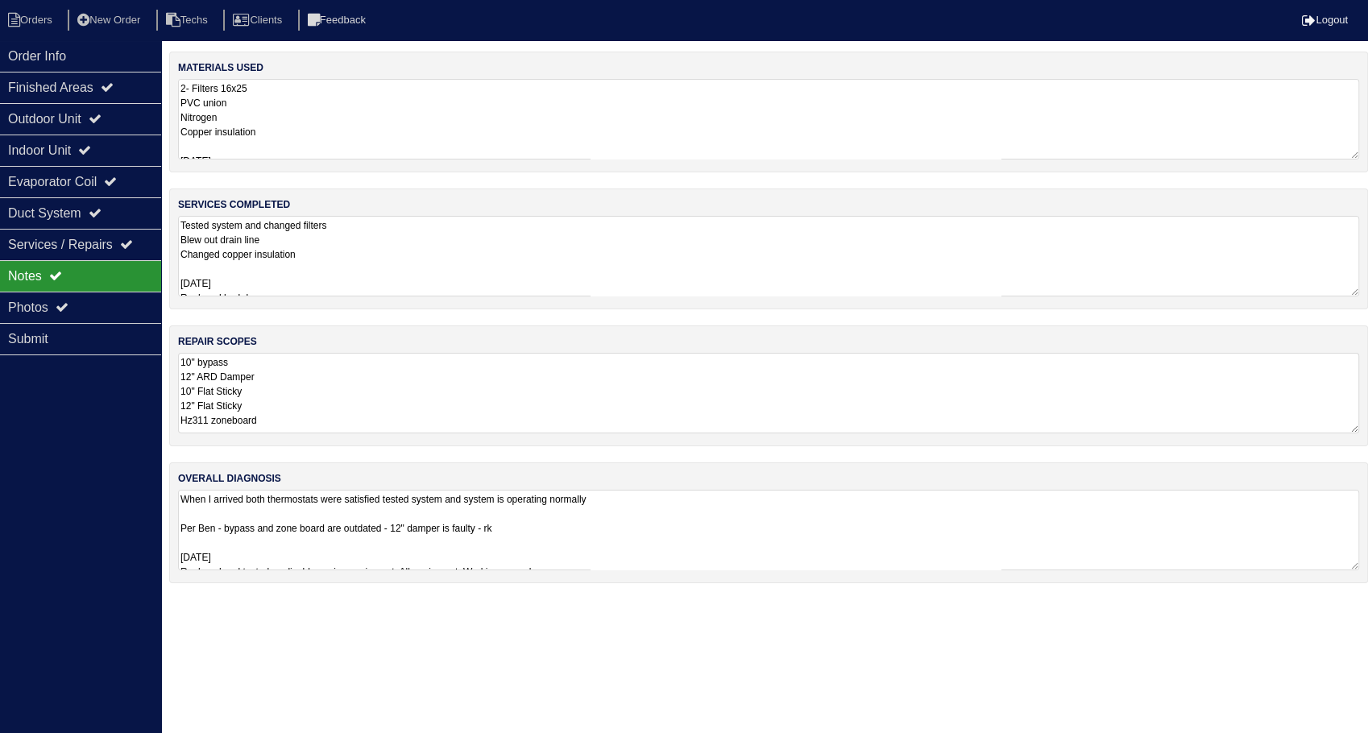
click at [346, 94] on textarea "2- Filters 16x25 PVC union Nitrogen Copper insulation 10/10/25 1 HZ311 zone boa…" at bounding box center [768, 119] width 1181 height 81
click at [54, 16] on li "Orders" at bounding box center [32, 21] width 65 height 22
select select "15"
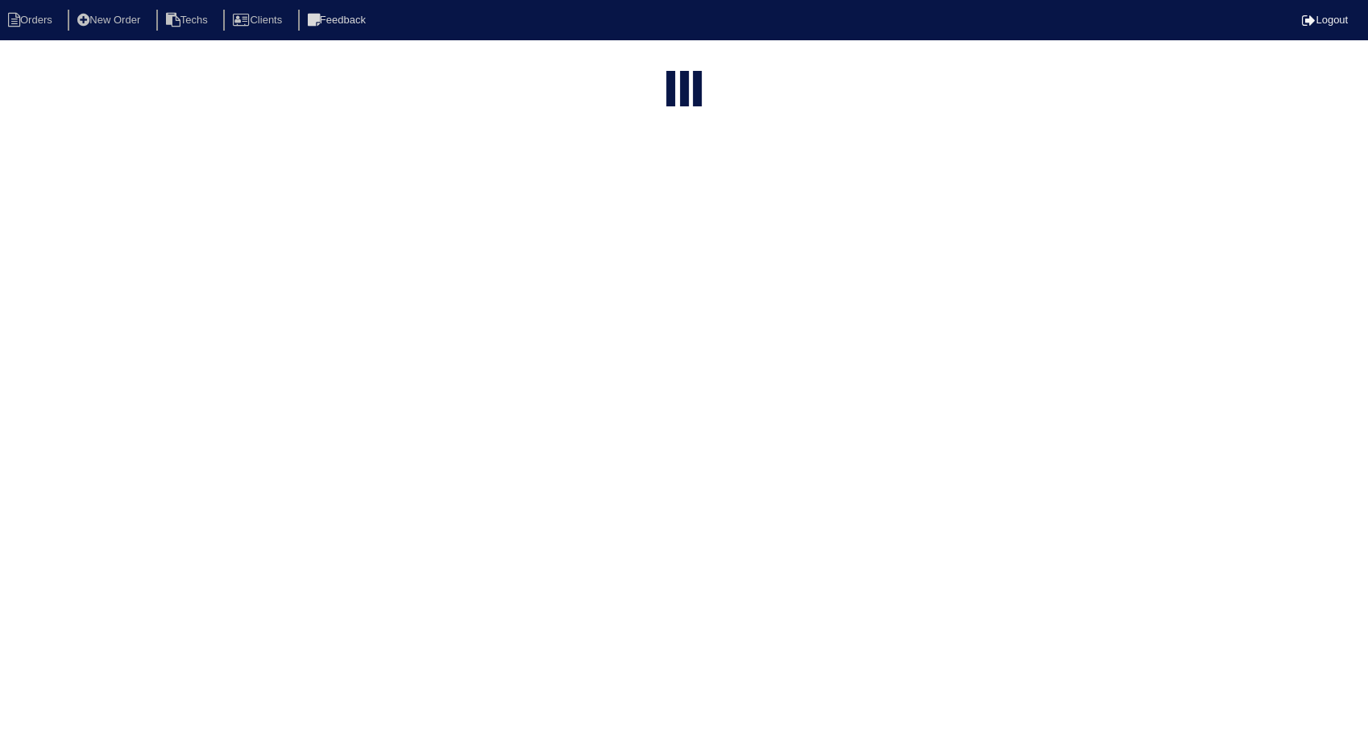
type input "3816"
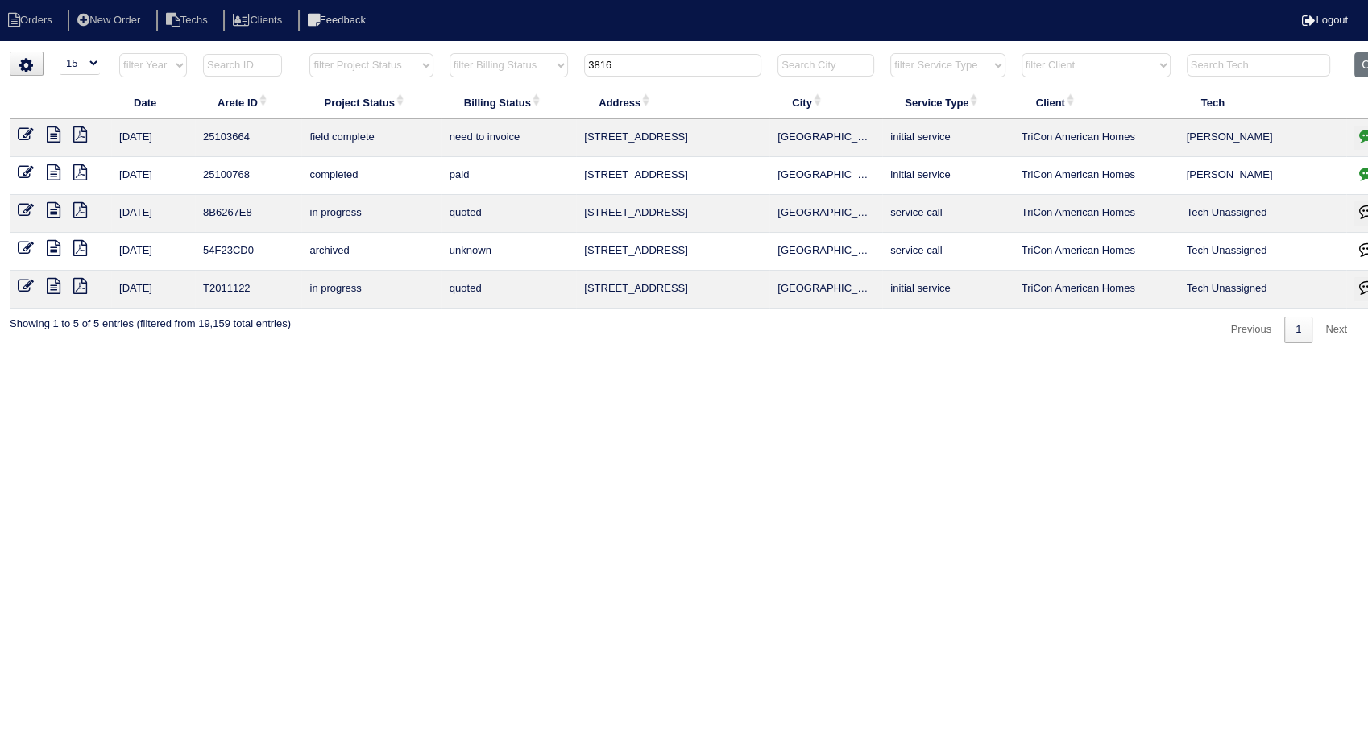
click at [22, 132] on icon at bounding box center [26, 134] width 16 height 16
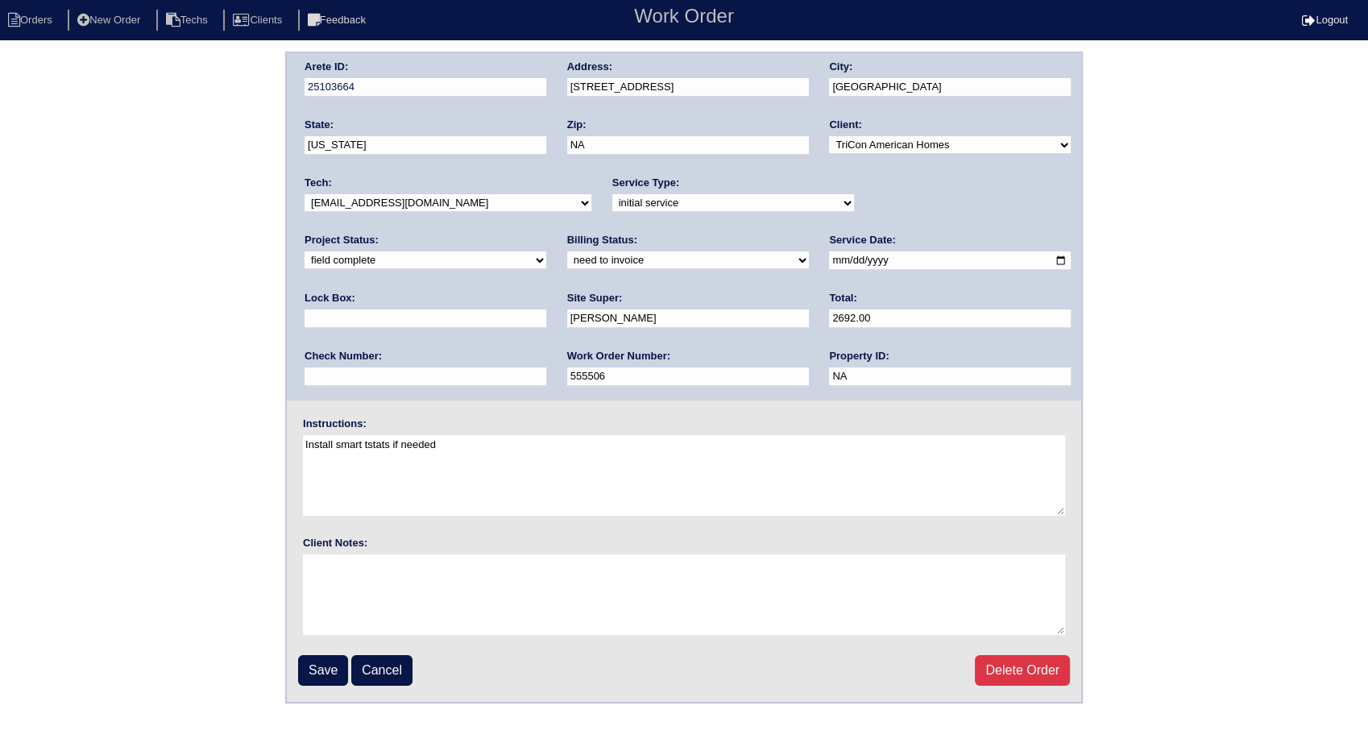
click at [567, 266] on select "need to quote quoted need to invoice invoiced paid warranty purchase order need…" at bounding box center [688, 260] width 242 height 18
select select "invoiced"
click at [567, 251] on select "need to quote quoted need to invoice invoiced paid warranty purchase order need…" at bounding box center [688, 260] width 242 height 18
click at [322, 661] on input "Save" at bounding box center [323, 670] width 50 height 31
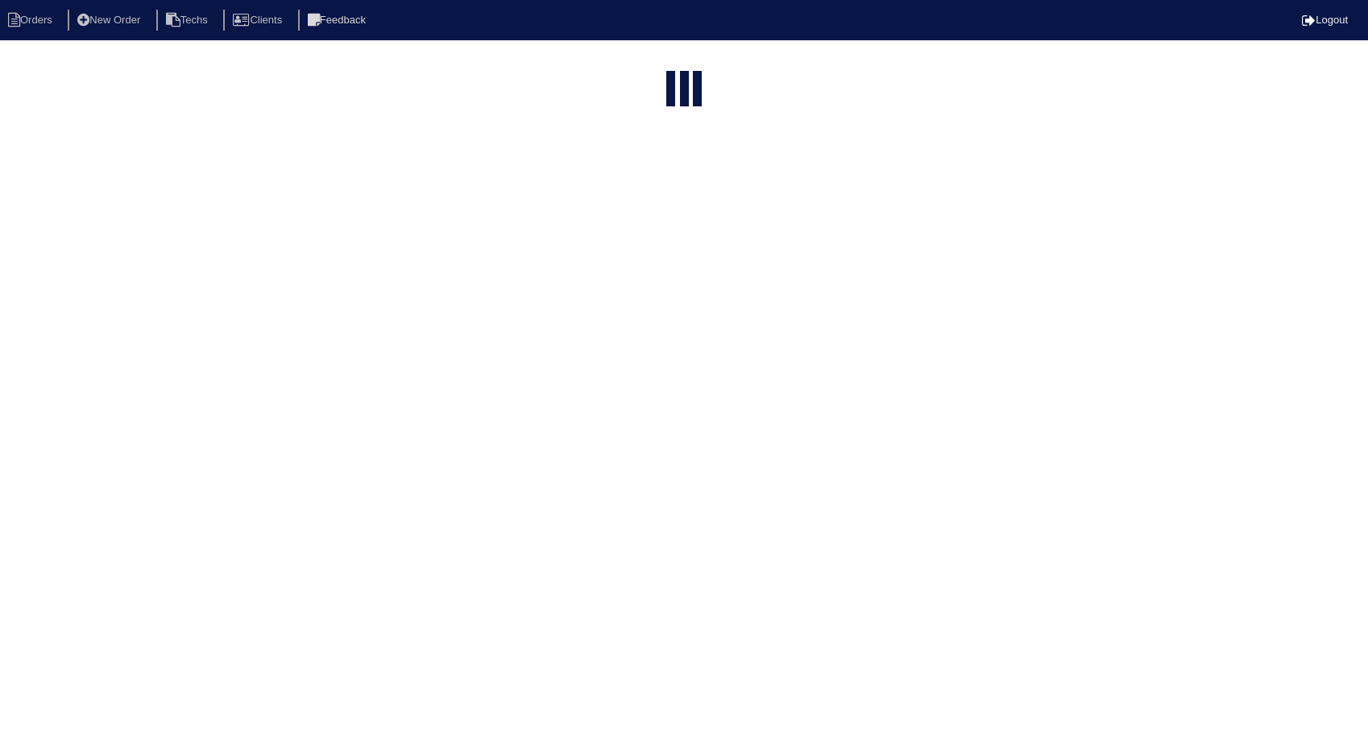
select select "15"
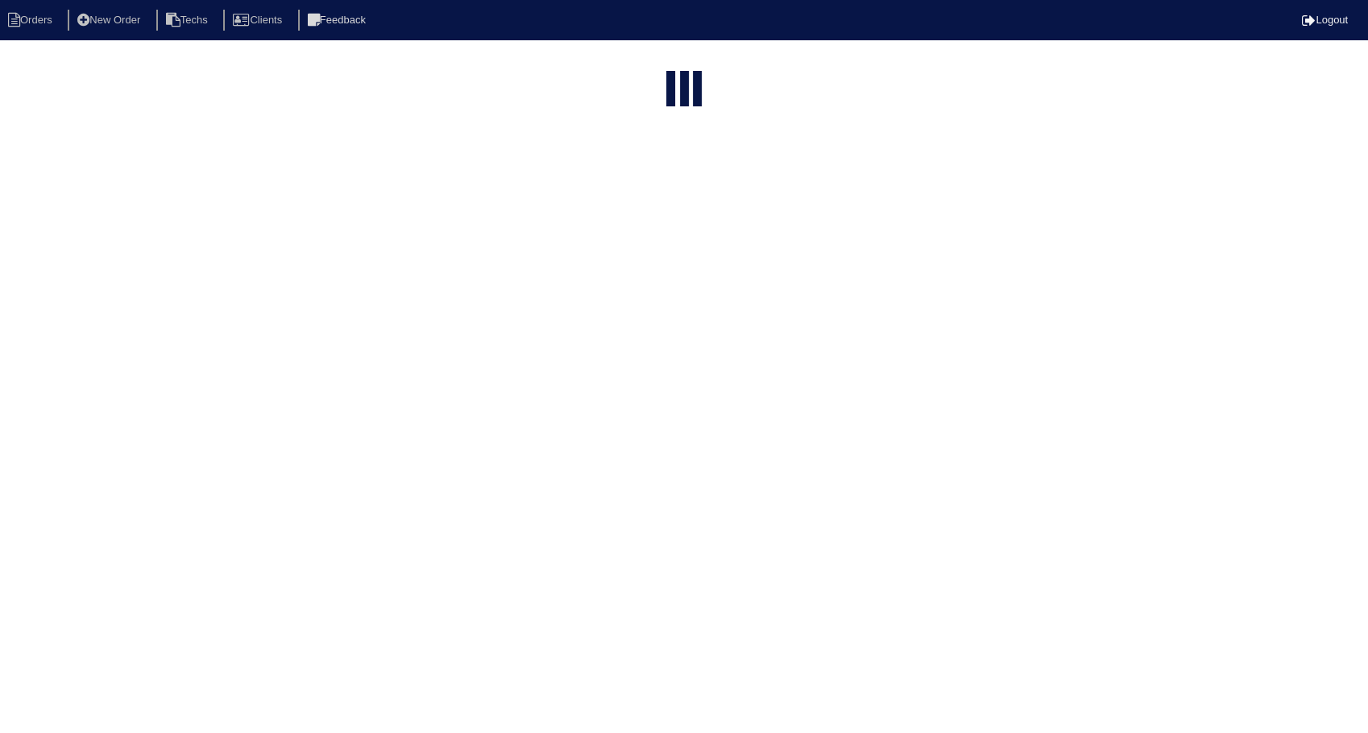
type input "3816"
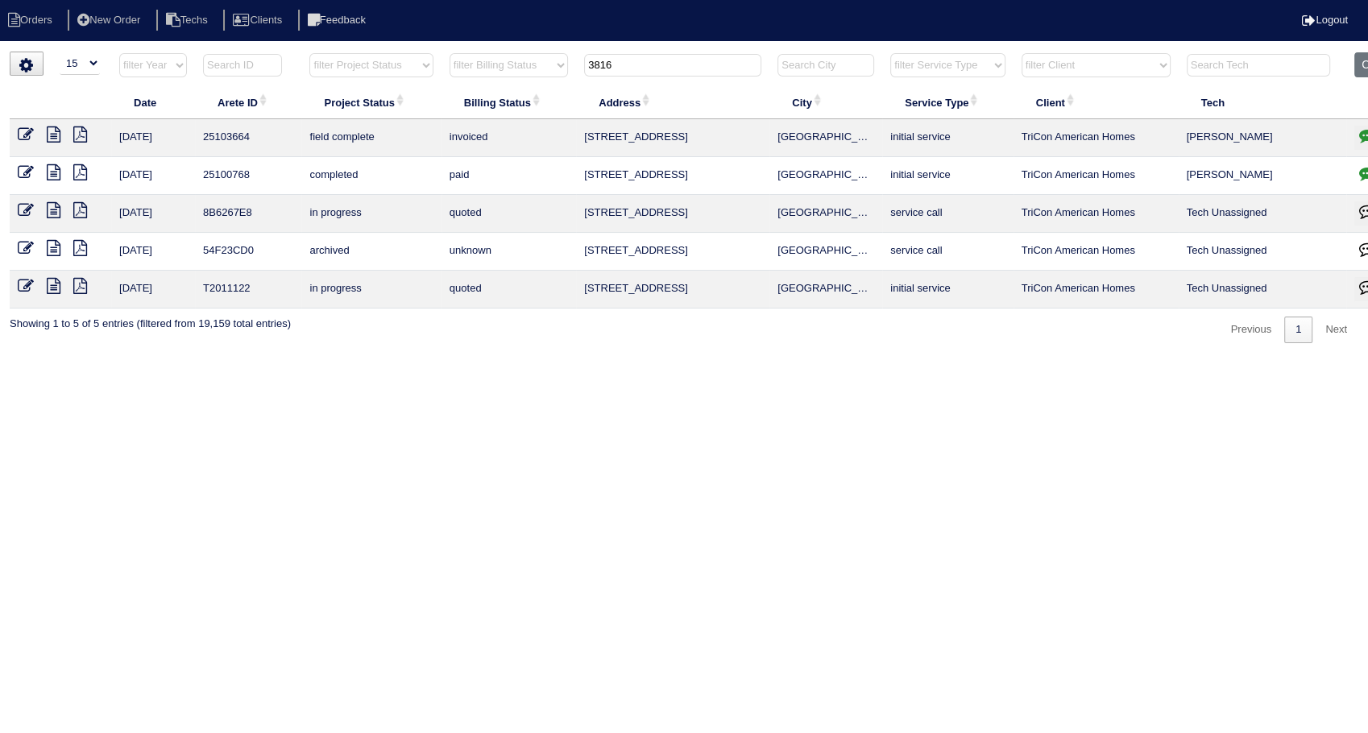
click at [21, 136] on icon at bounding box center [26, 134] width 16 height 16
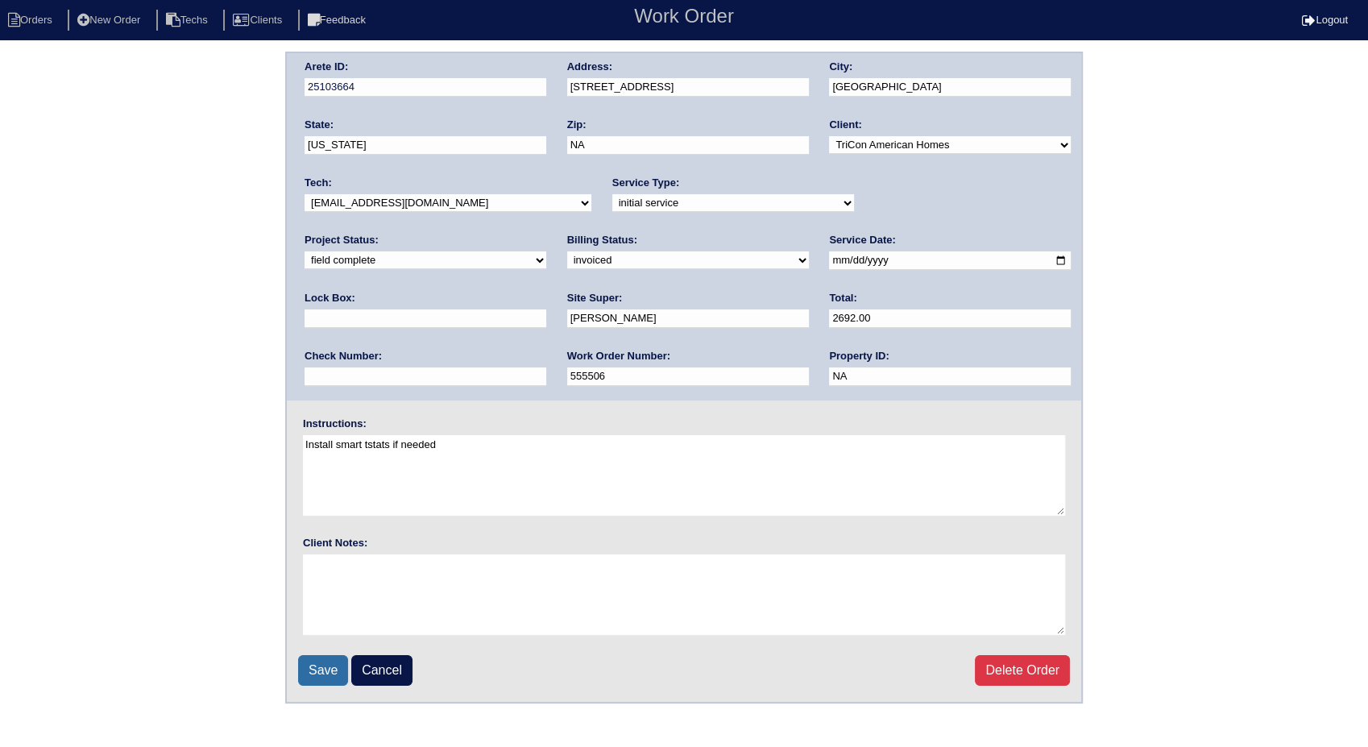
click at [317, 669] on input "Save" at bounding box center [323, 670] width 50 height 31
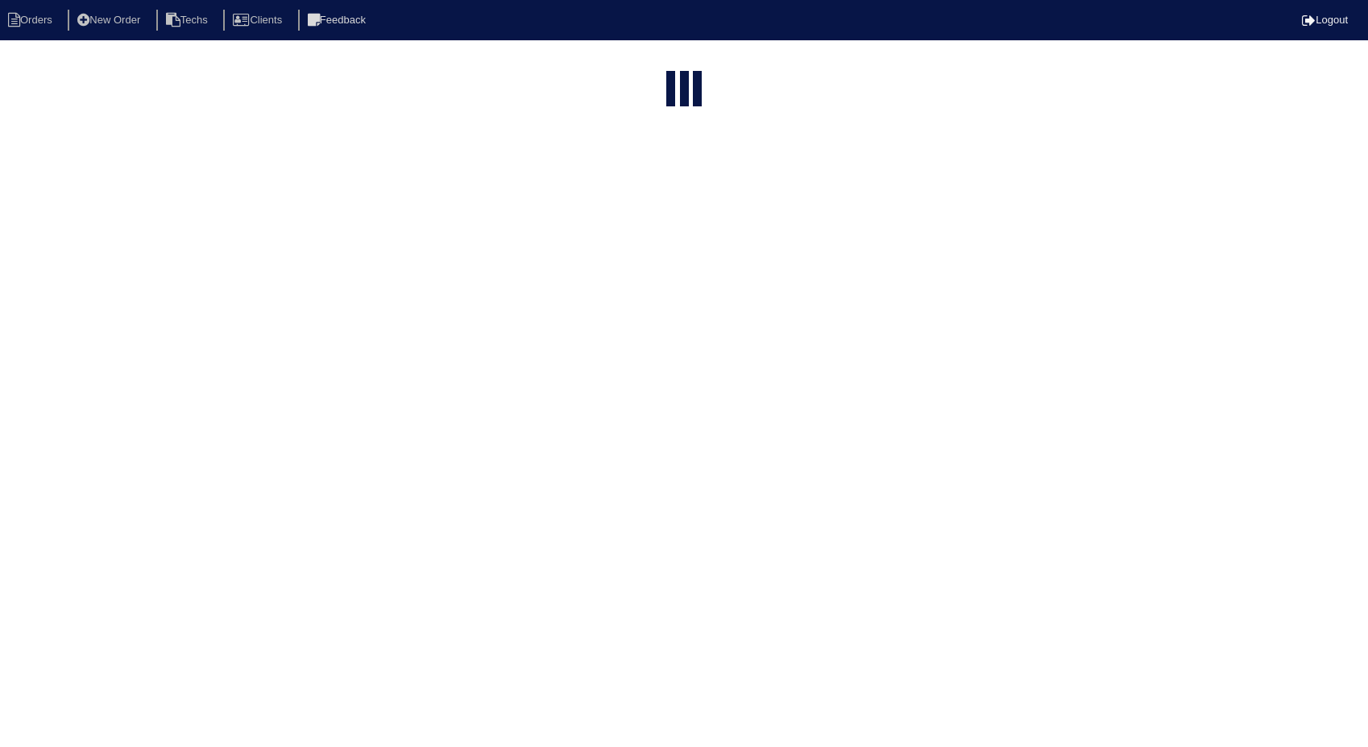
select select "15"
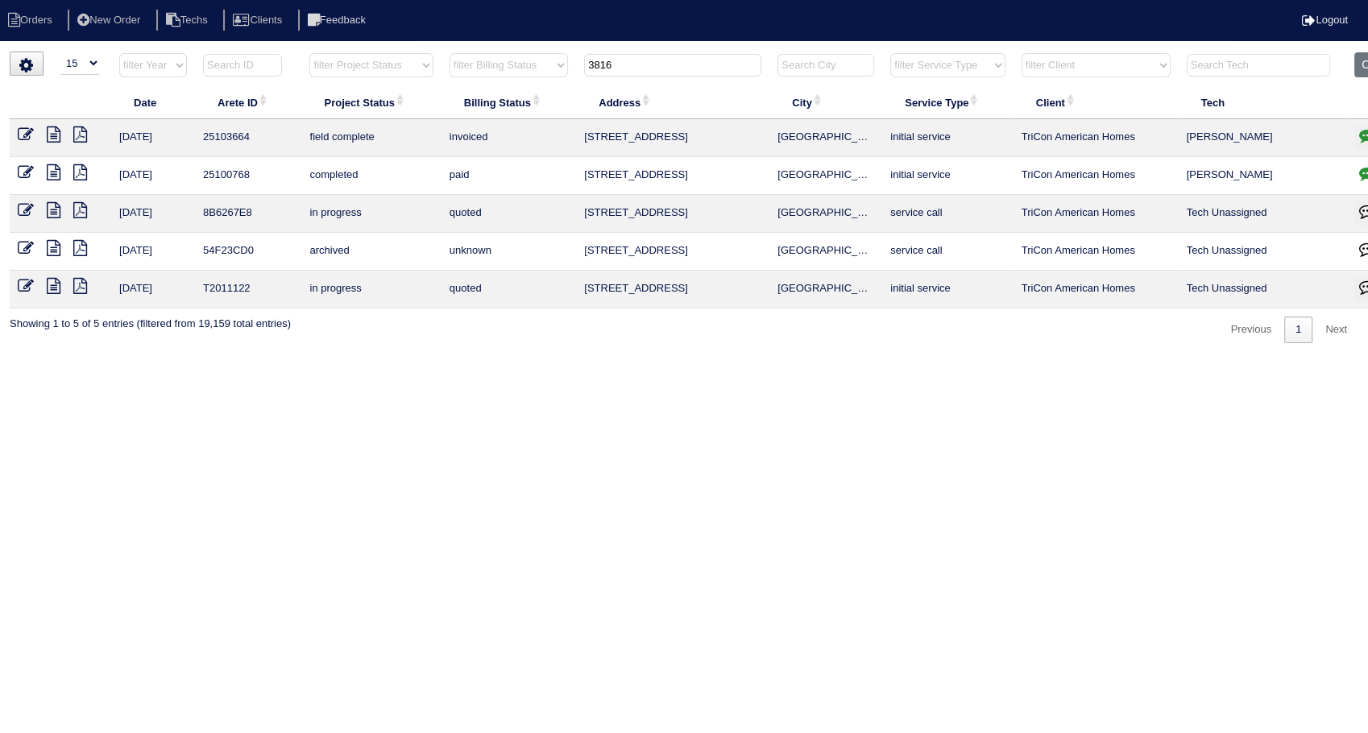
drag, startPoint x: 665, startPoint y: 61, endPoint x: 482, endPoint y: 100, distance: 186.9
click at [482, 100] on table "Date Arete ID Project Status Billing Status Address City Service Type Client Te…" at bounding box center [708, 180] width 1397 height 256
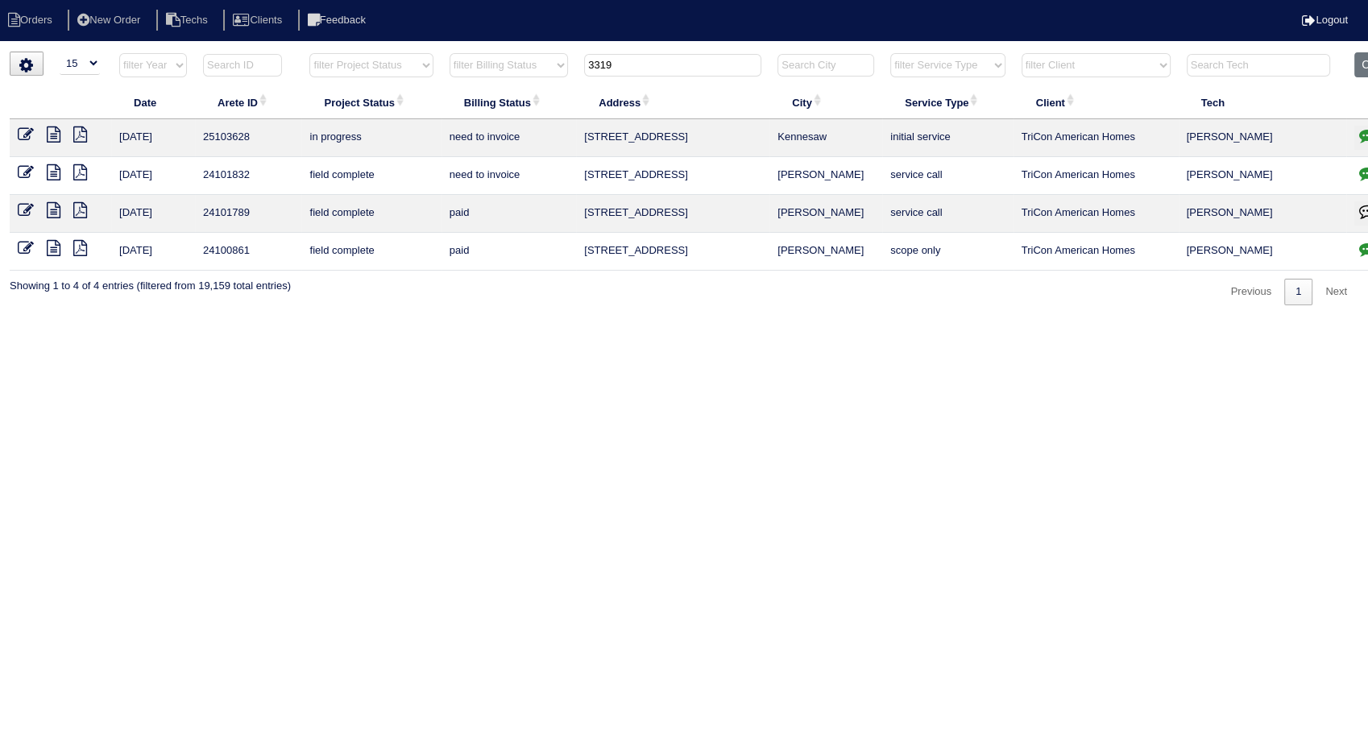
drag, startPoint x: 637, startPoint y: 61, endPoint x: 516, endPoint y: 95, distance: 125.5
click at [516, 95] on table "Date Arete ID Project Status Billing Status Address City Service Type Client Te…" at bounding box center [708, 161] width 1397 height 218
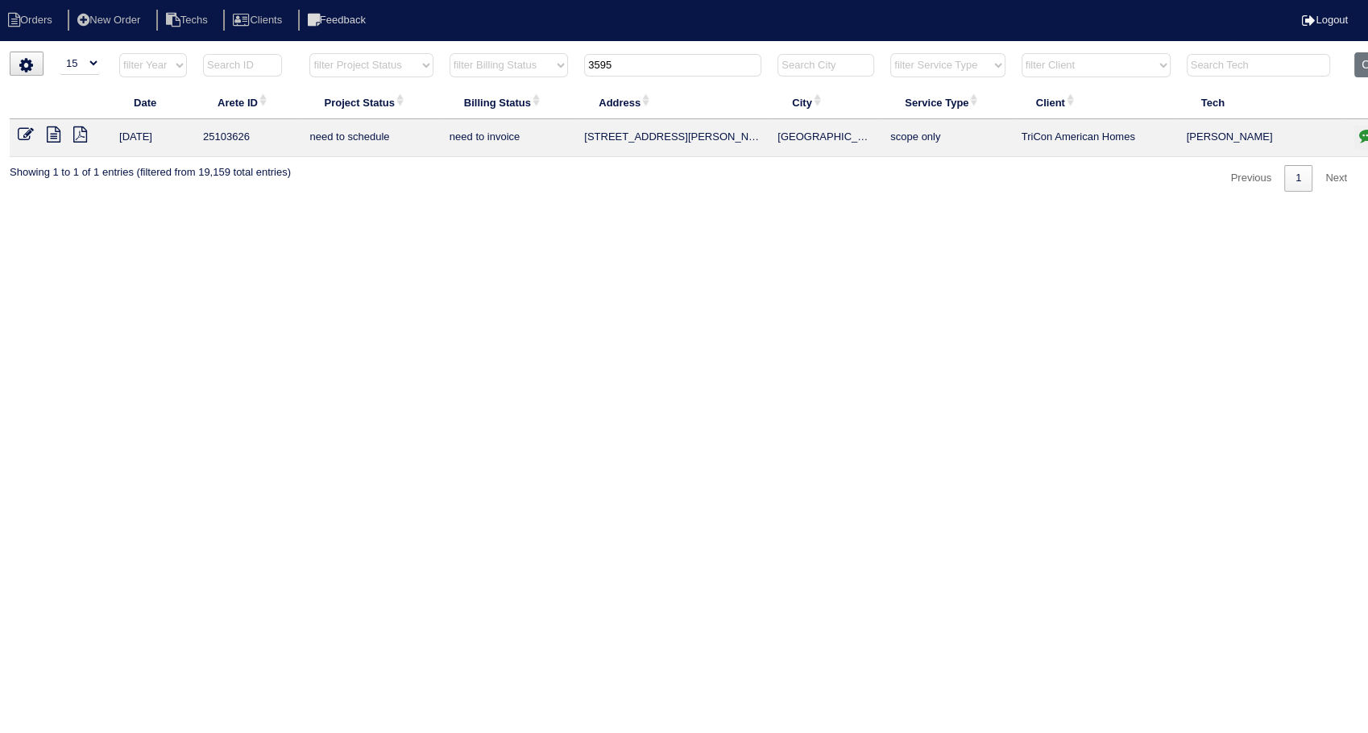
type input "3595"
click at [52, 133] on icon at bounding box center [54, 134] width 14 height 16
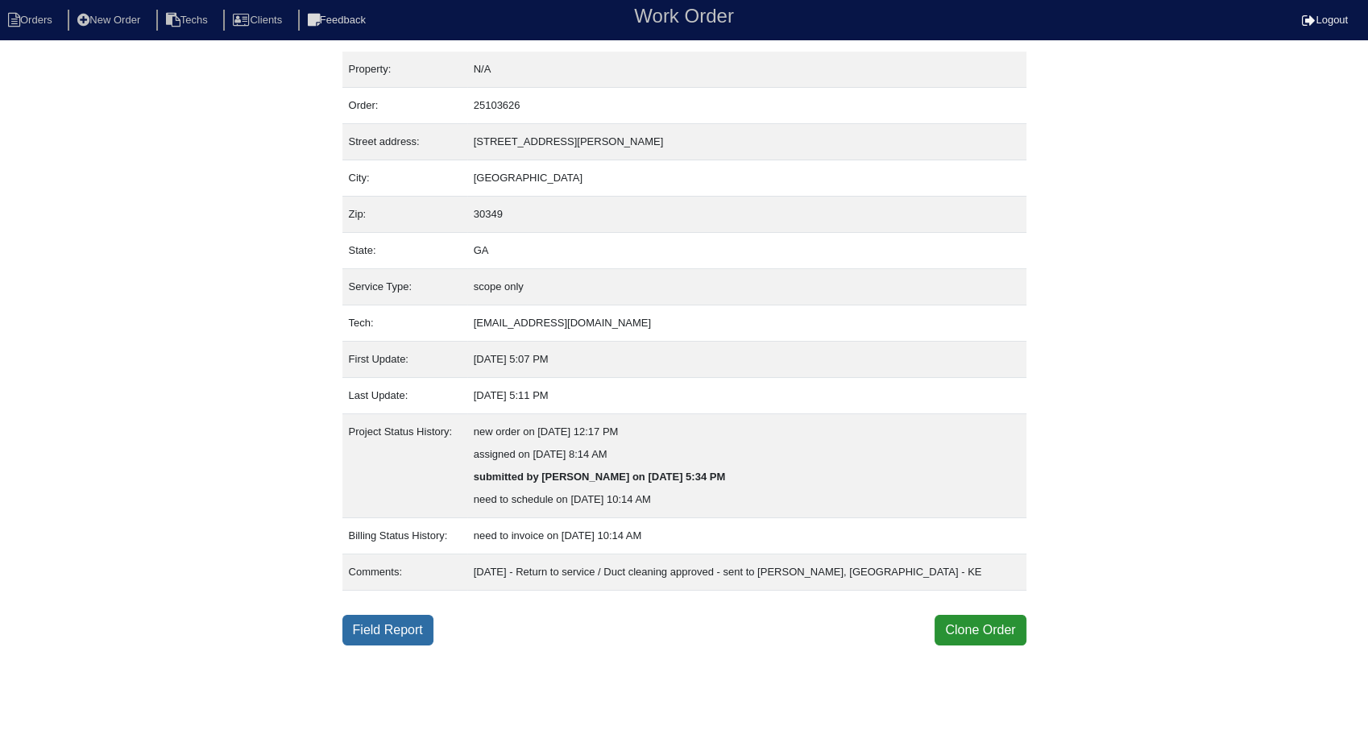
click at [381, 634] on link "Field Report" at bounding box center [387, 630] width 91 height 31
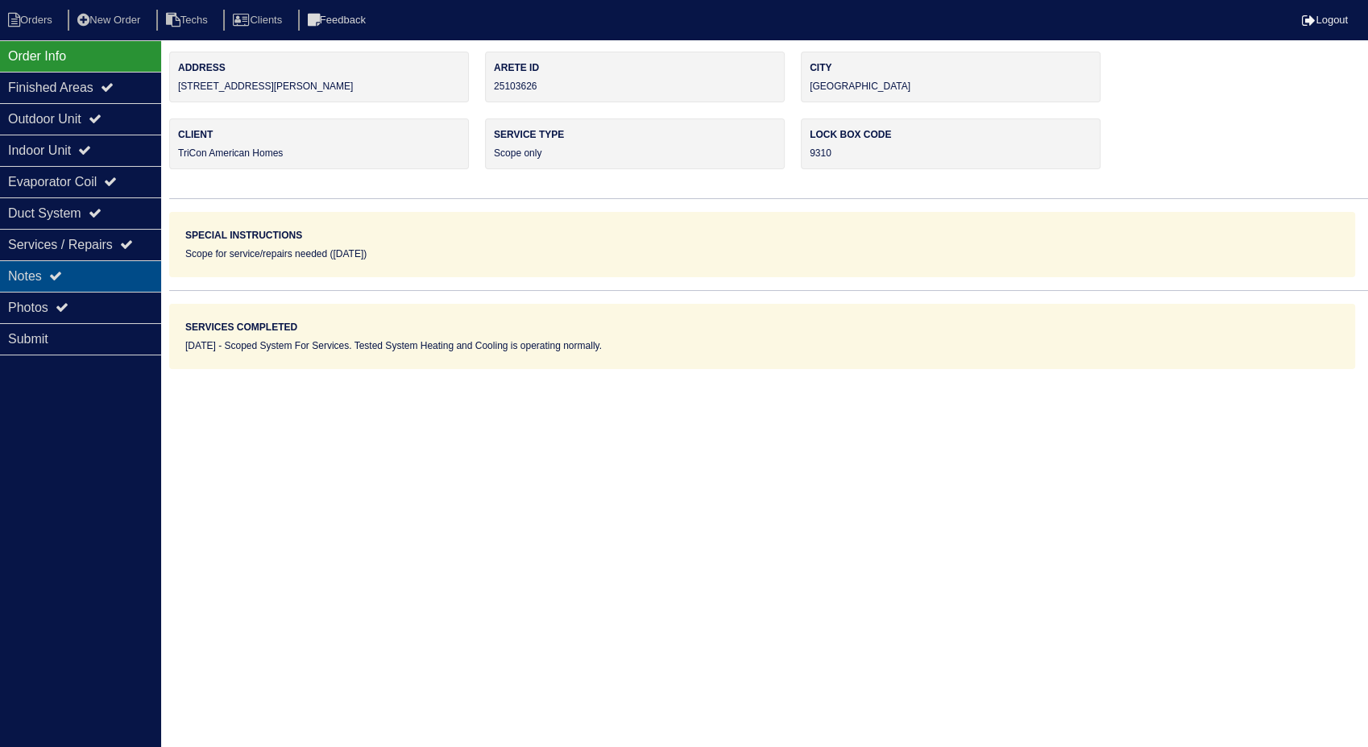
click at [45, 285] on div "Notes" at bounding box center [80, 275] width 161 height 31
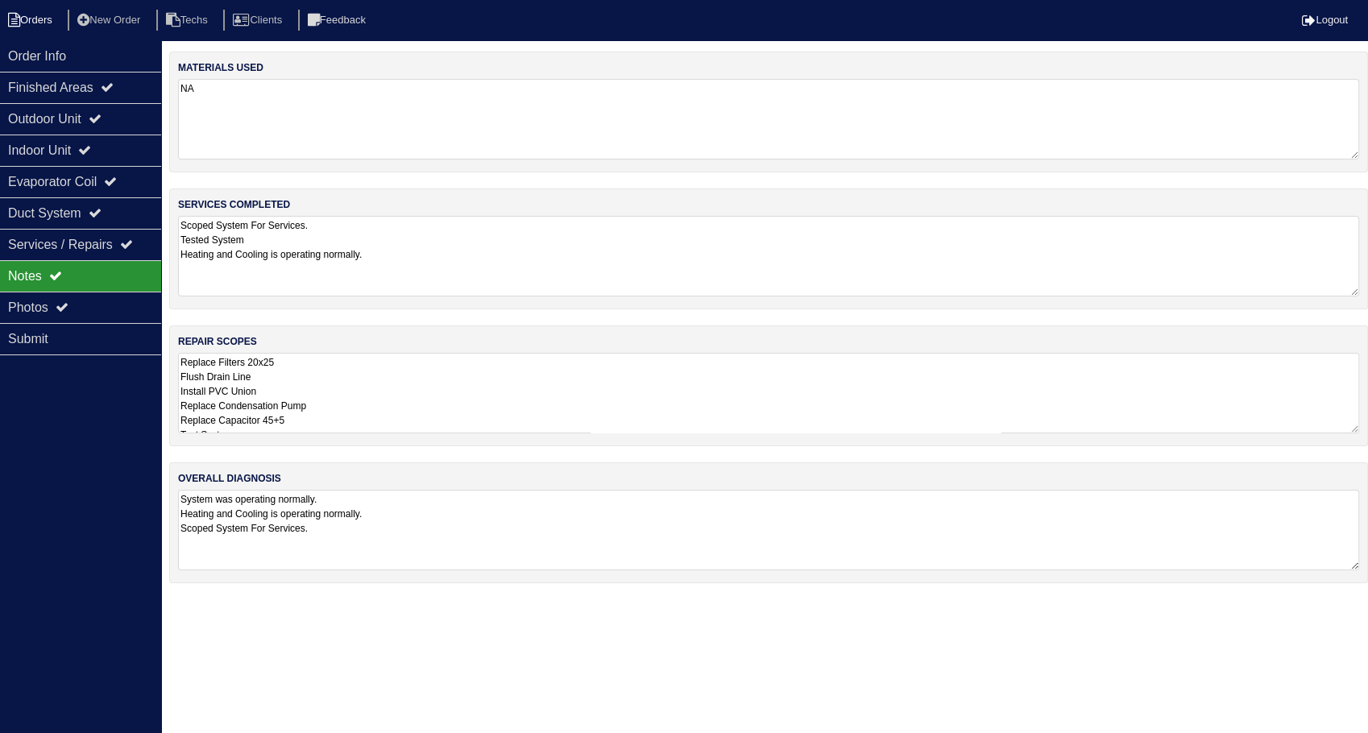
click at [14, 16] on icon at bounding box center [14, 20] width 12 height 14
select select "15"
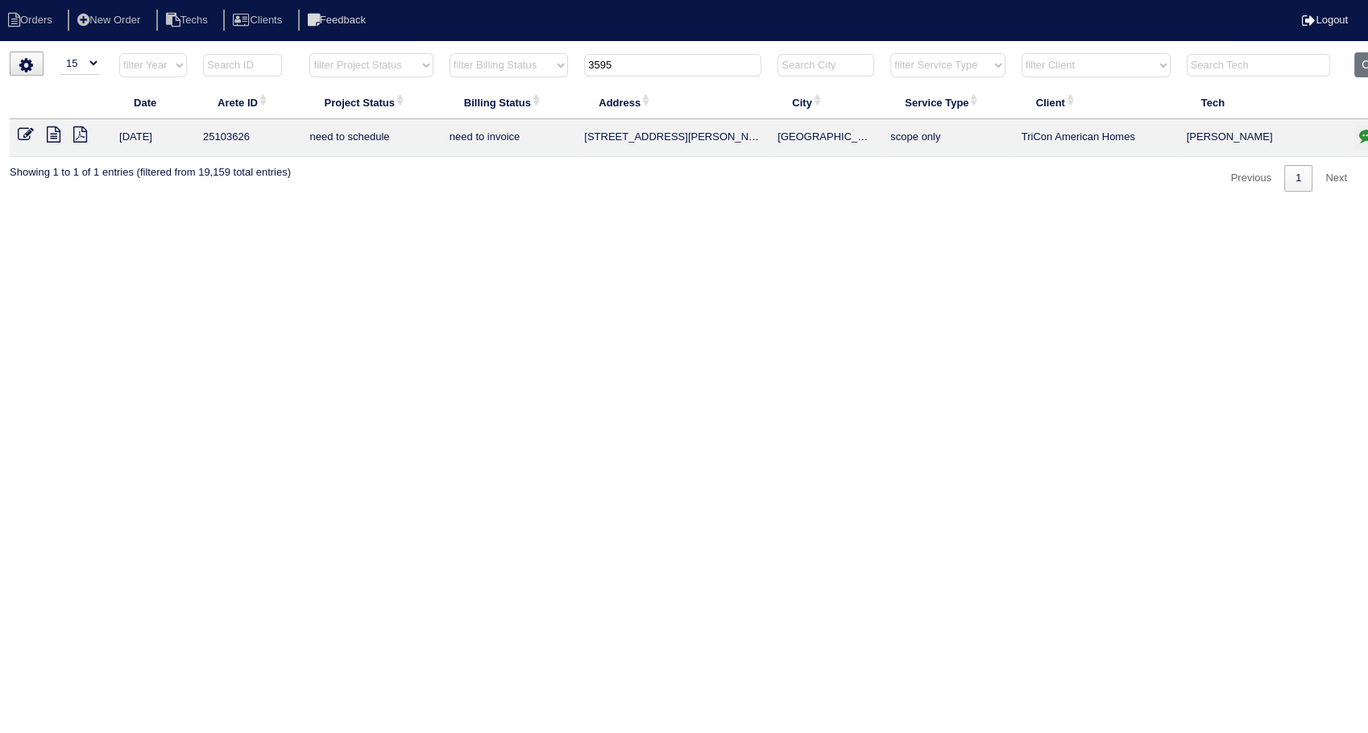
drag, startPoint x: 675, startPoint y: 64, endPoint x: 469, endPoint y: 97, distance: 209.0
click at [469, 97] on table "Date Arete ID Project Status Billing Status Address City Service Type Client Te…" at bounding box center [708, 104] width 1397 height 105
type input "3515"
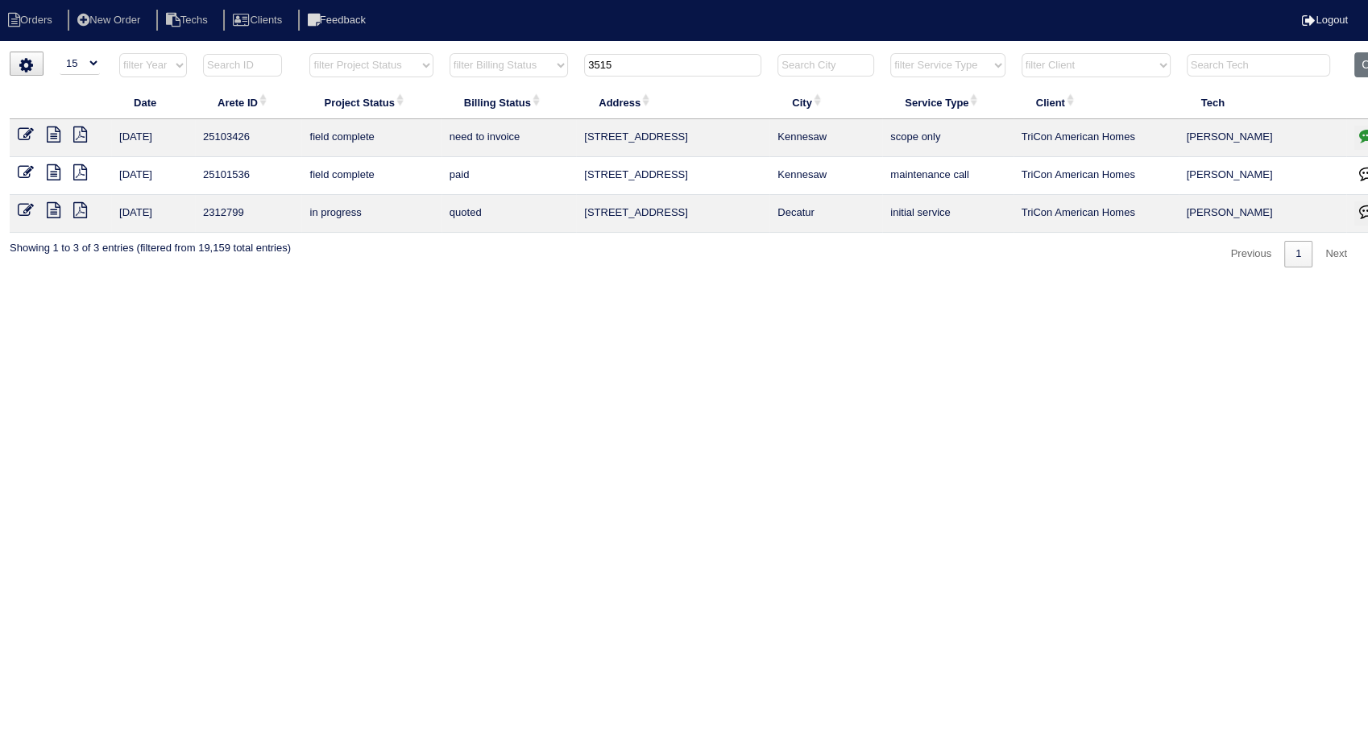
click at [55, 134] on icon at bounding box center [54, 134] width 14 height 16
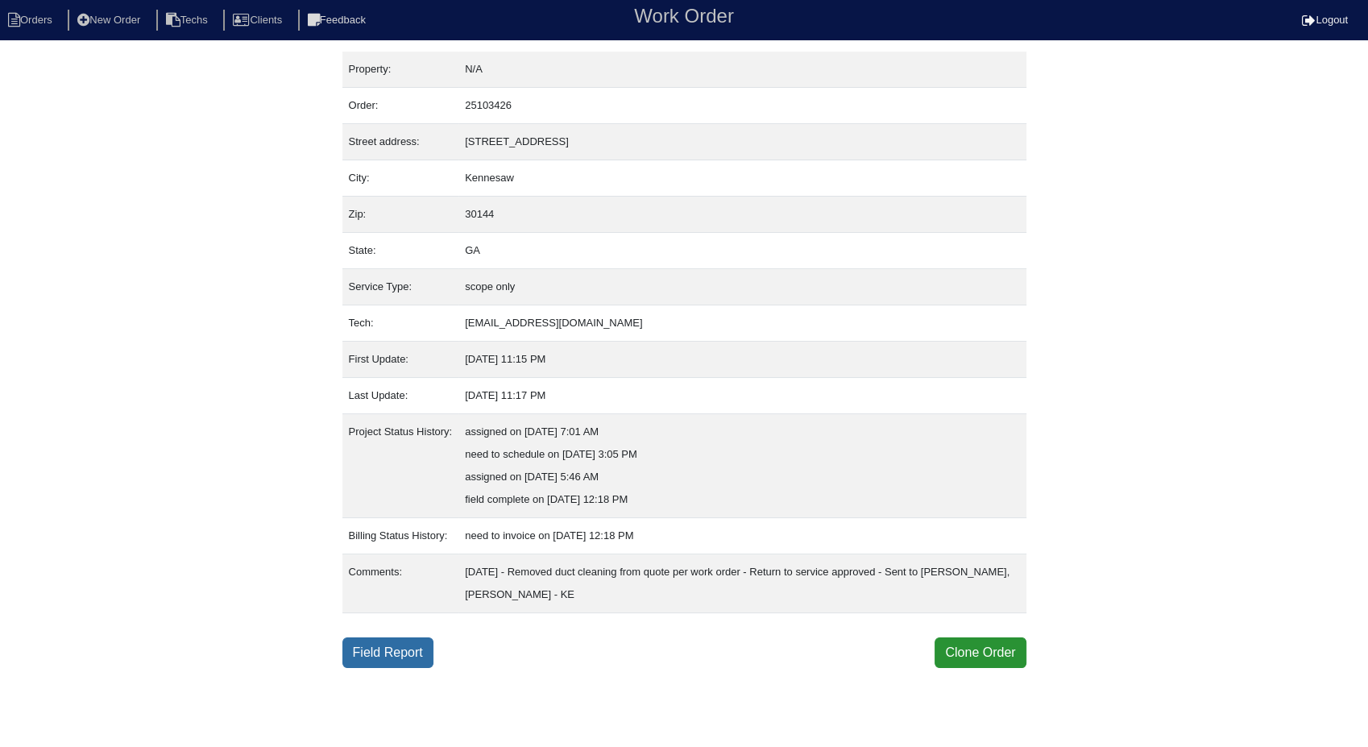
click at [393, 652] on link "Field Report" at bounding box center [387, 652] width 91 height 31
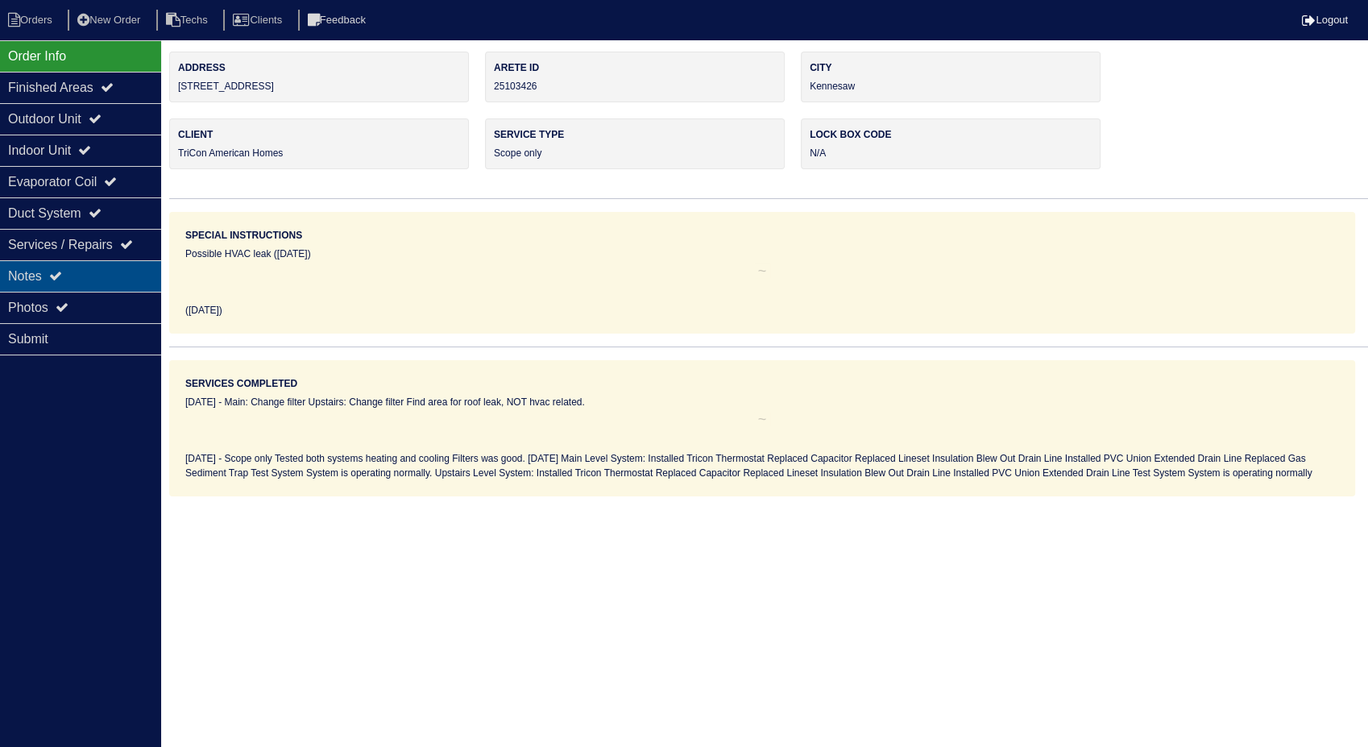
click at [26, 281] on div "Notes" at bounding box center [80, 275] width 161 height 31
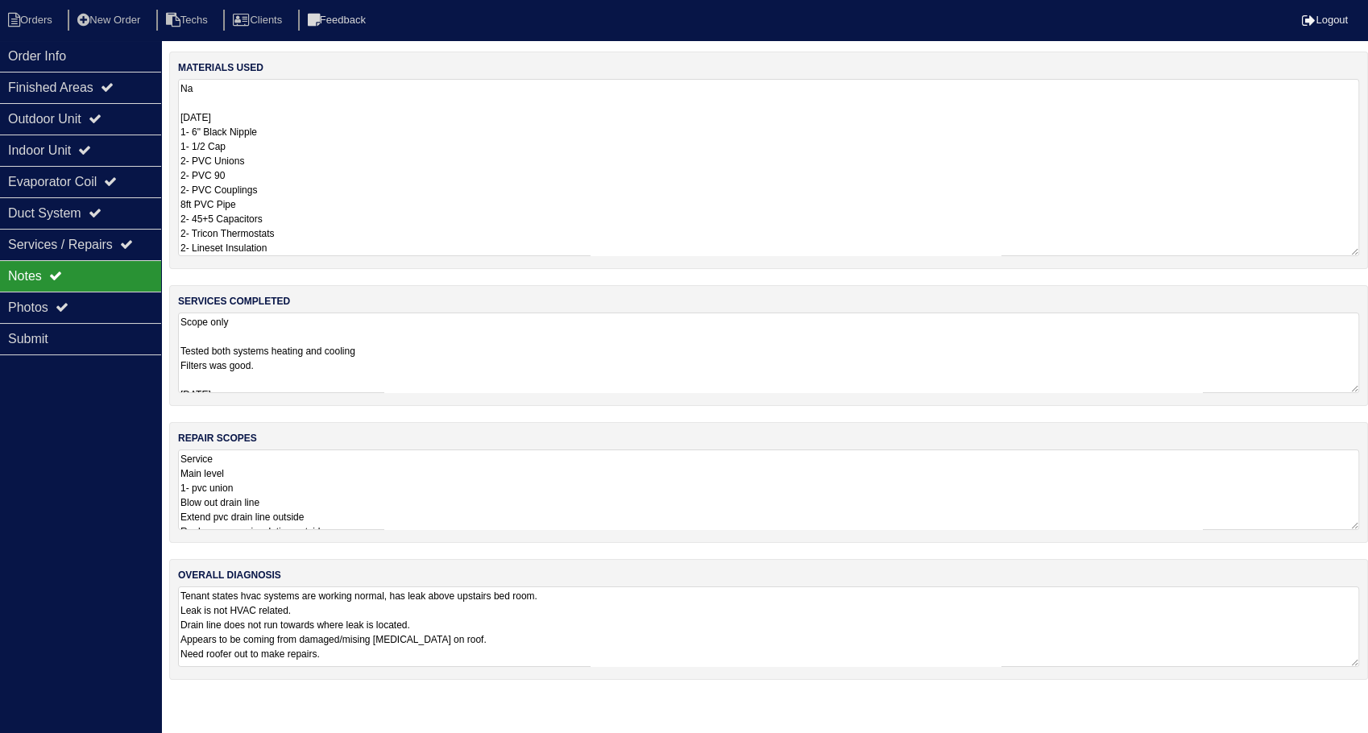
click at [315, 113] on textarea "Na 10/10/25 1- 6" Black Nipple 1- 1/2 Cap 2- PVC Unions 2- PVC 90 2- PVC Coupli…" at bounding box center [768, 167] width 1181 height 177
click at [54, 19] on li "Orders" at bounding box center [32, 21] width 65 height 22
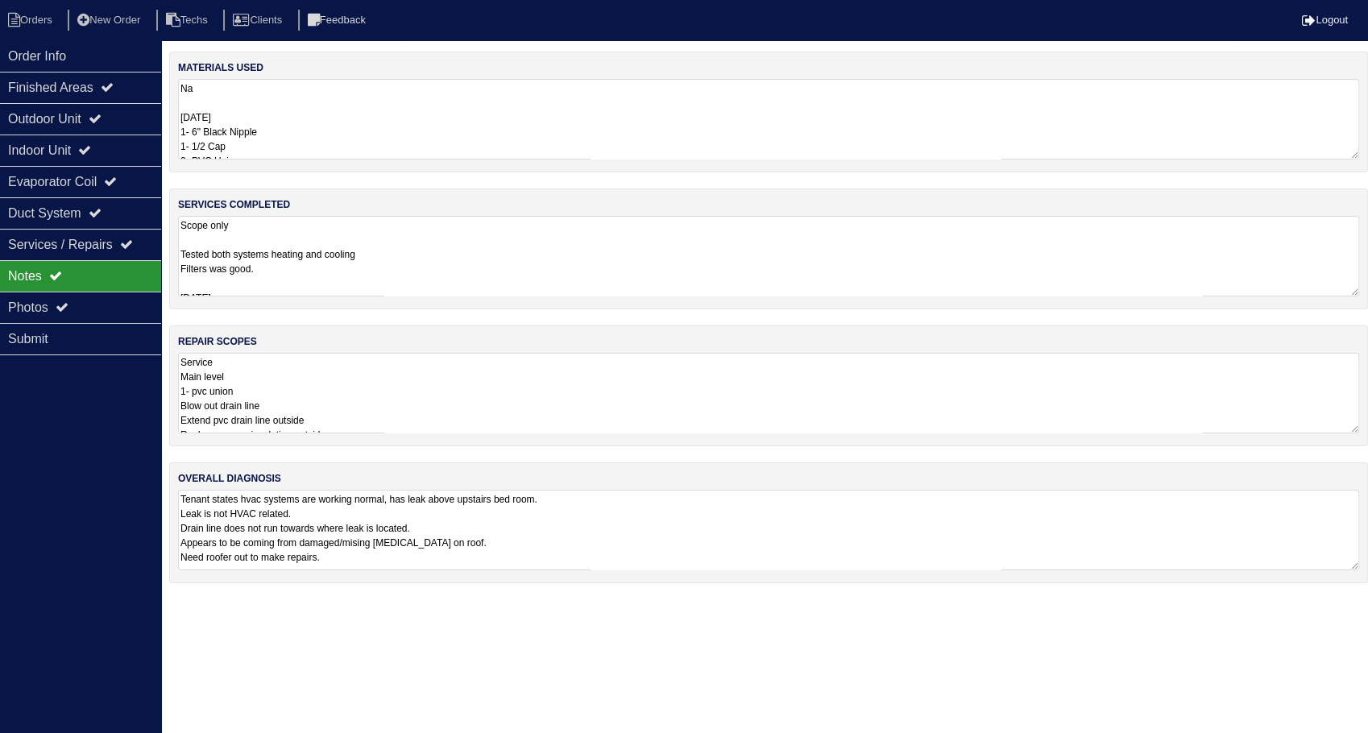
select select "15"
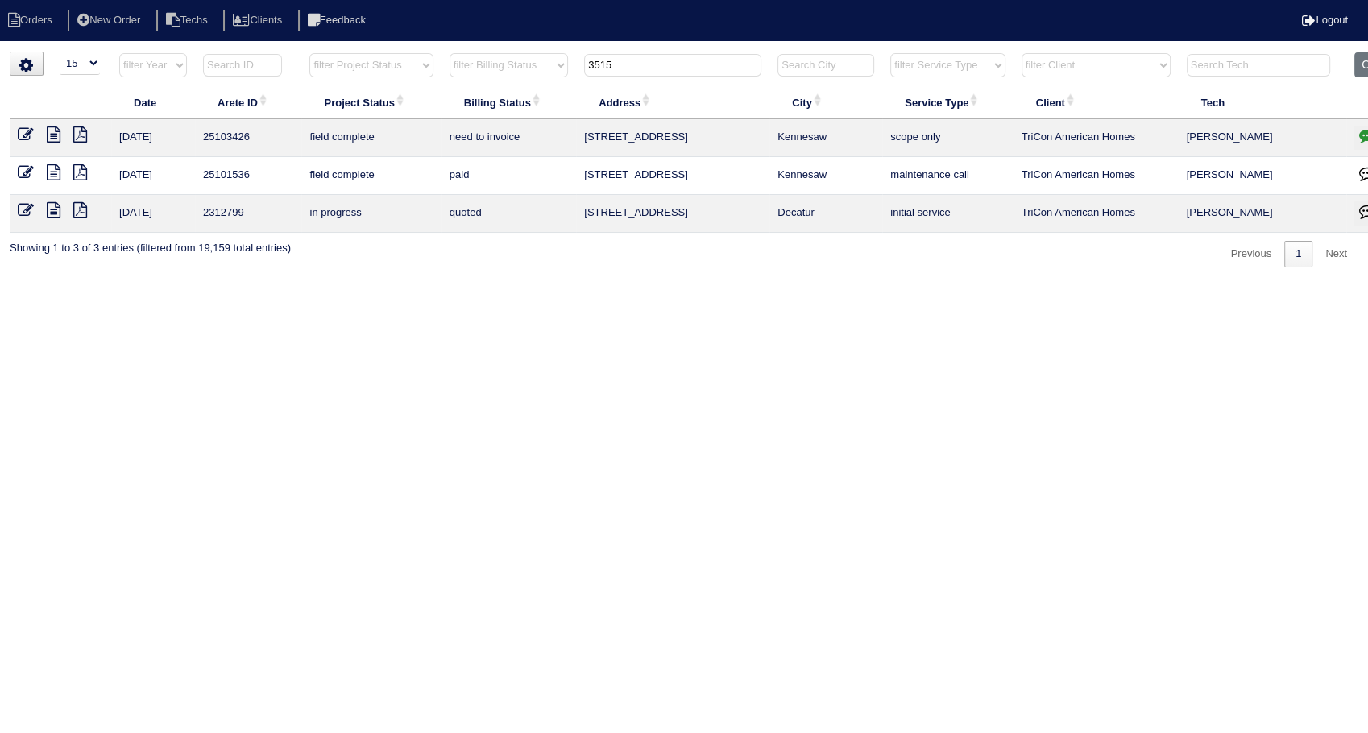
click at [24, 127] on icon at bounding box center [26, 134] width 16 height 16
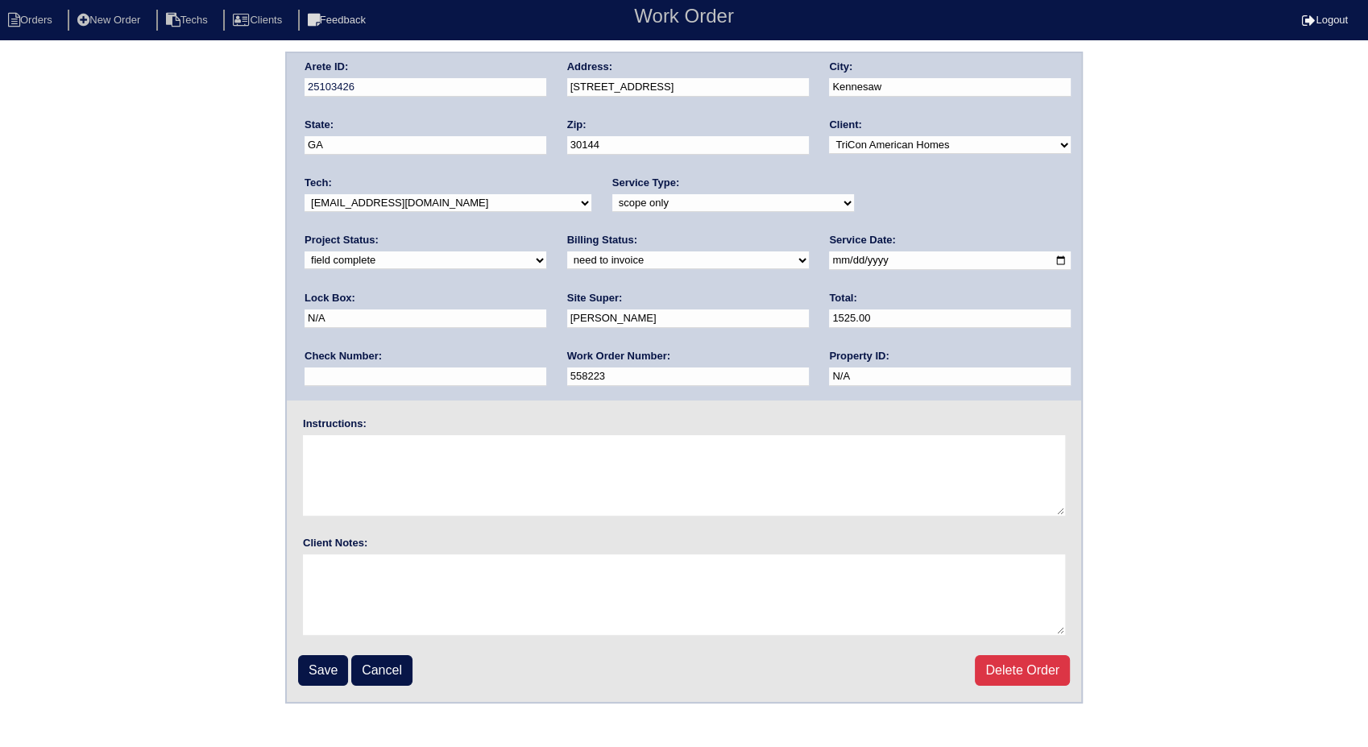
click at [567, 265] on select "need to quote quoted need to invoice invoiced paid warranty purchase order need…" at bounding box center [688, 260] width 242 height 18
select select "invoiced"
click at [567, 251] on select "need to quote quoted need to invoice invoiced paid warranty purchase order need…" at bounding box center [688, 260] width 242 height 18
click at [329, 671] on input "Save" at bounding box center [323, 670] width 50 height 31
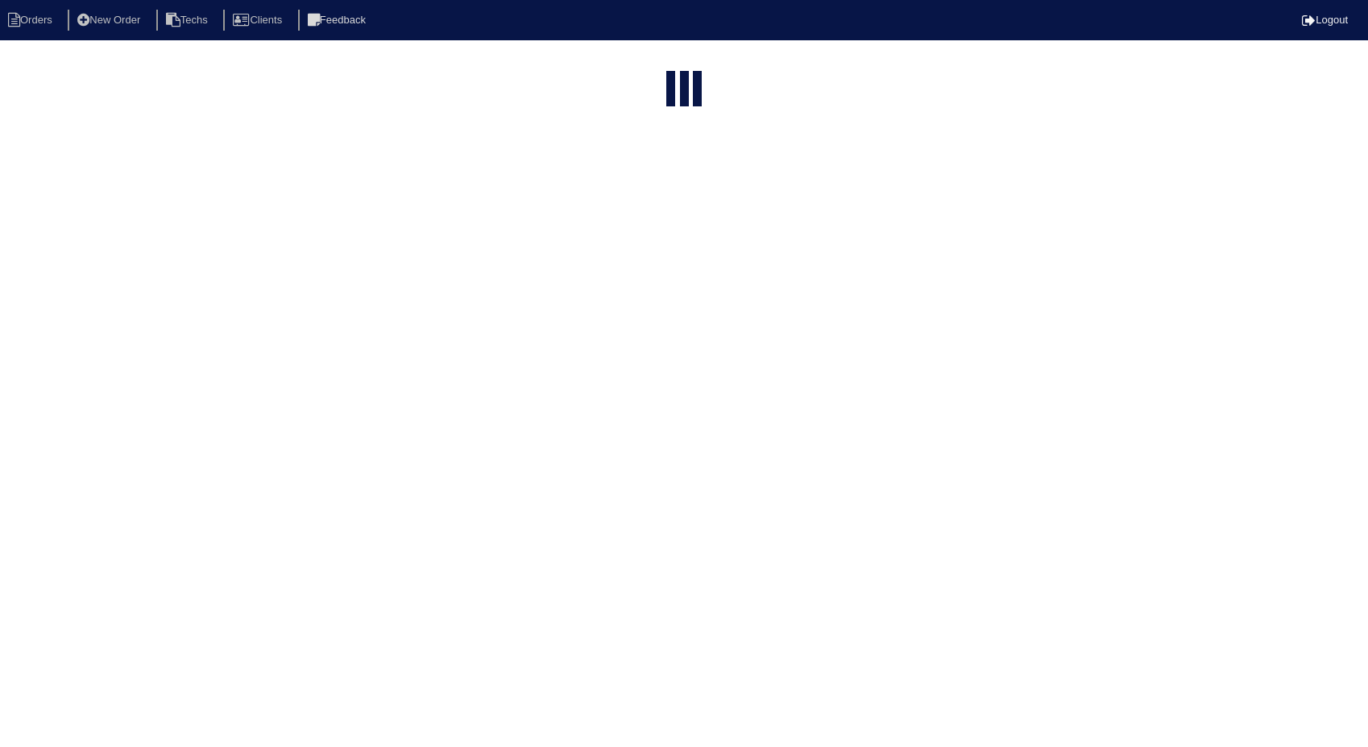
select select "15"
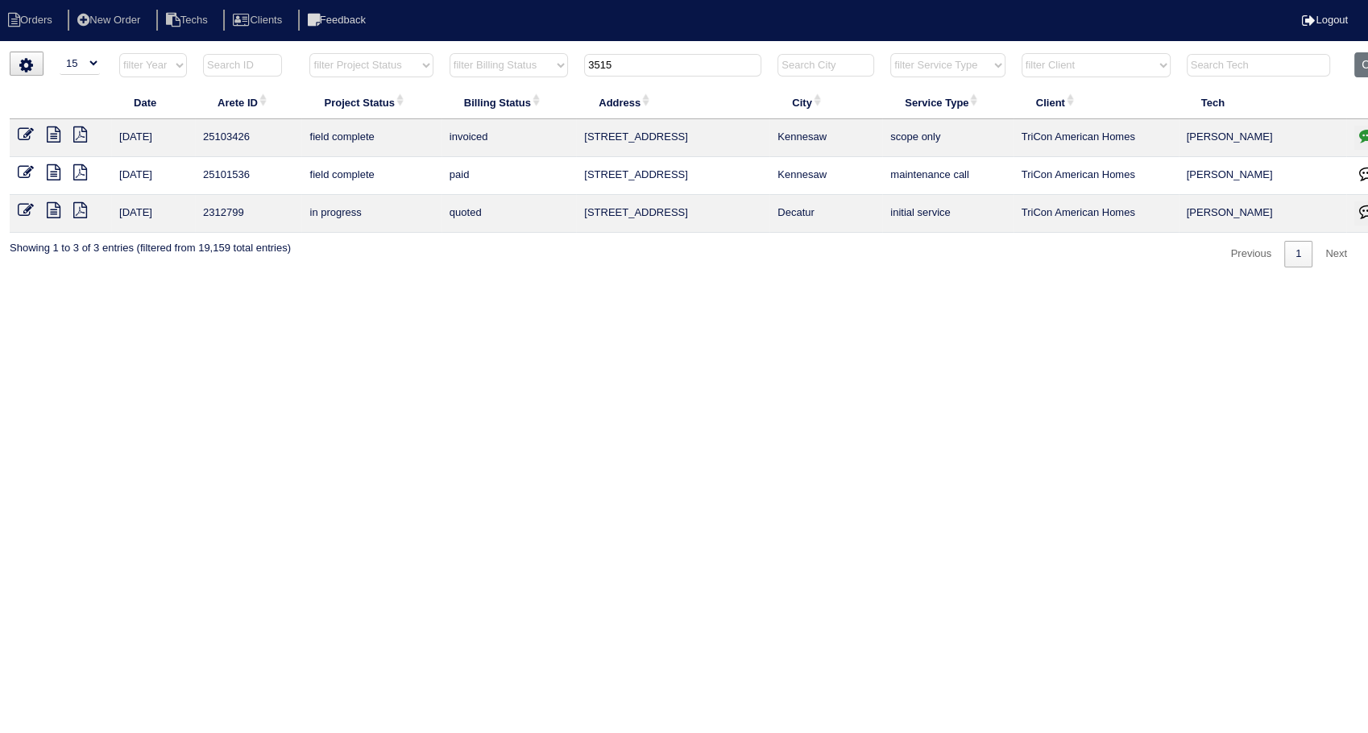
click at [576, 74] on tr "filter Year -- Any Year -- 2025 2024 2023 2022 2021 2020 2019 filter Project St…" at bounding box center [708, 68] width 1397 height 33
type input "11569"
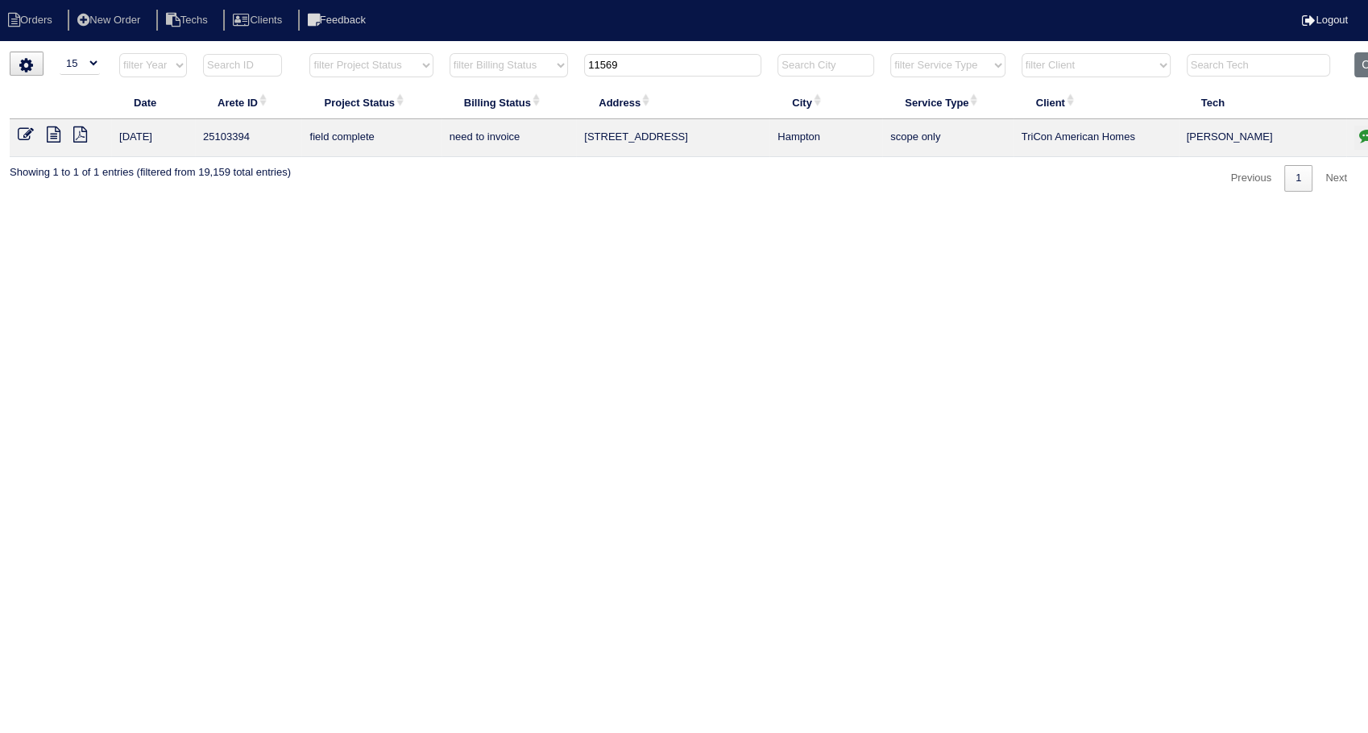
click at [51, 128] on icon at bounding box center [54, 134] width 14 height 16
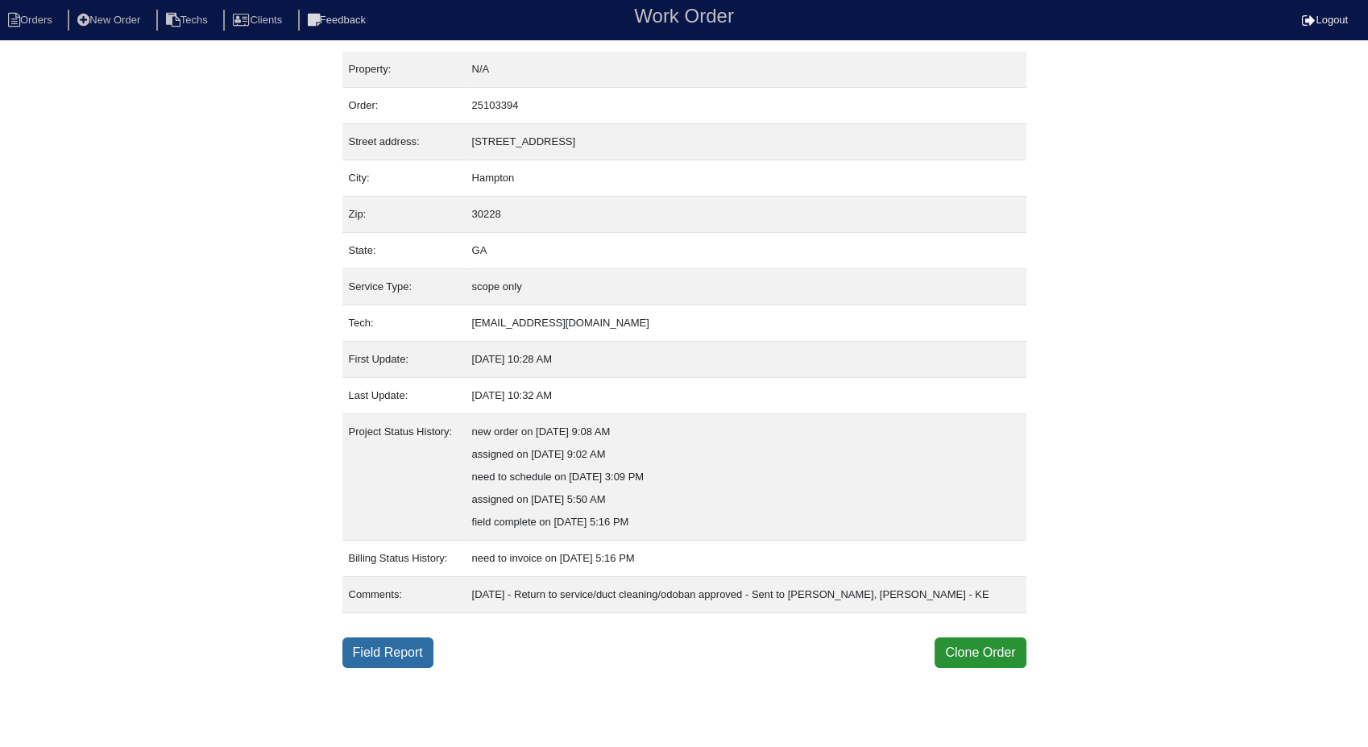
click at [410, 647] on link "Field Report" at bounding box center [387, 652] width 91 height 31
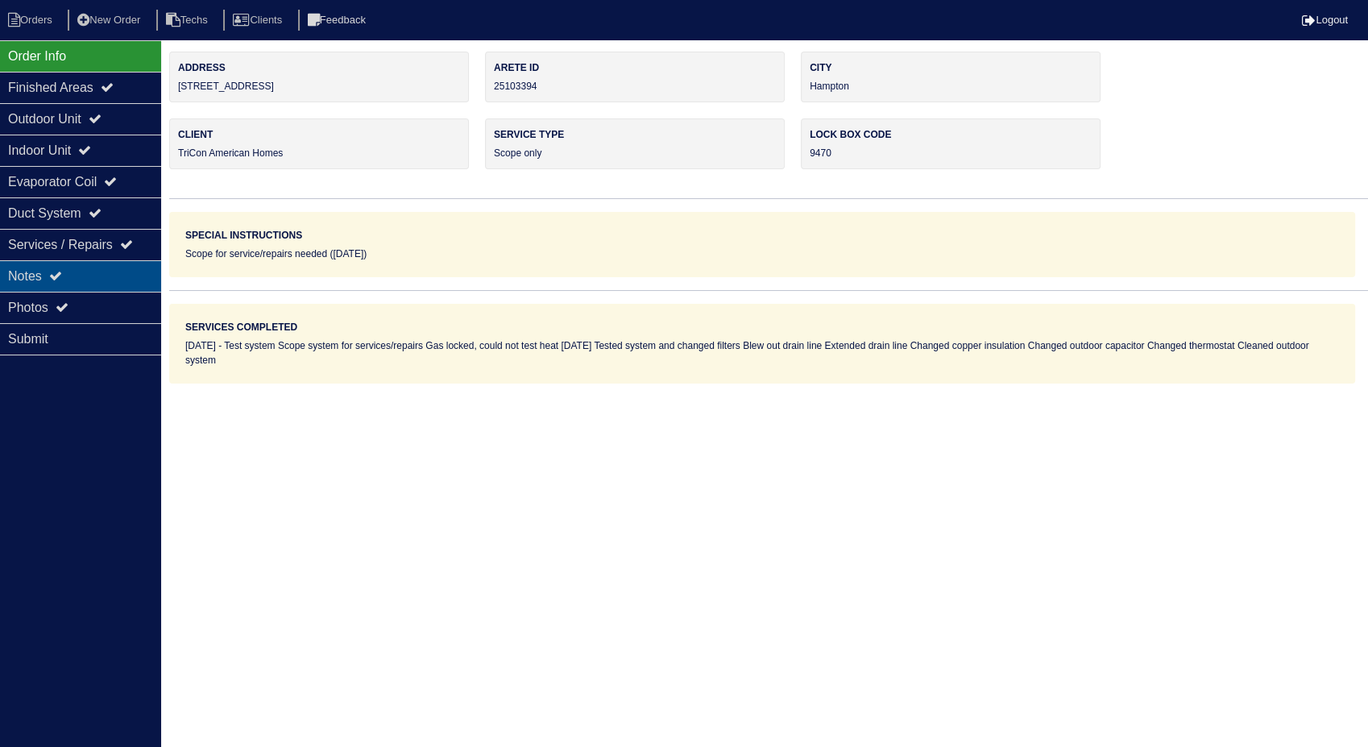
click at [21, 284] on div "Notes" at bounding box center [80, 275] width 161 height 31
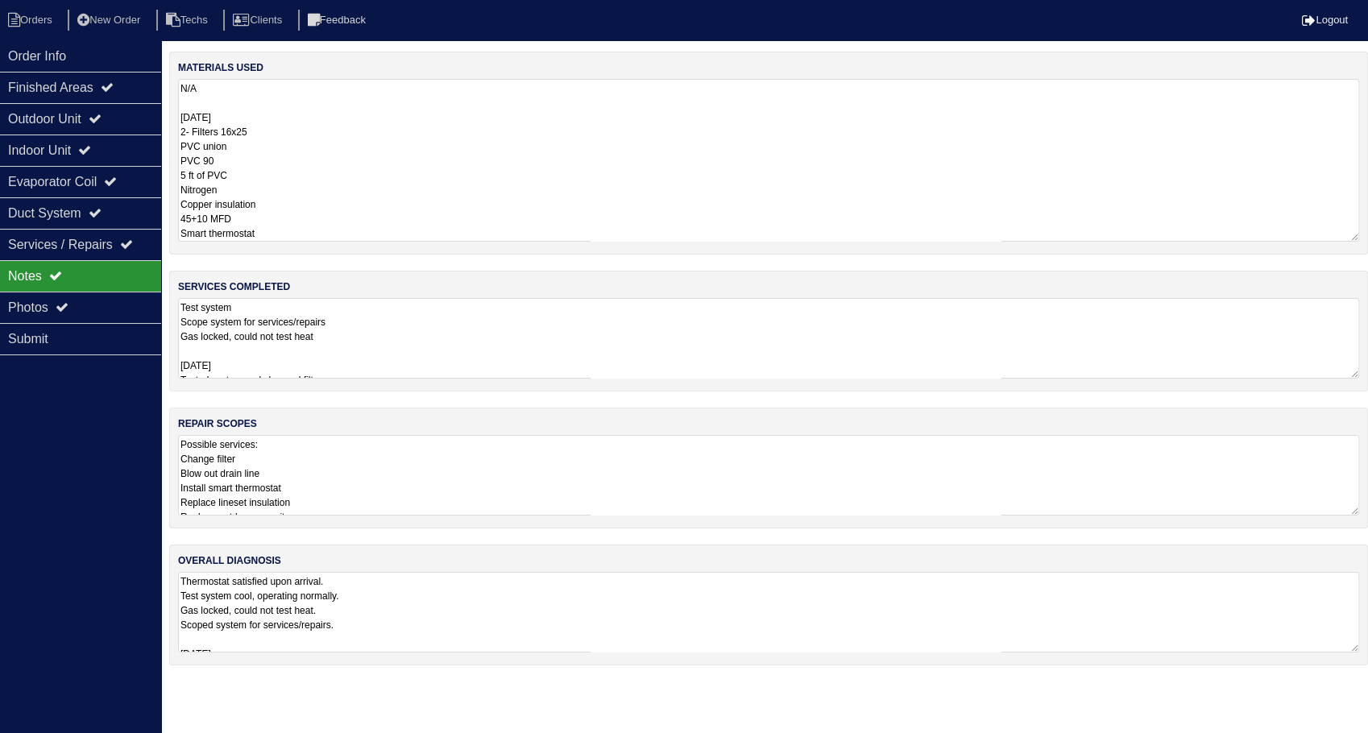
click at [304, 103] on textarea "N/A 10-10-25 2- Filters 16x25 PVC union PVC 90 5 ft of PVC Nitrogen Copper insu…" at bounding box center [768, 160] width 1181 height 163
click at [39, 16] on li "Orders" at bounding box center [32, 21] width 65 height 22
select select "15"
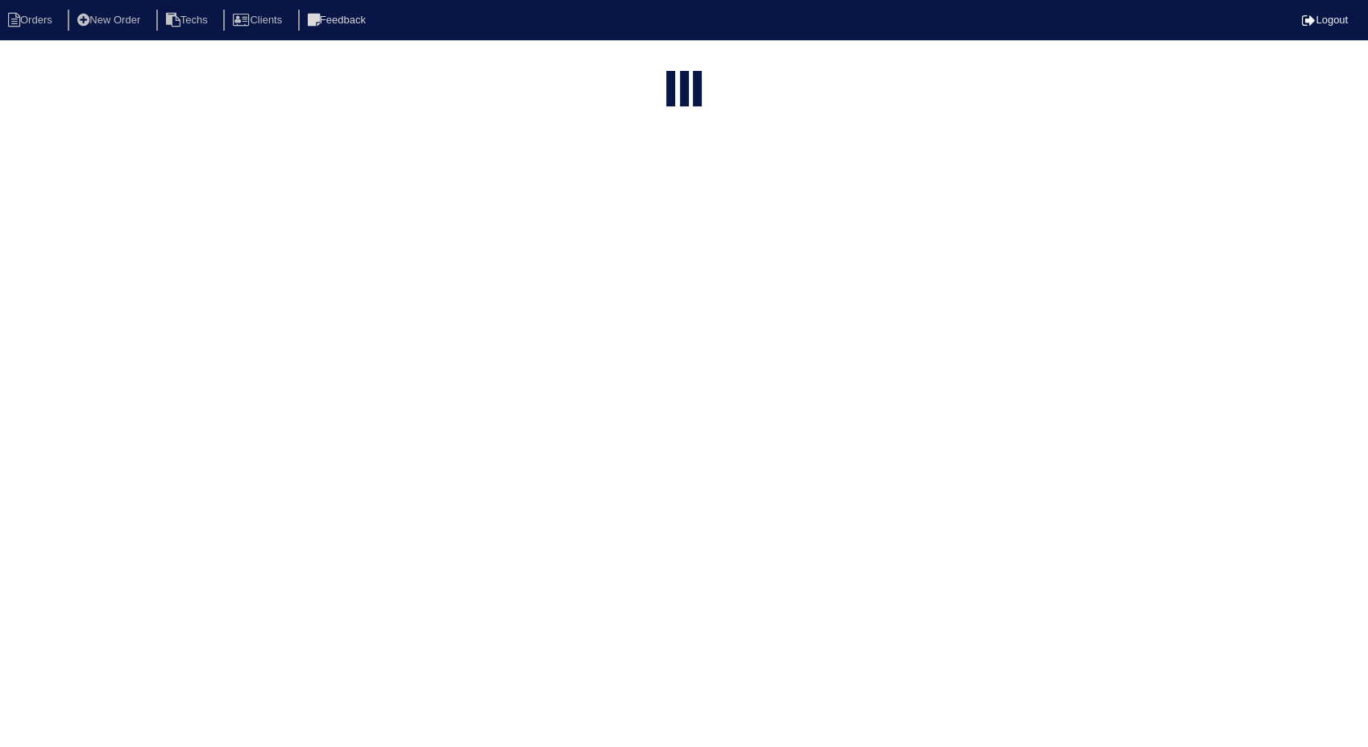
type input "11569"
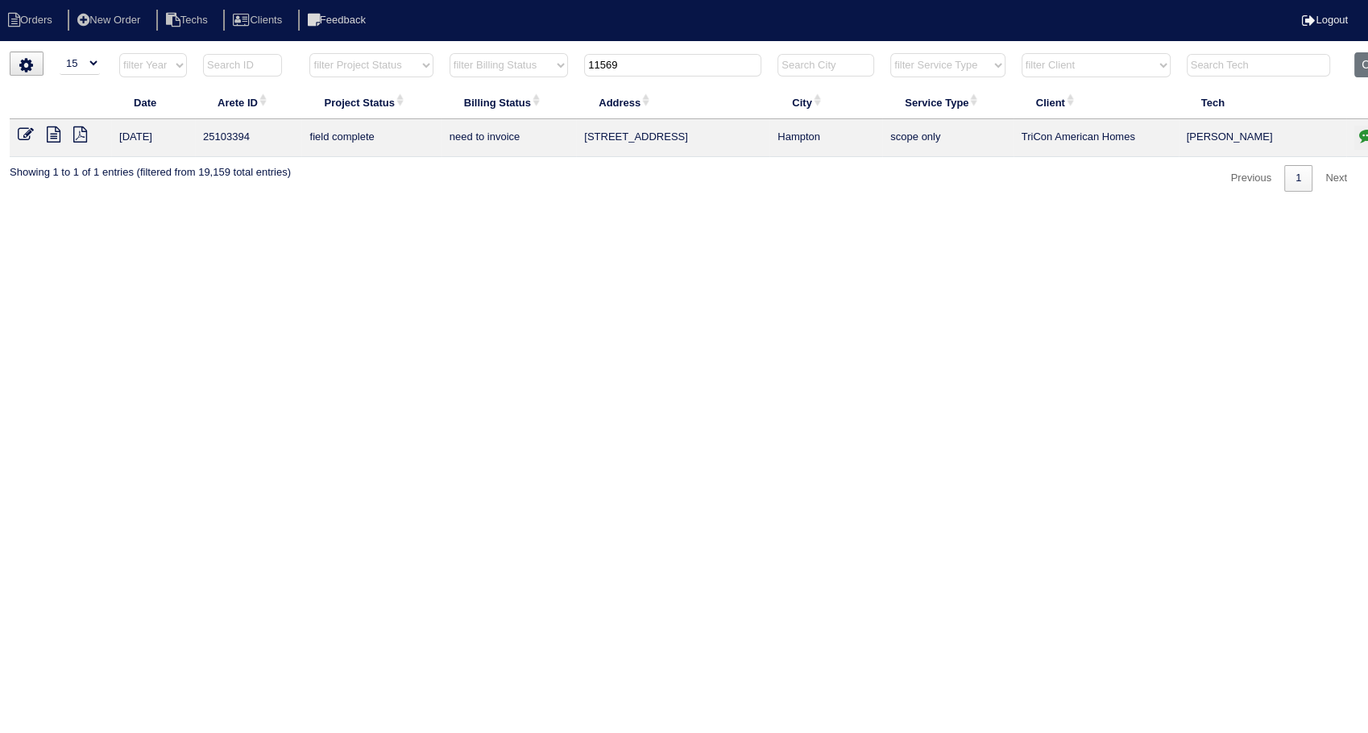
click at [20, 133] on icon at bounding box center [26, 134] width 16 height 16
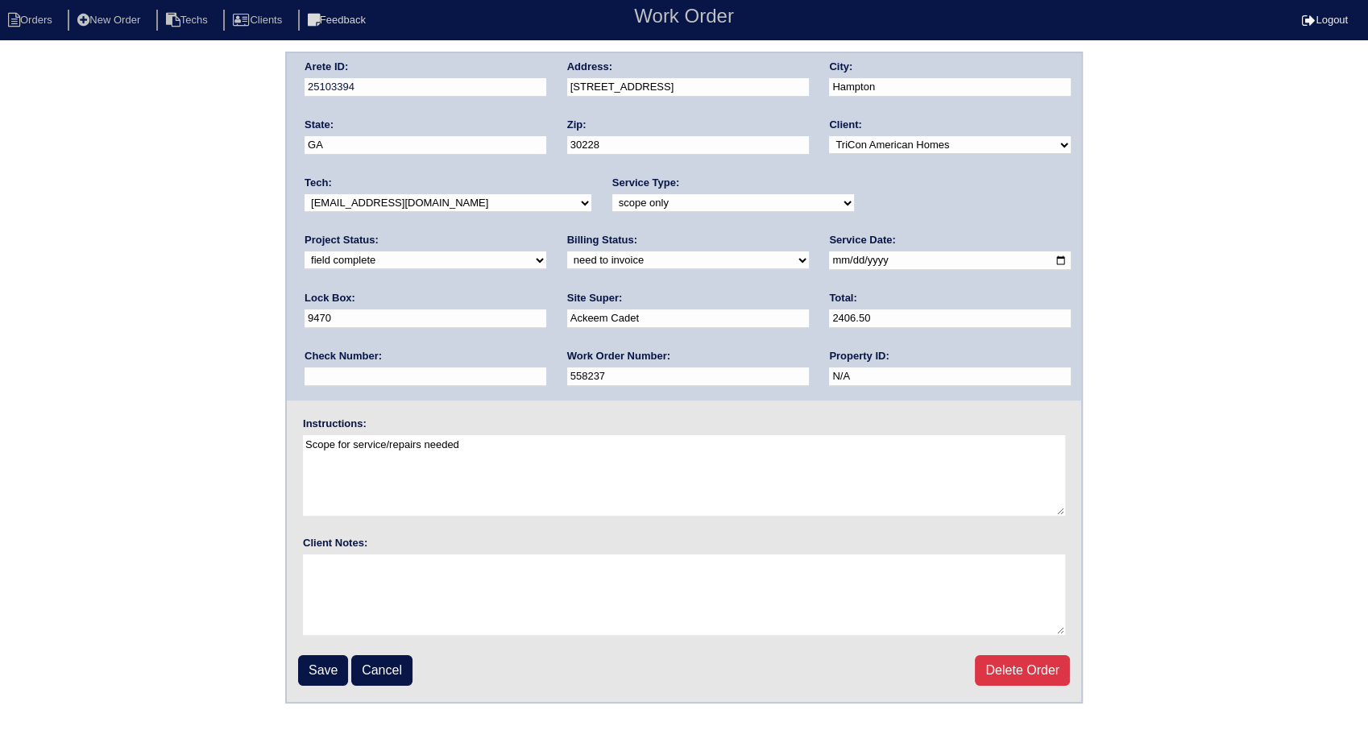
drag, startPoint x: 371, startPoint y: 257, endPoint x: 371, endPoint y: 270, distance: 12.9
click at [567, 257] on select "need to quote quoted need to invoice invoiced paid warranty purchase order need…" at bounding box center [688, 260] width 242 height 18
select select "invoiced"
click at [567, 251] on select "need to quote quoted need to invoice invoiced paid warranty purchase order need…" at bounding box center [688, 260] width 242 height 18
drag, startPoint x: 312, startPoint y: 664, endPoint x: 418, endPoint y: 225, distance: 451.7
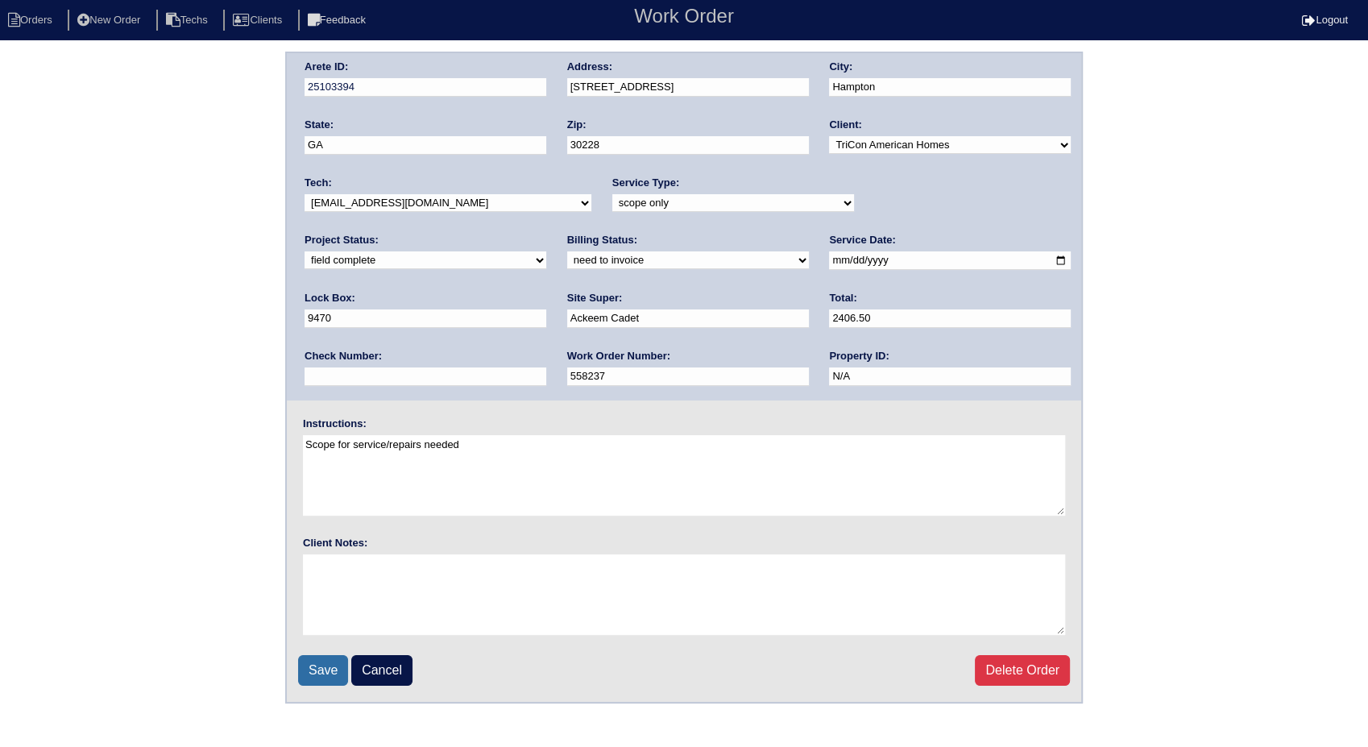
click at [312, 663] on input "Save" at bounding box center [323, 670] width 50 height 31
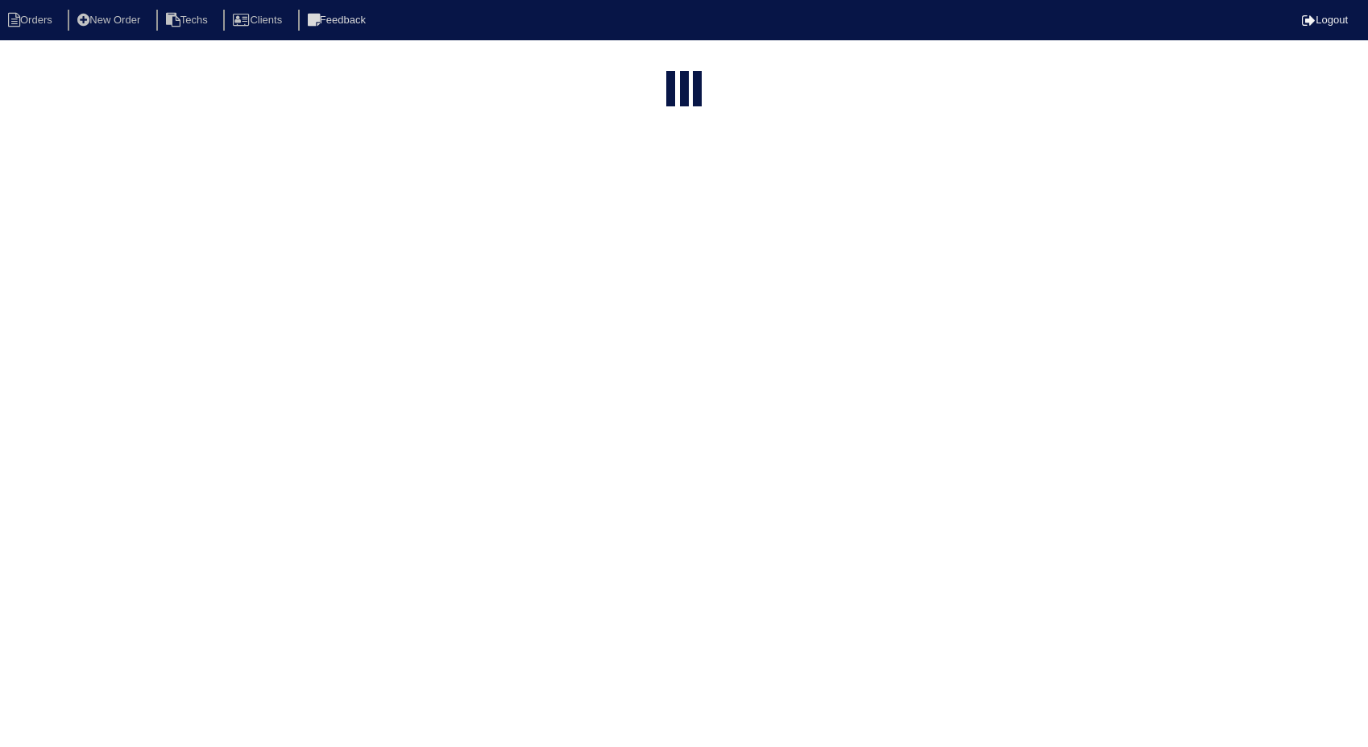
select select "15"
